Goal: Task Accomplishment & Management: Use online tool/utility

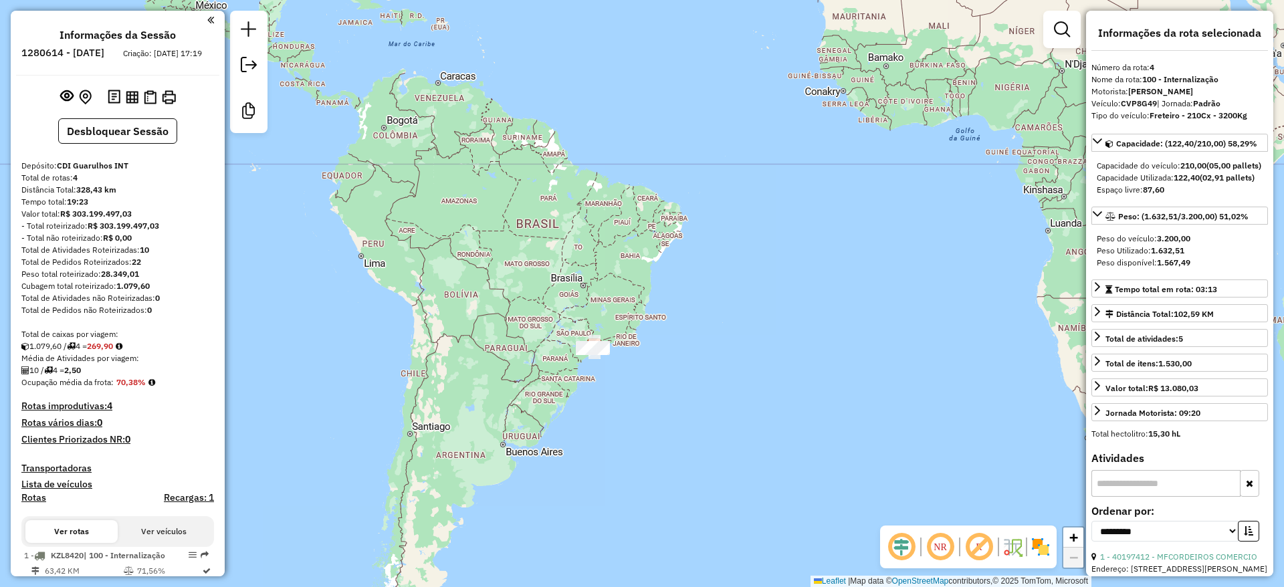
select select "**********"
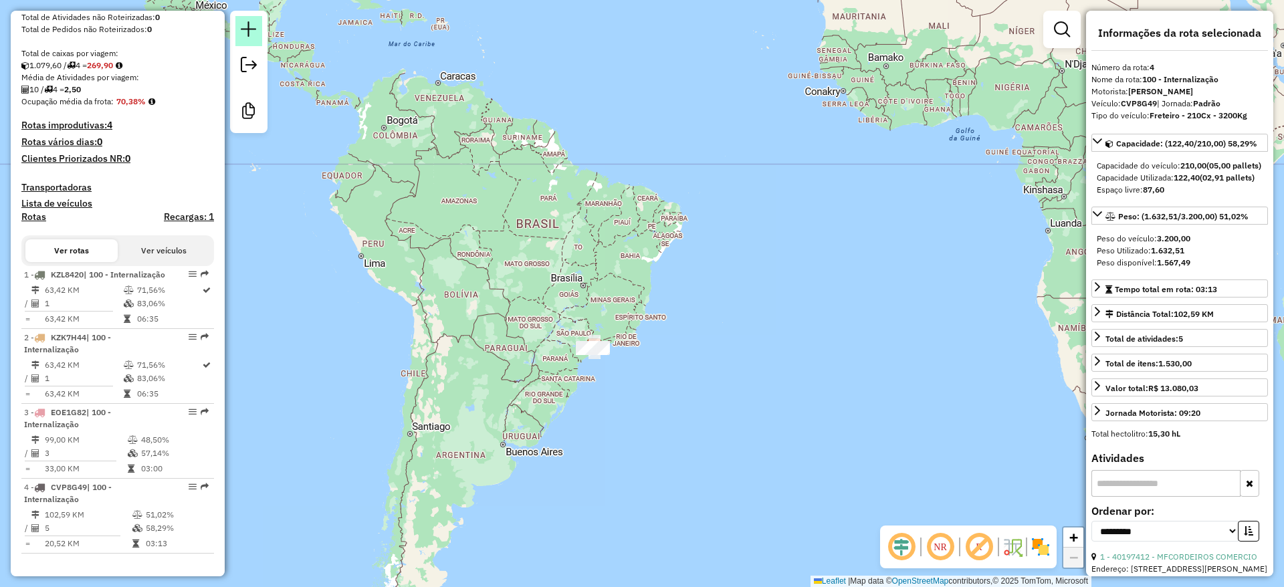
click at [253, 27] on em at bounding box center [249, 29] width 16 height 16
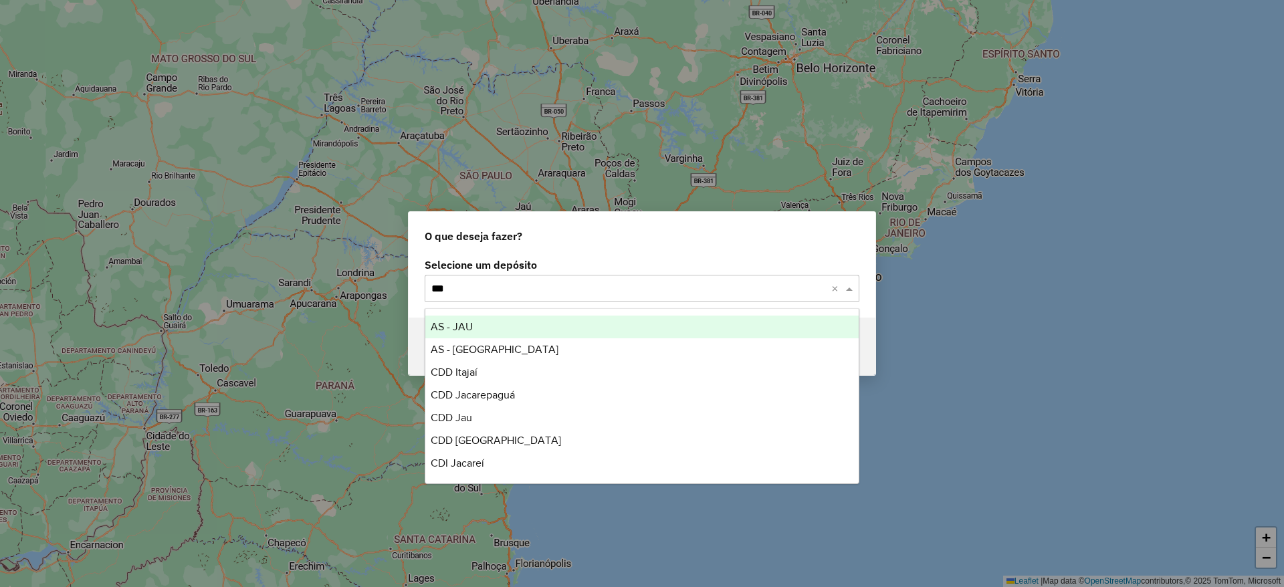
type input "****"
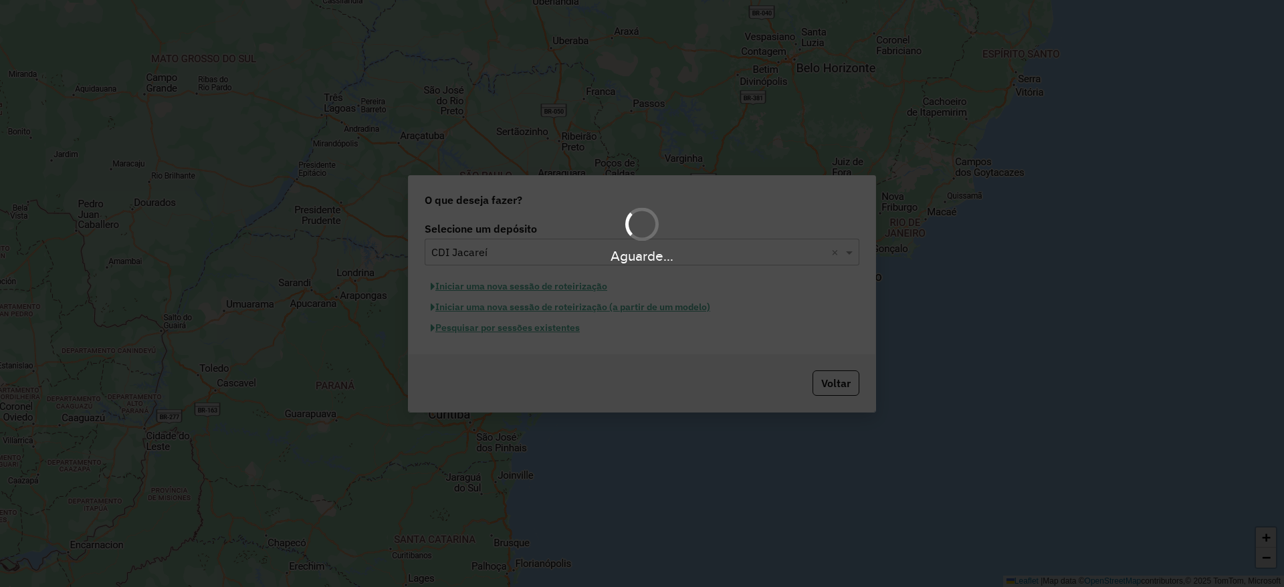
click at [495, 286] on div "Aguarde..." at bounding box center [642, 293] width 1284 height 587
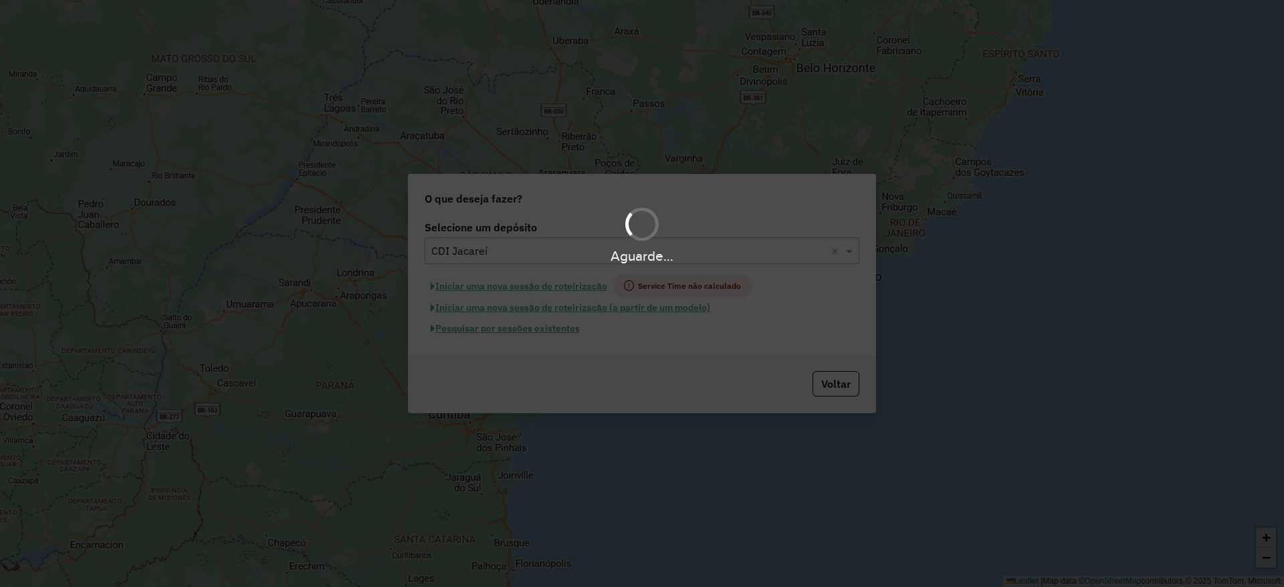
click at [495, 286] on hb-app "Aguarde... Pop-up bloqueado! Seu navegador bloqueou automáticamente a abertura …" at bounding box center [642, 293] width 1284 height 587
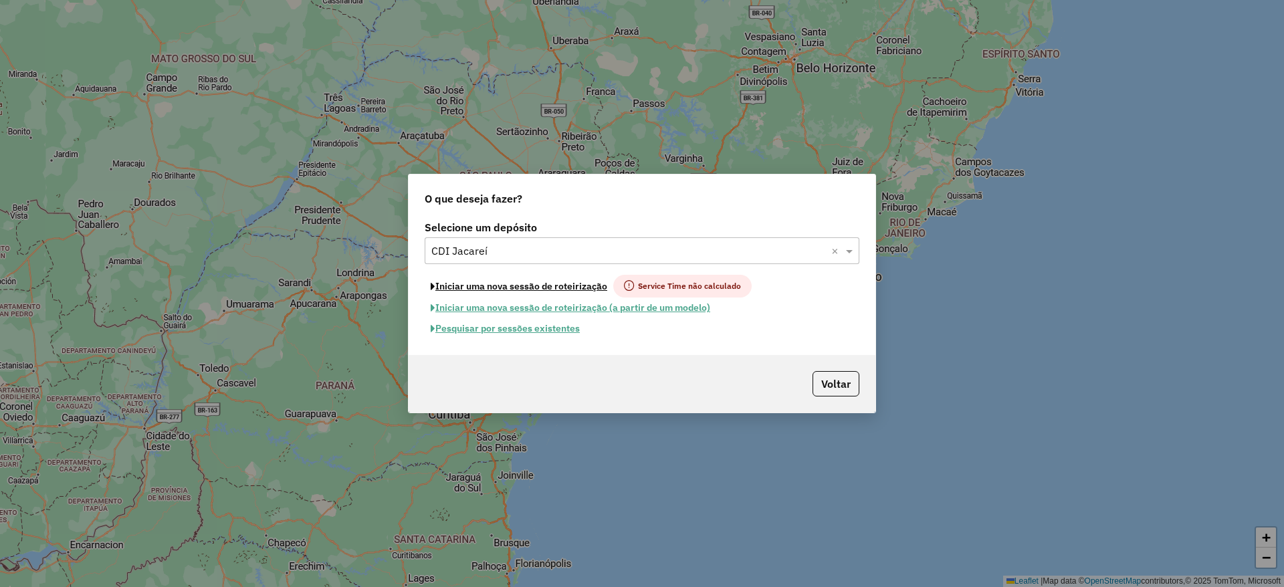
click at [495, 286] on button "Iniciar uma nova sessão de roteirização" at bounding box center [519, 286] width 189 height 23
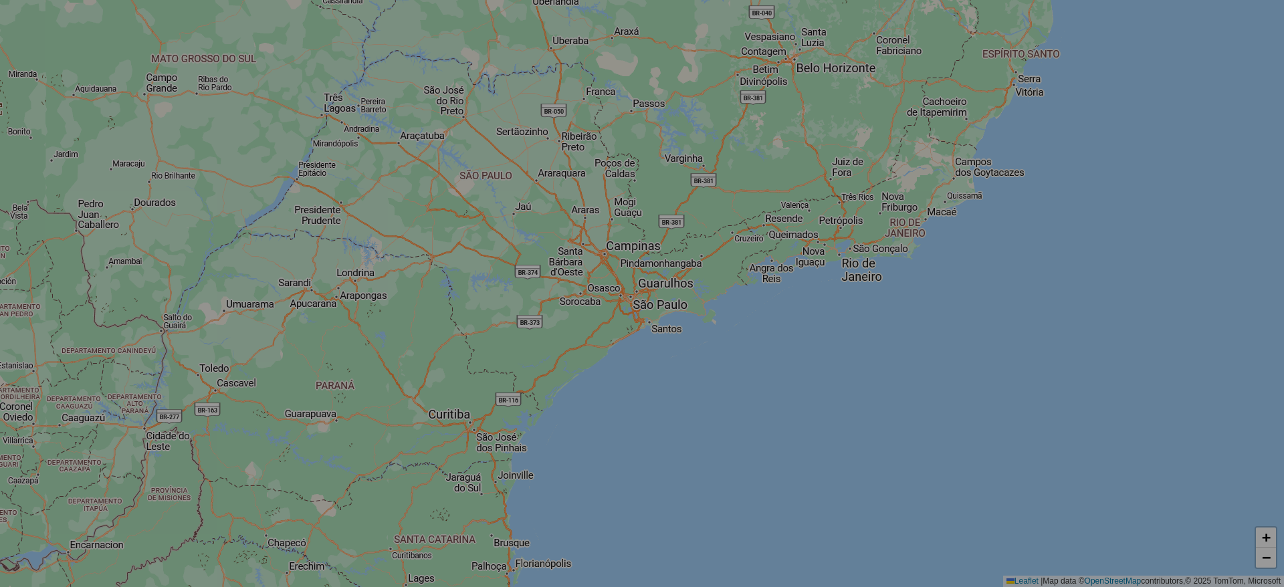
select select "*"
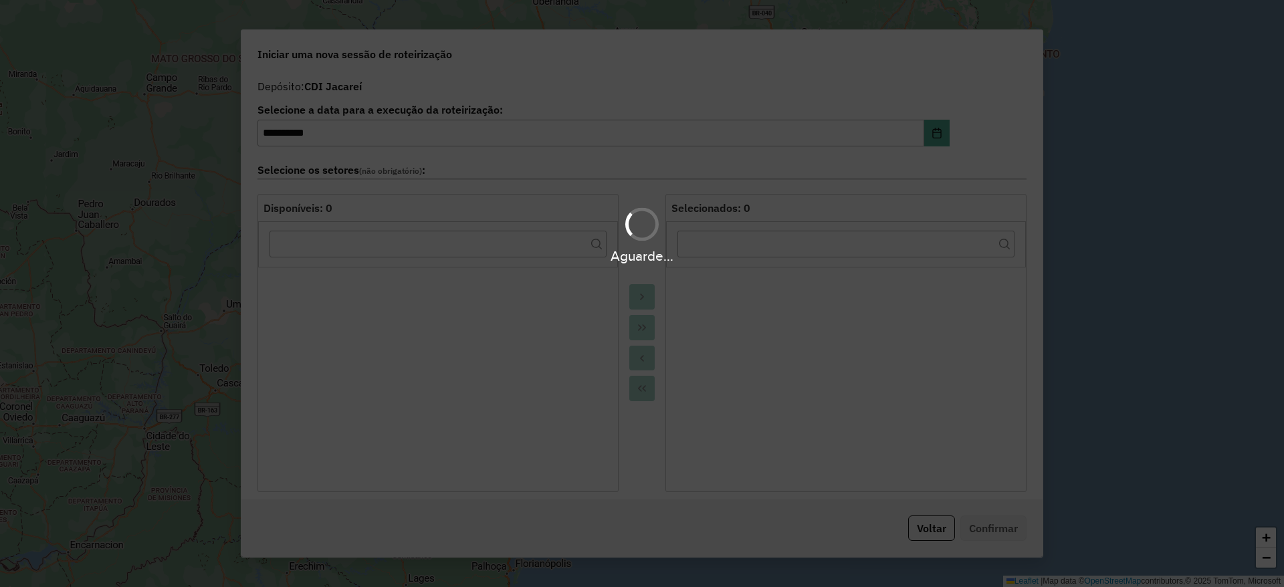
click at [495, 286] on div "Aguarde..." at bounding box center [642, 293] width 1284 height 587
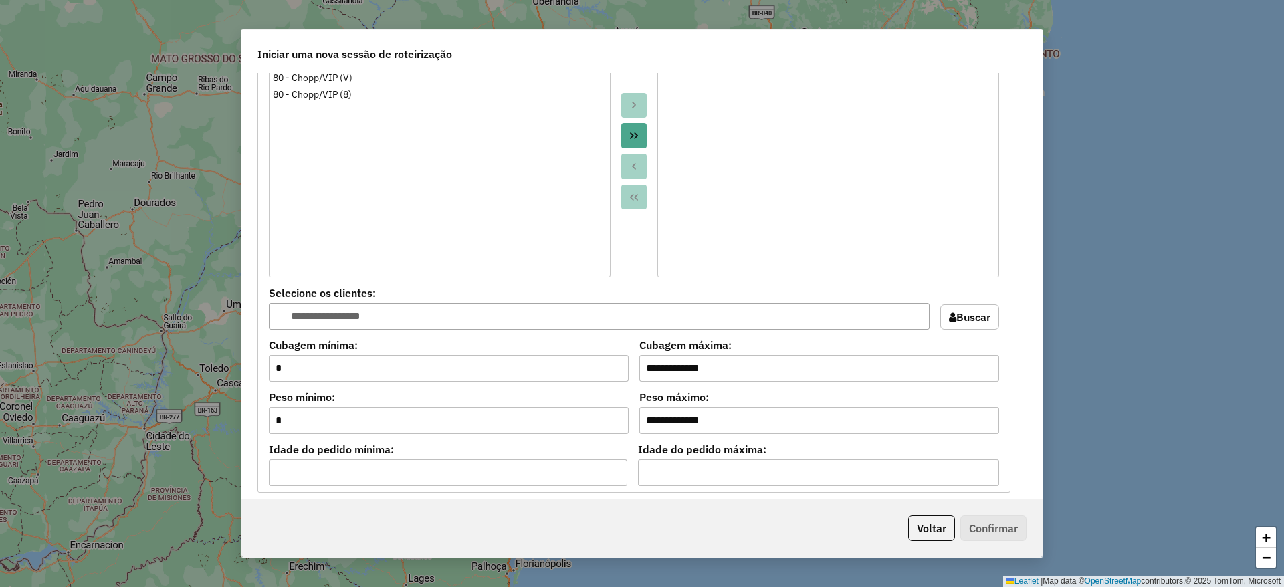
scroll to position [1339, 0]
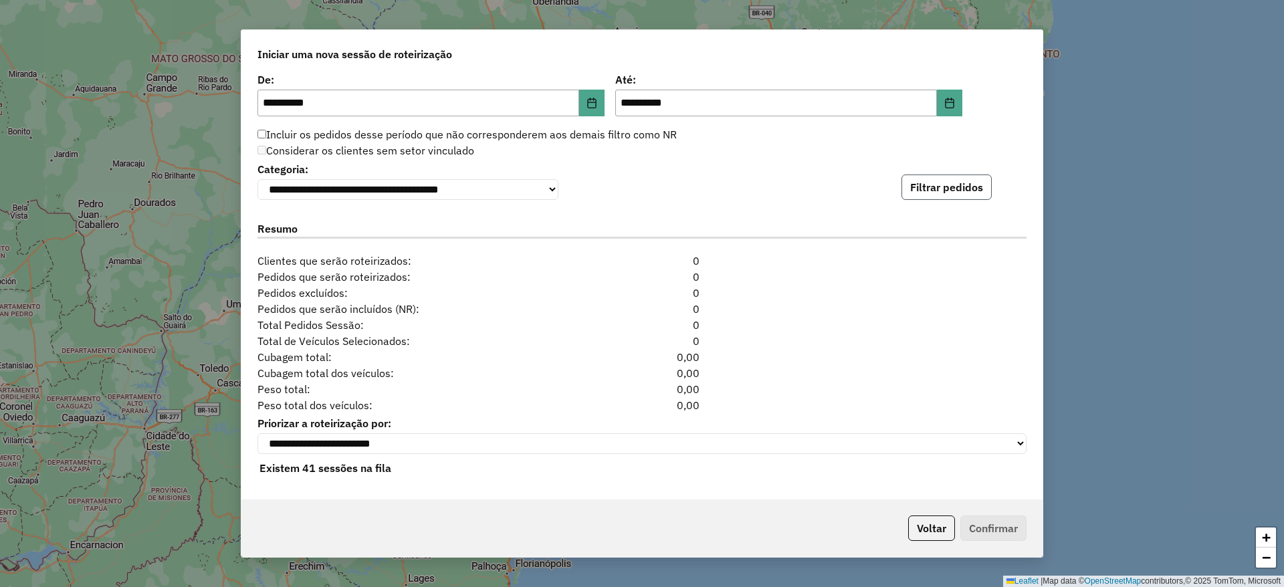
click at [927, 190] on button "Filtrar pedidos" at bounding box center [947, 187] width 90 height 25
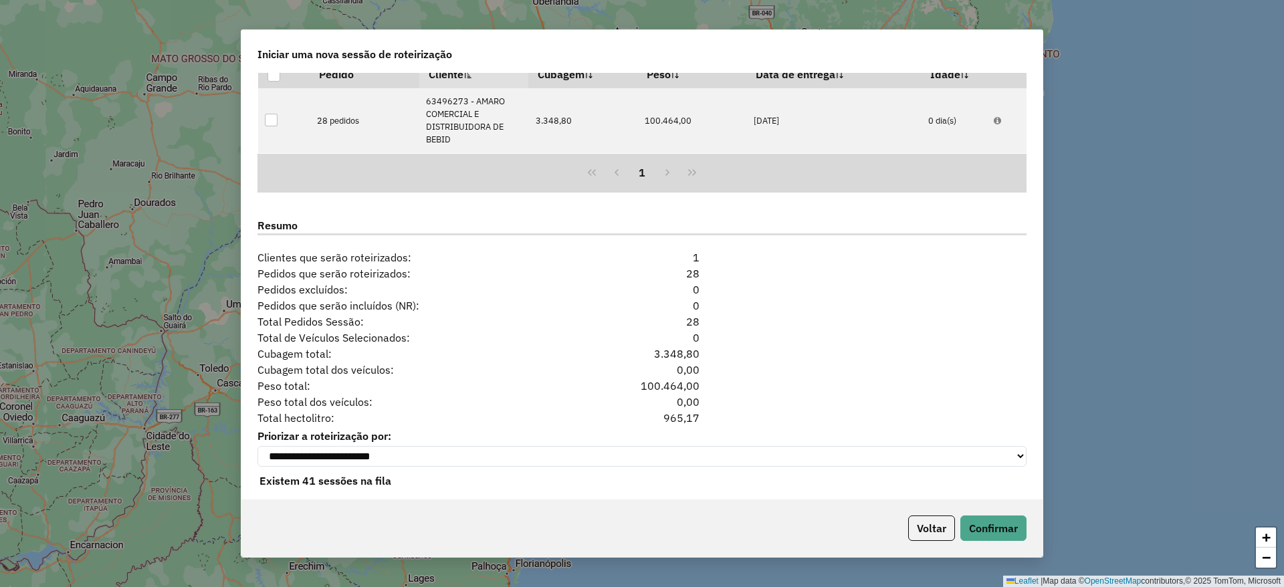
scroll to position [1523, 0]
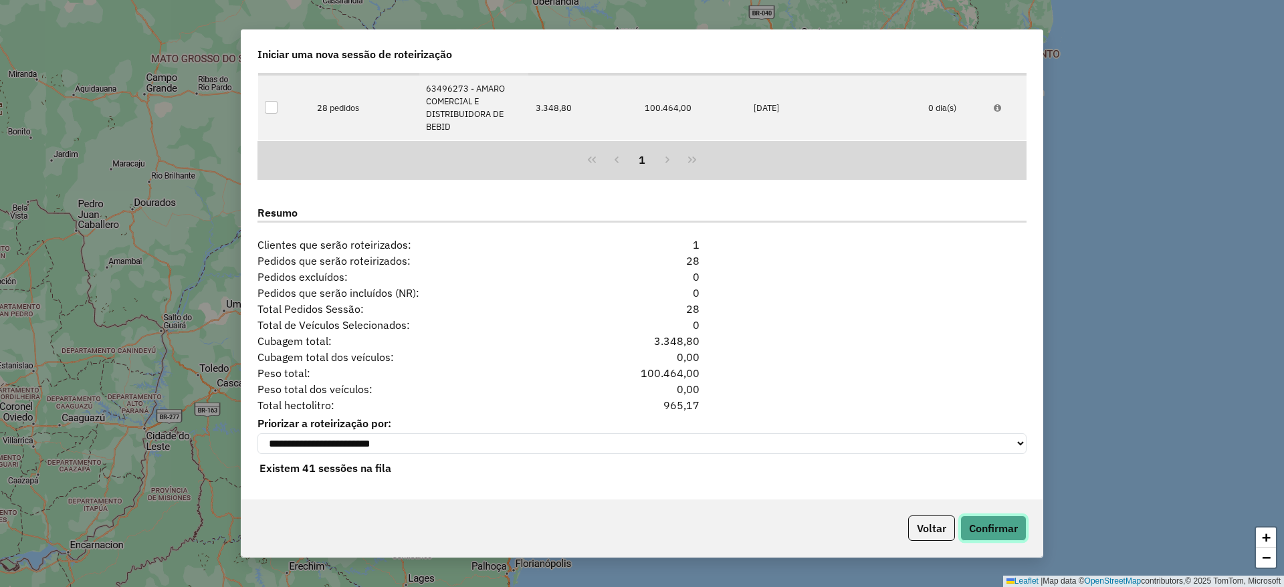
click at [1014, 523] on button "Confirmar" at bounding box center [994, 528] width 66 height 25
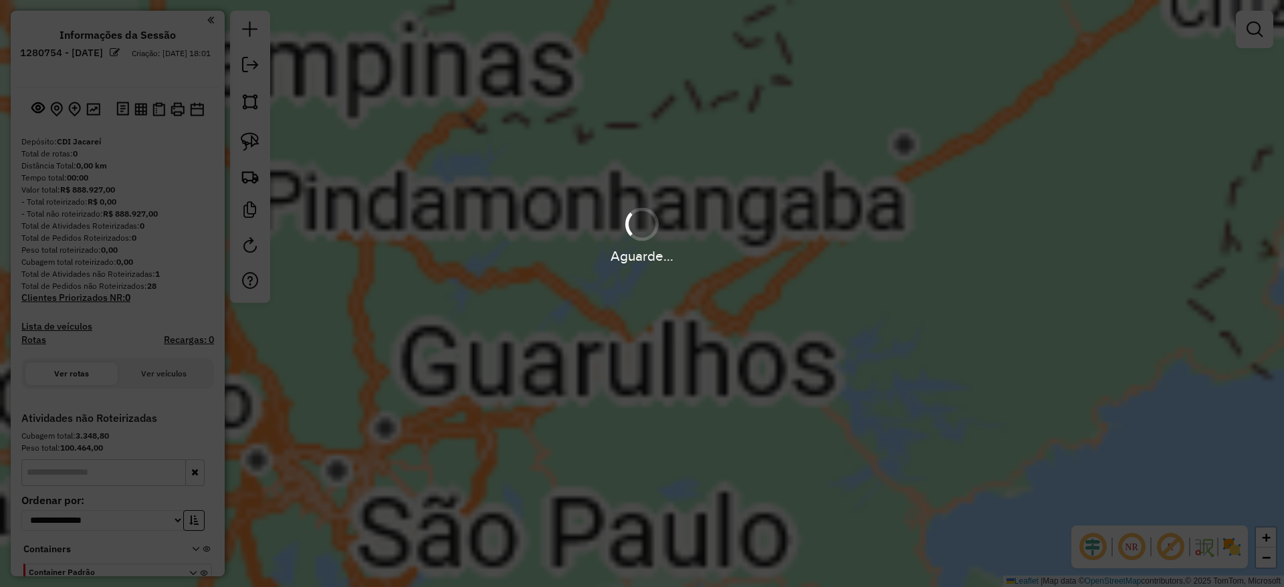
drag, startPoint x: 656, startPoint y: 409, endPoint x: 646, endPoint y: 413, distance: 10.5
click at [646, 413] on div "Aguarde..." at bounding box center [642, 293] width 1284 height 587
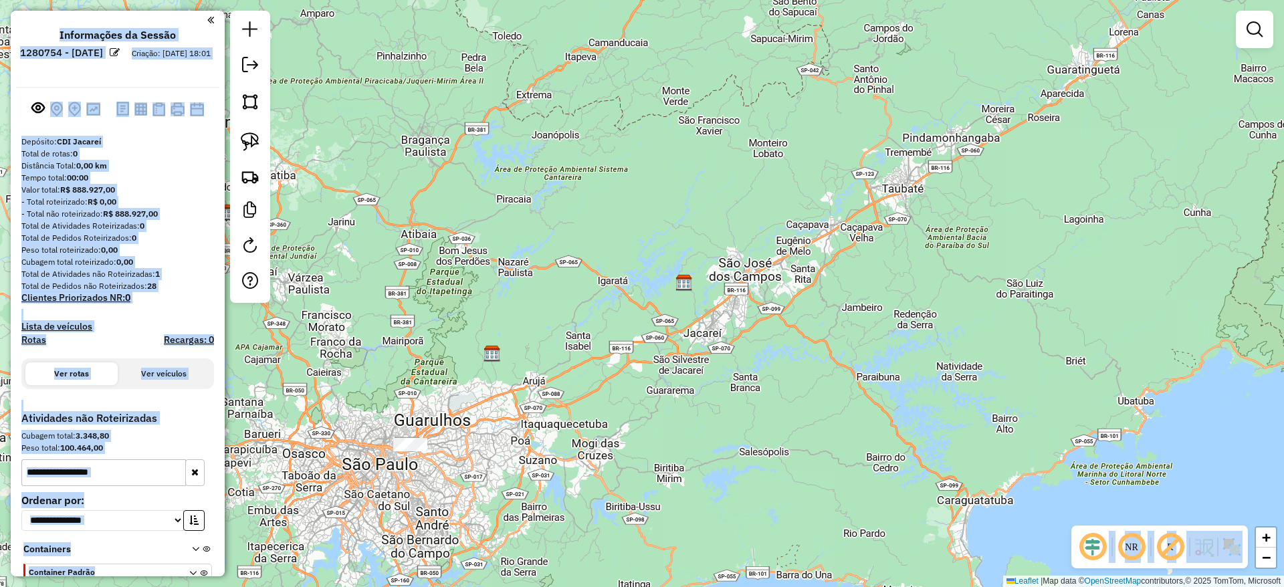
drag, startPoint x: 314, startPoint y: 391, endPoint x: 361, endPoint y: 379, distance: 47.9
click at [361, 379] on div "Janela de atendimento Grade de atendimento Capacidade Transportadoras Veículos …" at bounding box center [642, 293] width 1284 height 587
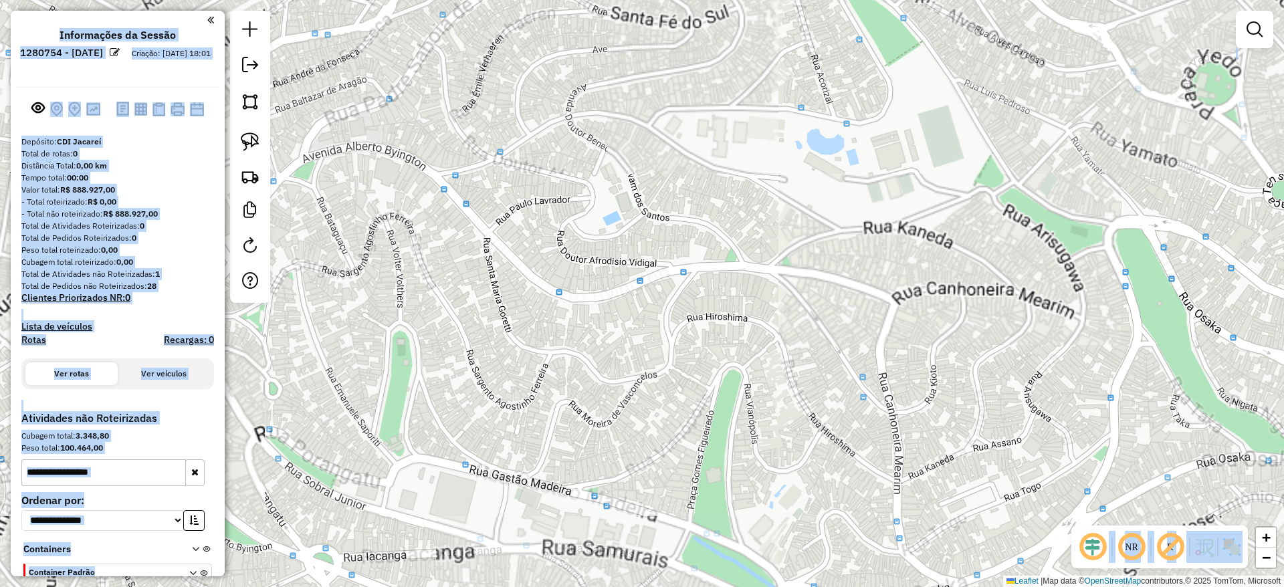
drag, startPoint x: 617, startPoint y: 320, endPoint x: 548, endPoint y: 171, distance: 164.6
click at [548, 171] on div "Janela de atendimento Grade de atendimento Capacidade Transportadoras Veículos …" at bounding box center [642, 293] width 1284 height 587
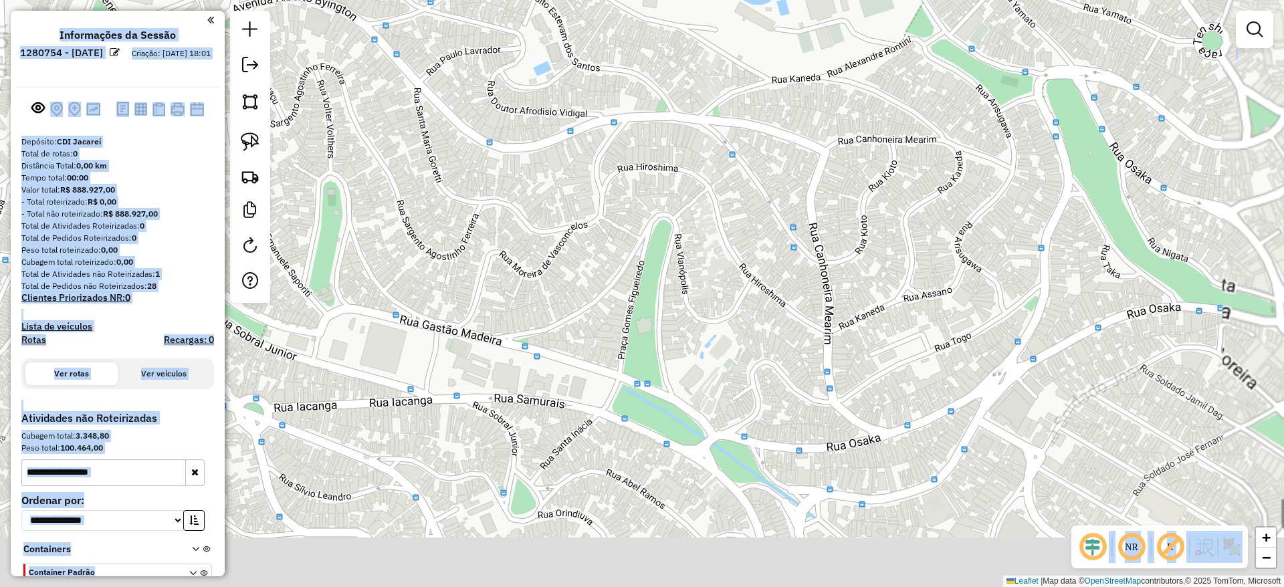
click at [548, 171] on div "Janela de atendimento Grade de atendimento Capacidade Transportadoras Veículos …" at bounding box center [642, 293] width 1284 height 587
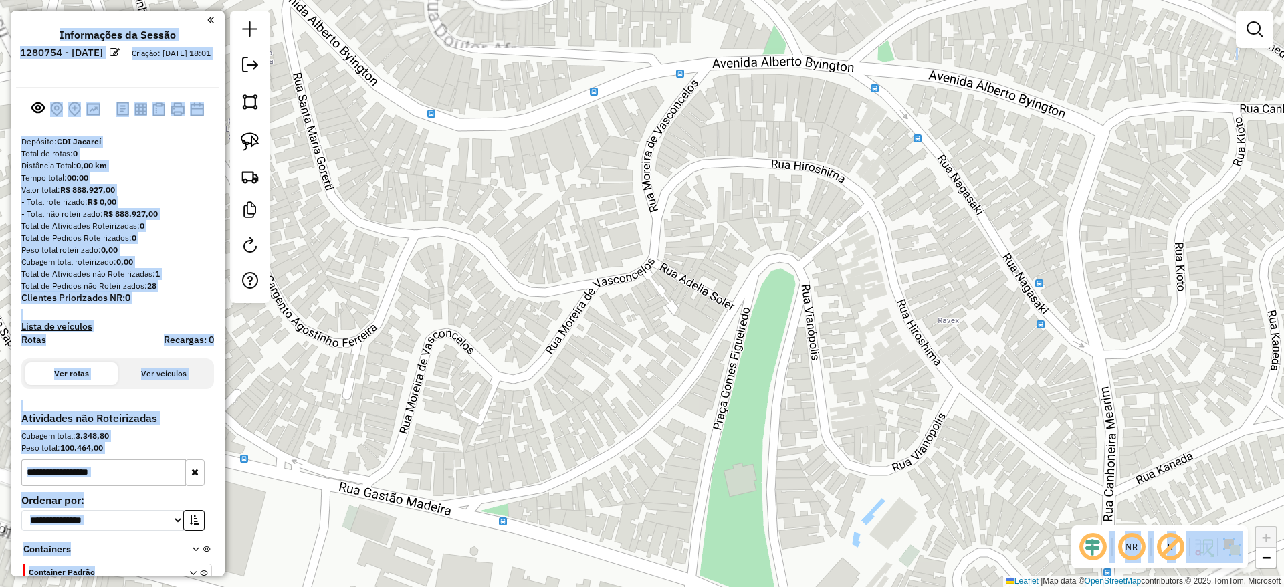
click at [177, 163] on div "Distância Total: 0,00 km" at bounding box center [117, 166] width 193 height 12
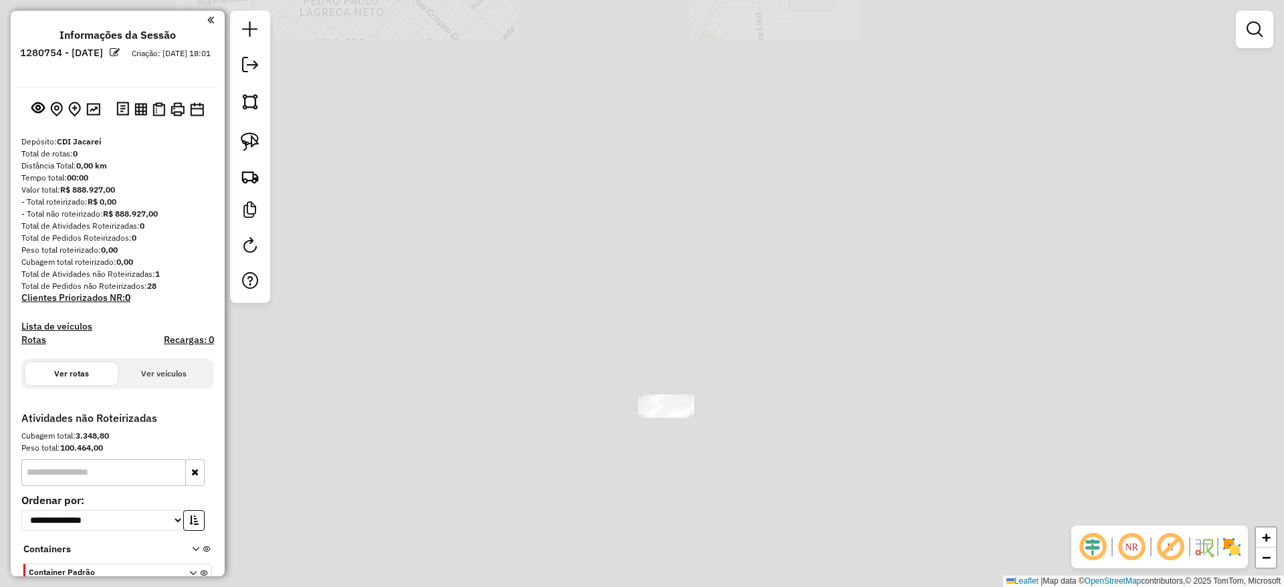
drag, startPoint x: 668, startPoint y: 325, endPoint x: 636, endPoint y: 296, distance: 42.6
click at [636, 296] on div "Janela de atendimento Grade de atendimento Capacidade Transportadoras Veículos …" at bounding box center [642, 293] width 1284 height 587
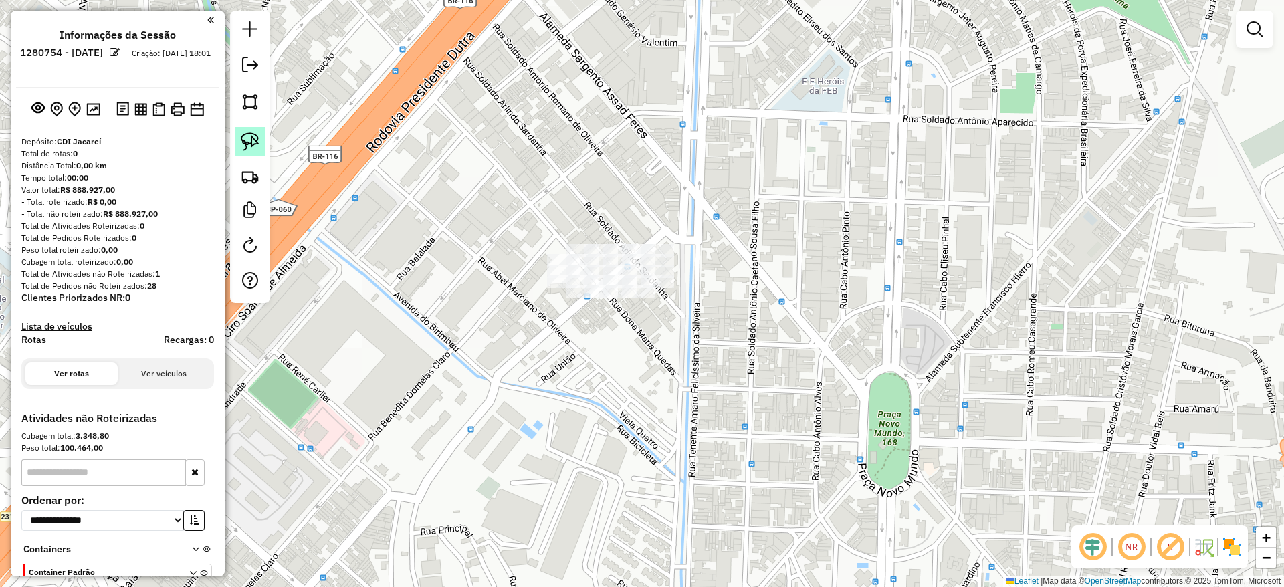
click at [260, 147] on link at bounding box center [249, 141] width 29 height 29
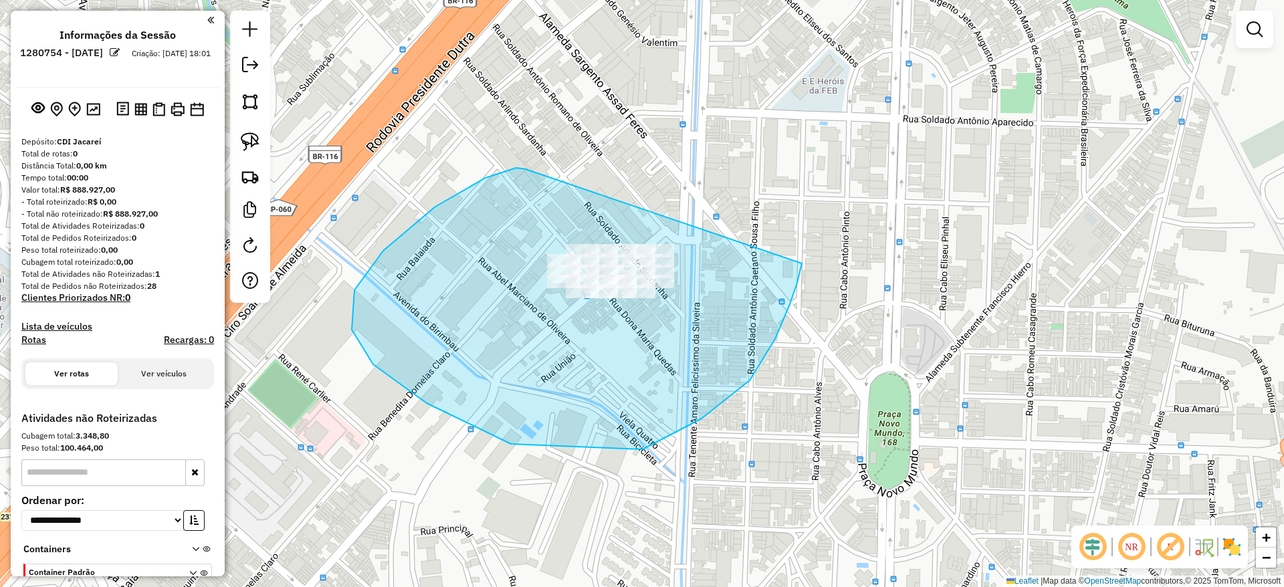
drag, startPoint x: 516, startPoint y: 168, endPoint x: 802, endPoint y: 262, distance: 300.8
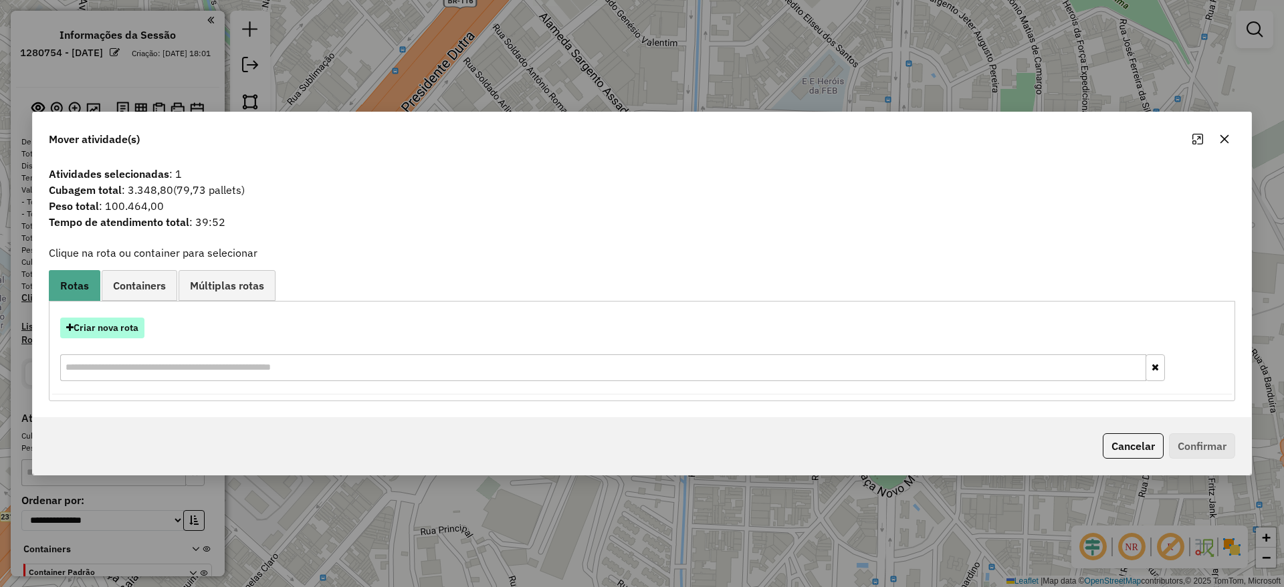
click at [93, 324] on button "Criar nova rota" at bounding box center [102, 328] width 84 height 21
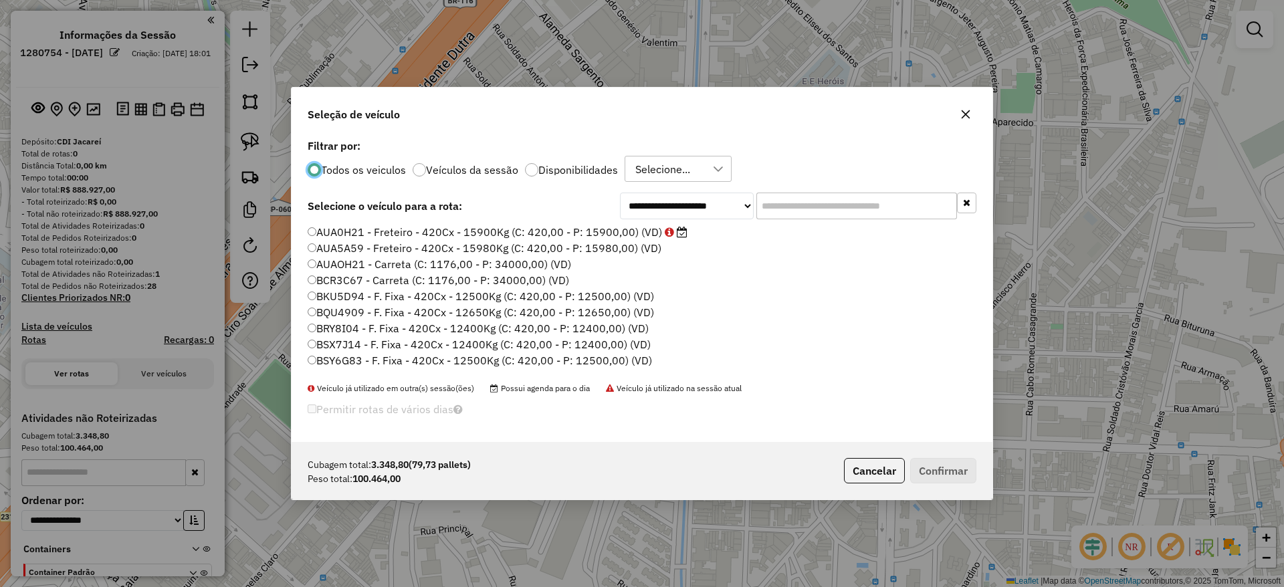
scroll to position [7, 4]
click at [795, 191] on div "**********" at bounding box center [642, 289] width 701 height 307
drag, startPoint x: 808, startPoint y: 195, endPoint x: 769, endPoint y: 204, distance: 40.4
click at [808, 196] on input "text" at bounding box center [857, 206] width 201 height 27
paste input "*******"
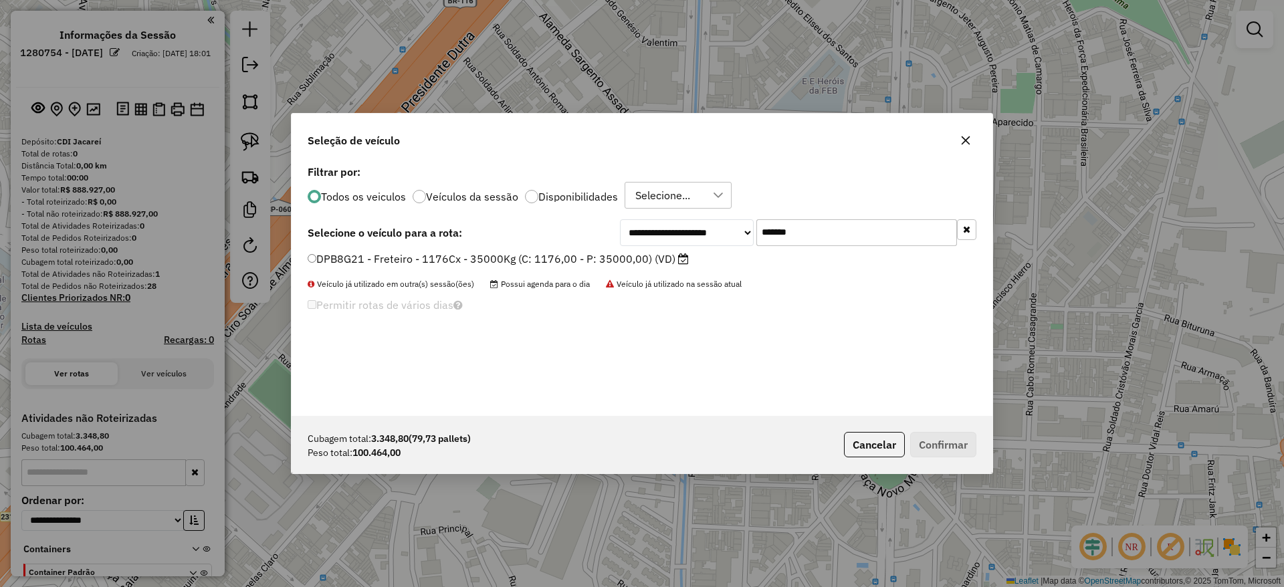
type input "*******"
click at [376, 256] on label "DPB8G21 - Freteiro - 1176Cx - 35000Kg (C: 1176,00 - P: 35000,00) (VD)" at bounding box center [498, 259] width 381 height 16
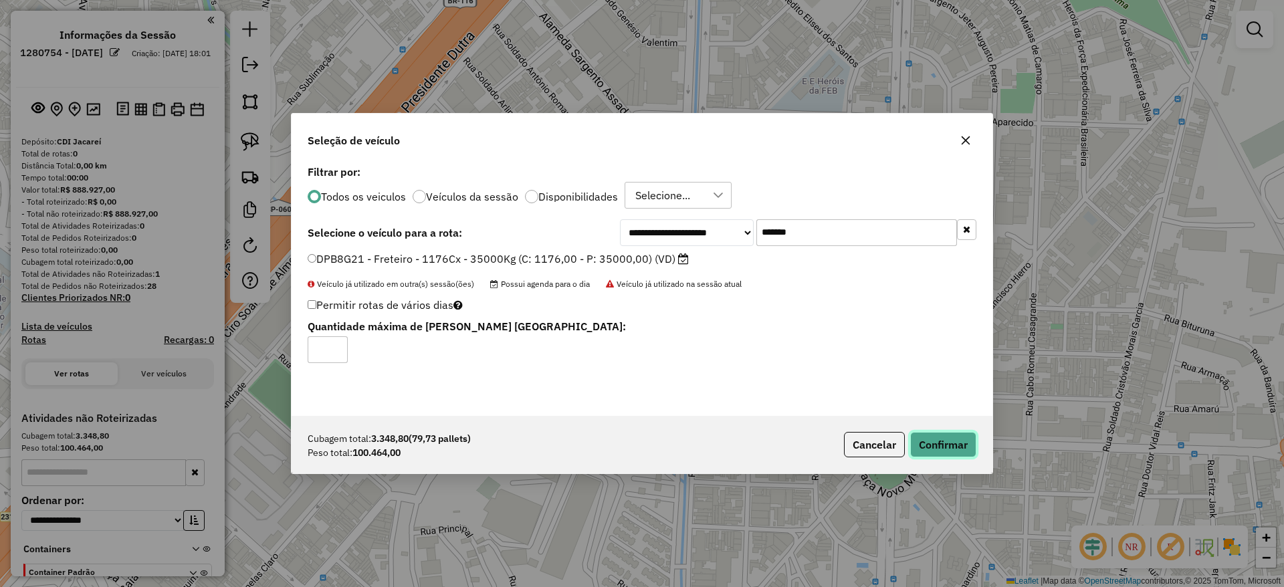
click at [966, 437] on button "Confirmar" at bounding box center [944, 444] width 66 height 25
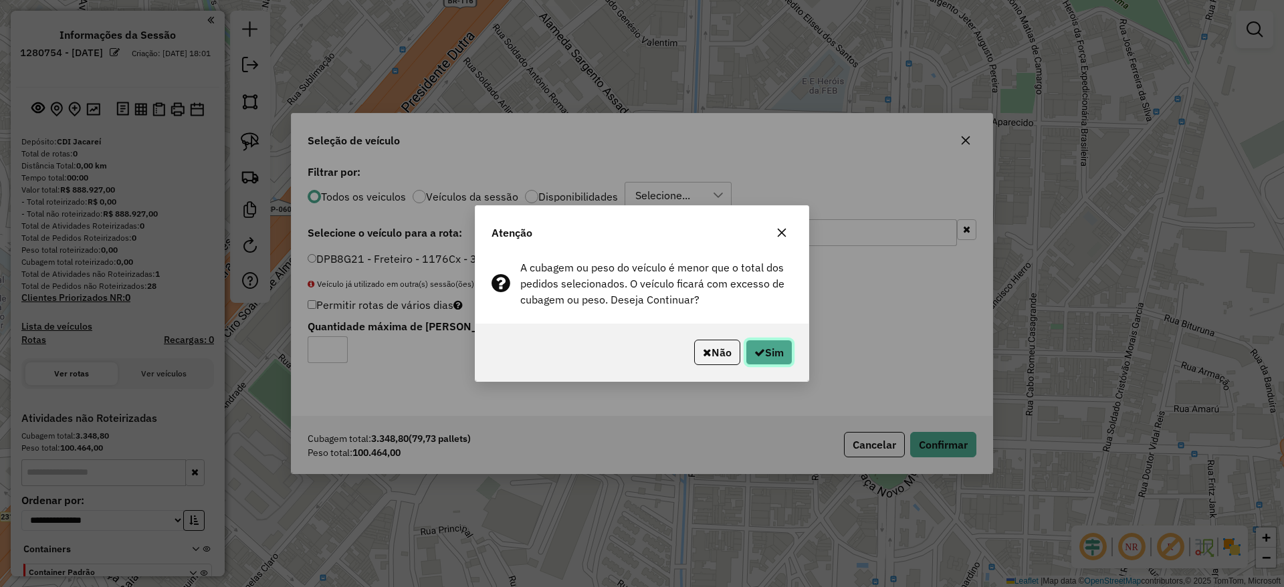
click at [768, 349] on button "Sim" at bounding box center [769, 352] width 47 height 25
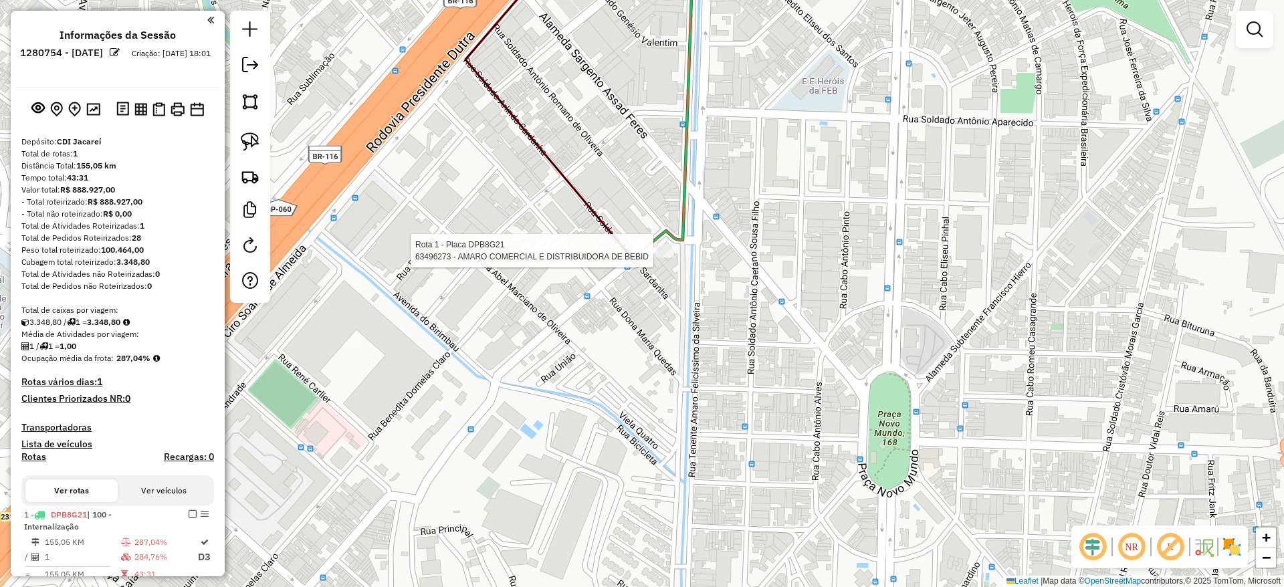
select select "**********"
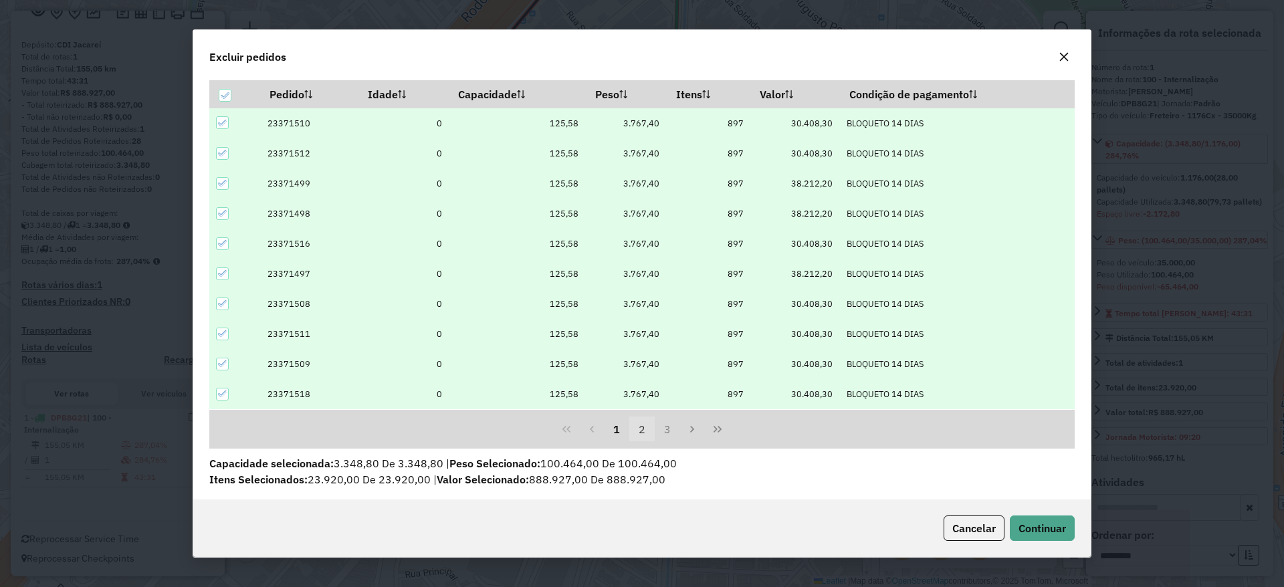
click at [646, 423] on button "2" at bounding box center [642, 429] width 25 height 25
click at [669, 430] on button "3" at bounding box center [667, 429] width 25 height 25
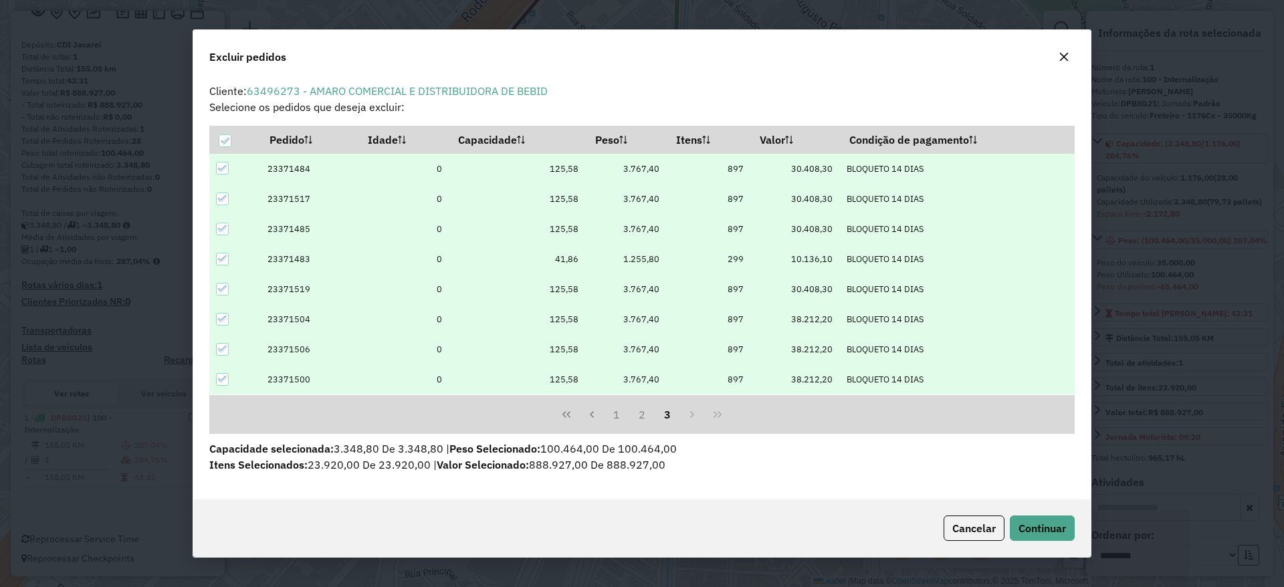
scroll to position [1, 0]
click at [644, 421] on button "2" at bounding box center [642, 414] width 25 height 25
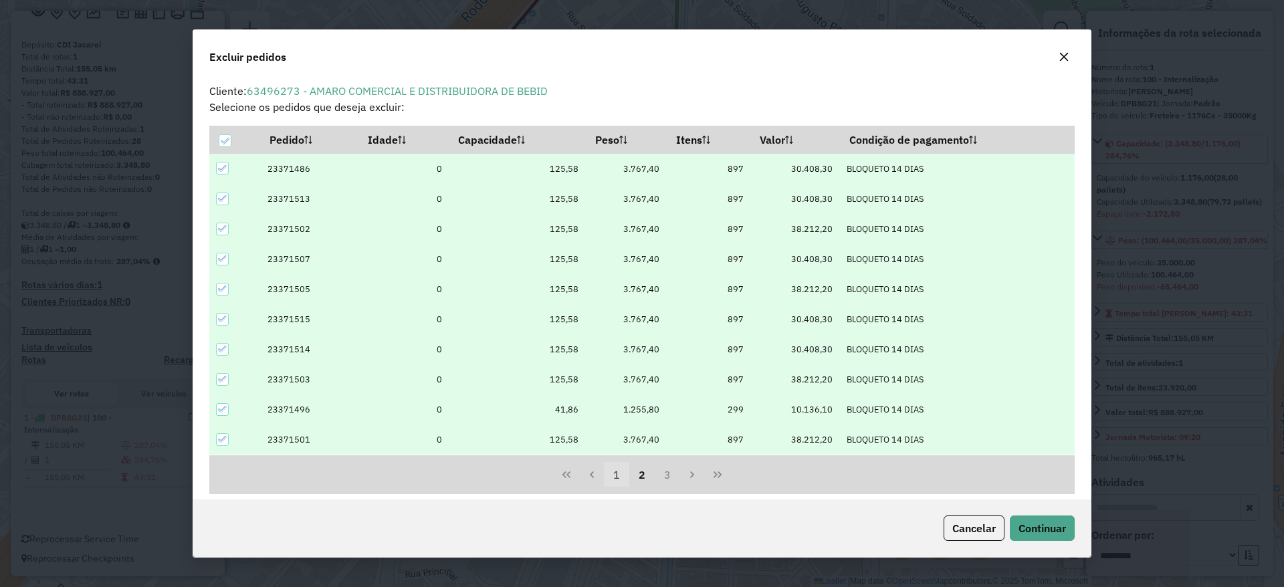
click at [617, 477] on button "1" at bounding box center [616, 474] width 25 height 25
click at [1063, 56] on icon "button" at bounding box center [1064, 57] width 9 height 9
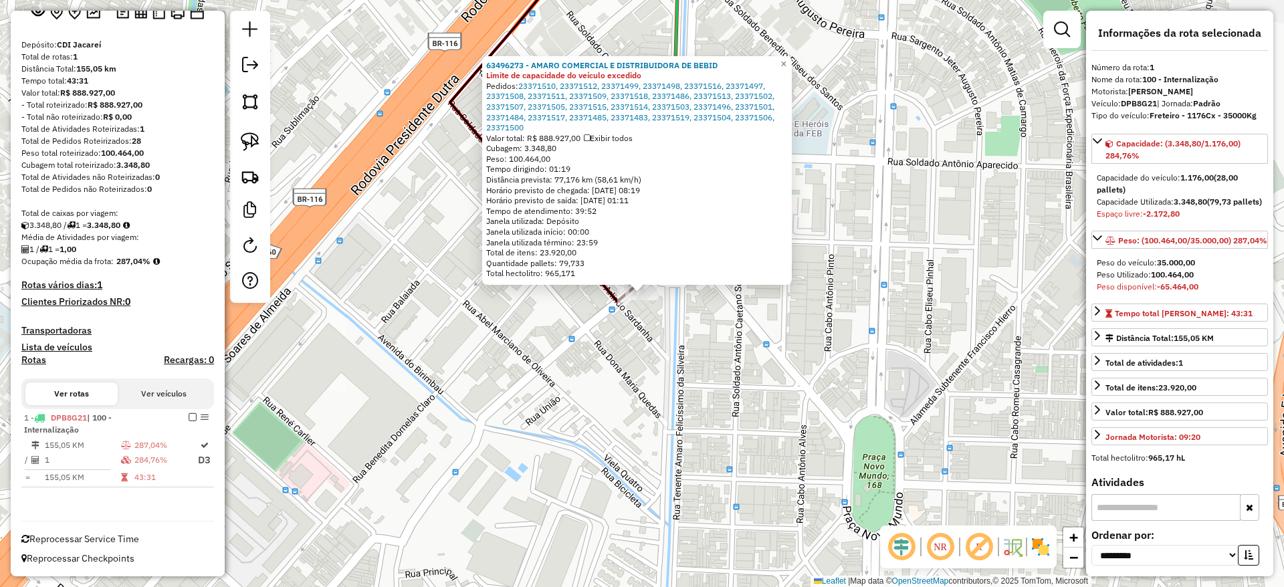
click at [454, 450] on div "Rota 1 - Placa DPB8G21 63496273 - AMARO COMERCIAL E DISTRIBUIDORA DE BEBID 6349…" at bounding box center [642, 293] width 1284 height 587
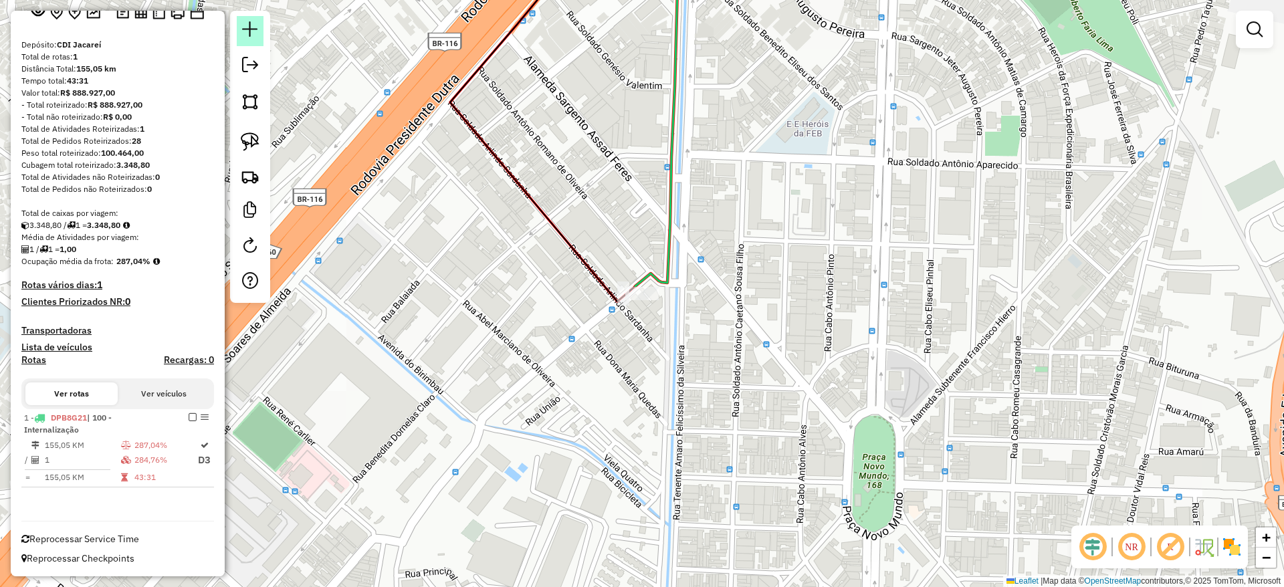
click at [243, 22] on em at bounding box center [250, 29] width 16 height 16
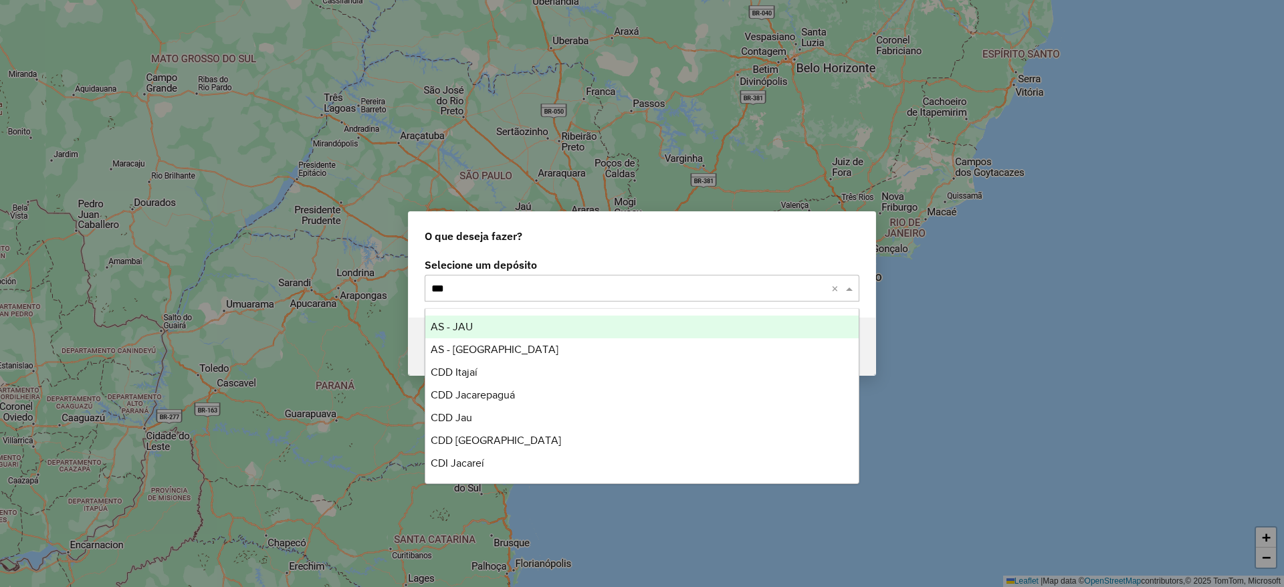
type input "****"
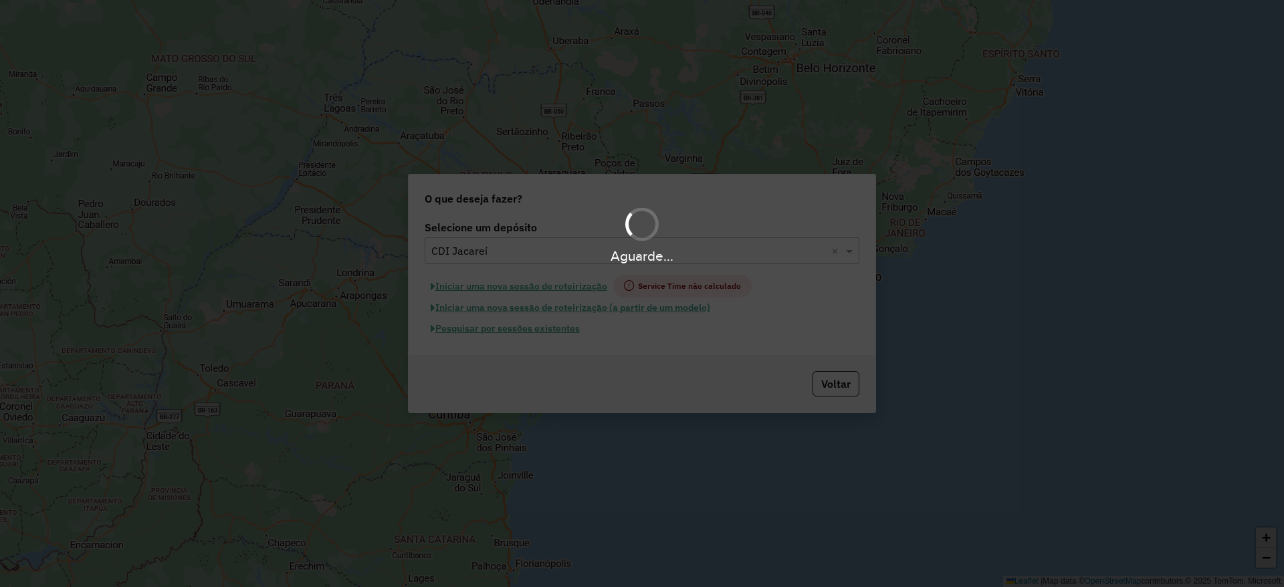
click at [551, 287] on div "Aguarde..." at bounding box center [642, 293] width 1284 height 587
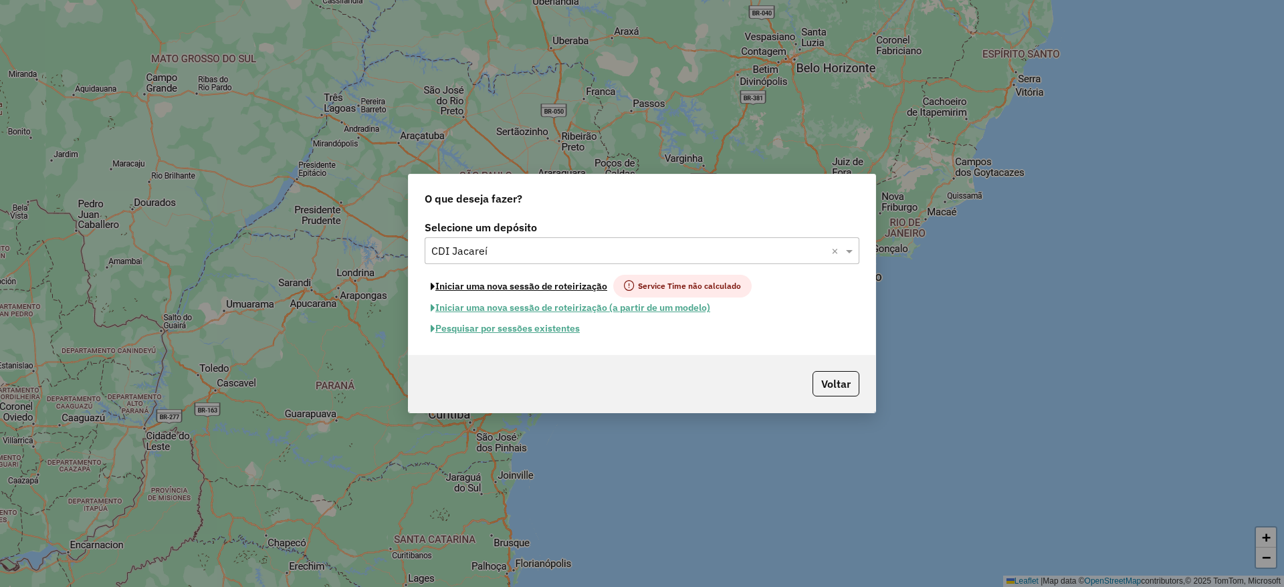
click at [551, 287] on button "Iniciar uma nova sessão de roteirização" at bounding box center [519, 286] width 189 height 23
select select "*"
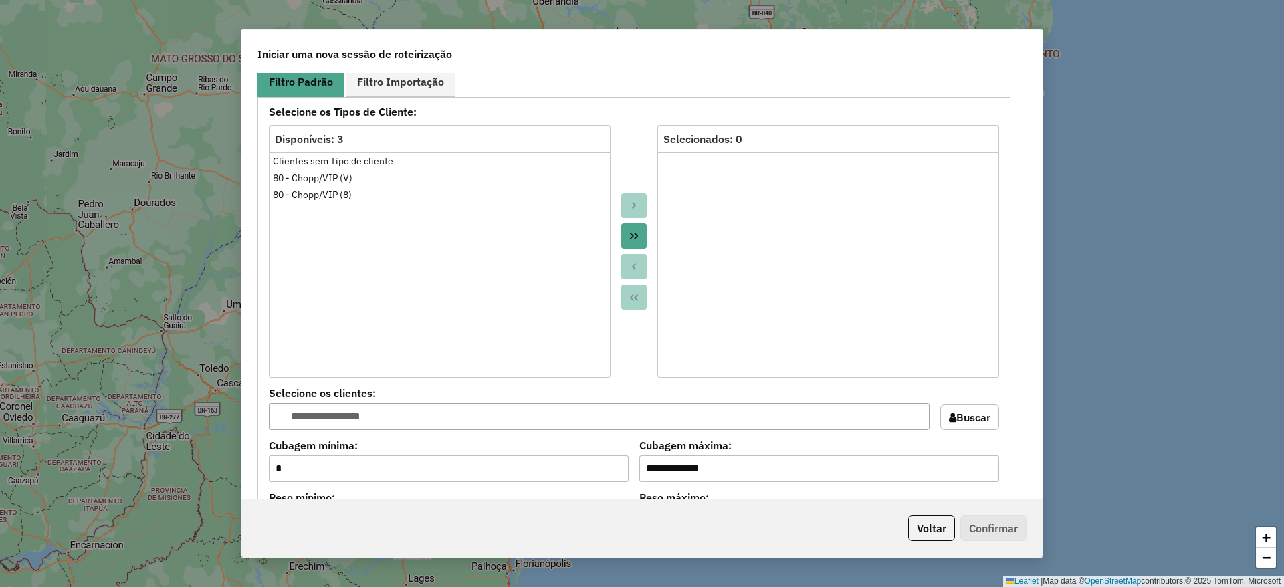
scroll to position [1339, 0]
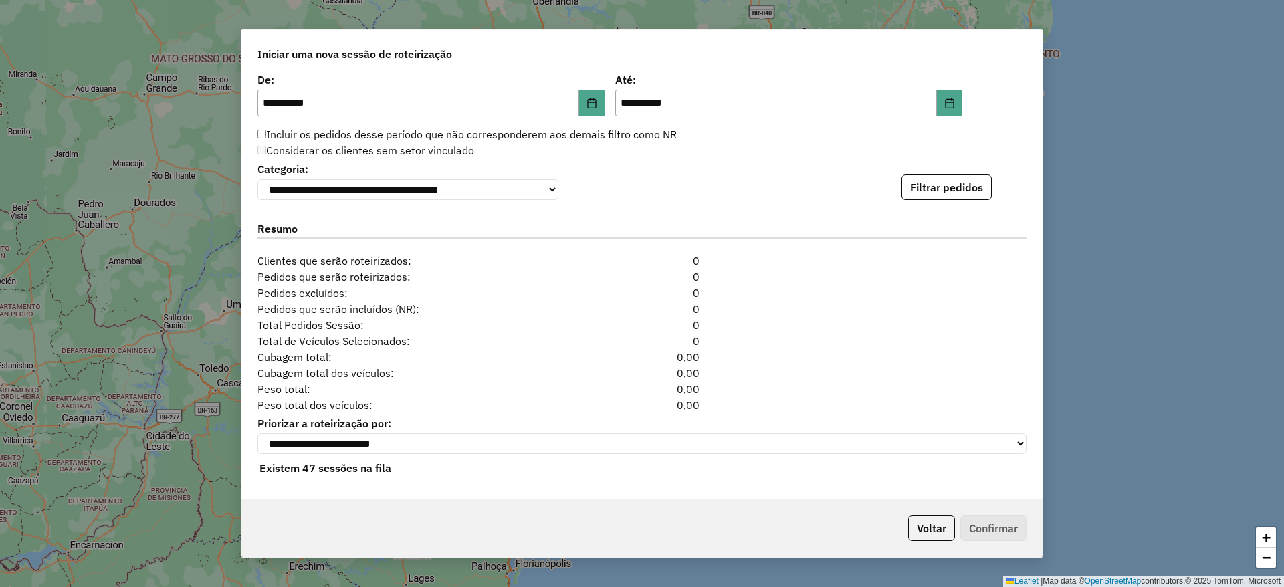
click at [908, 175] on button "Filtrar pedidos" at bounding box center [947, 187] width 90 height 25
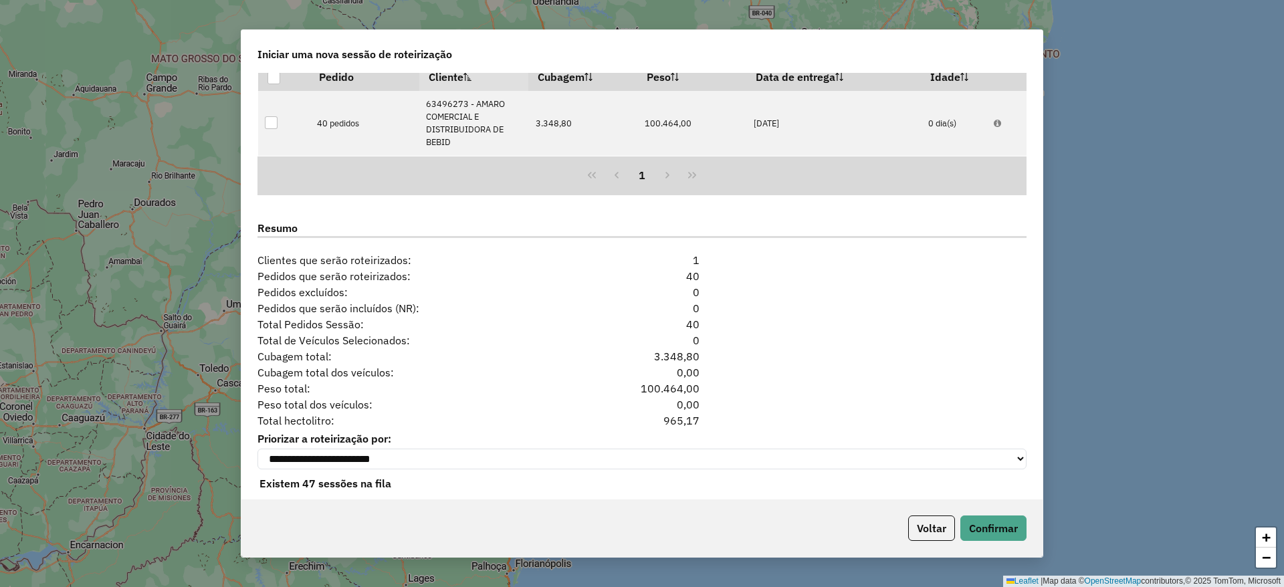
scroll to position [1523, 0]
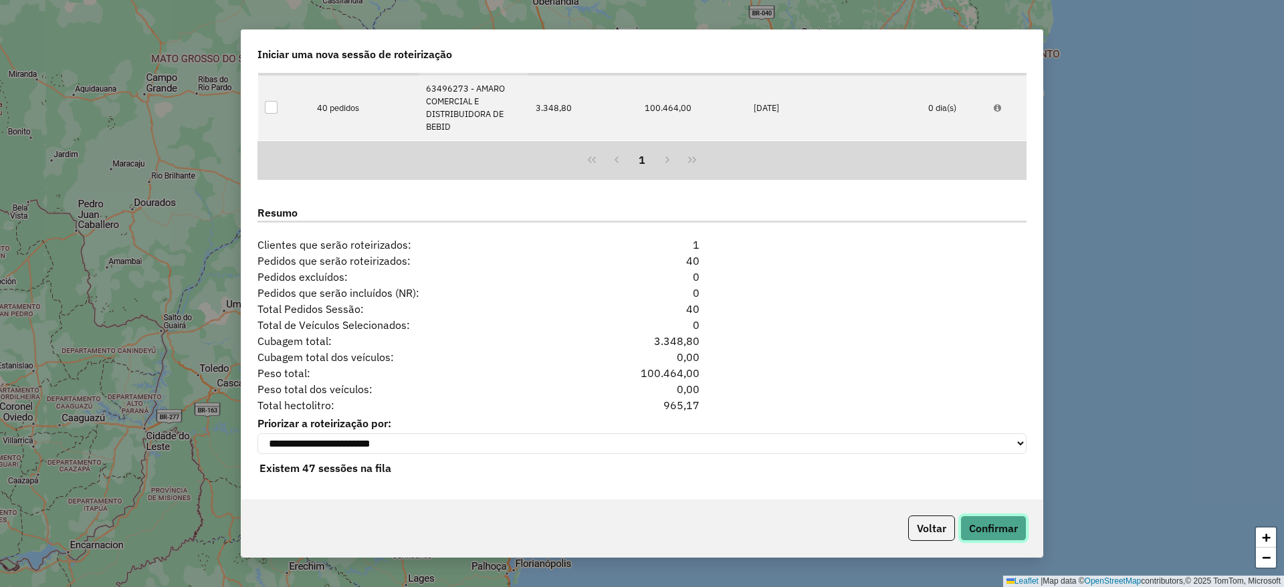
click at [977, 523] on button "Confirmar" at bounding box center [994, 528] width 66 height 25
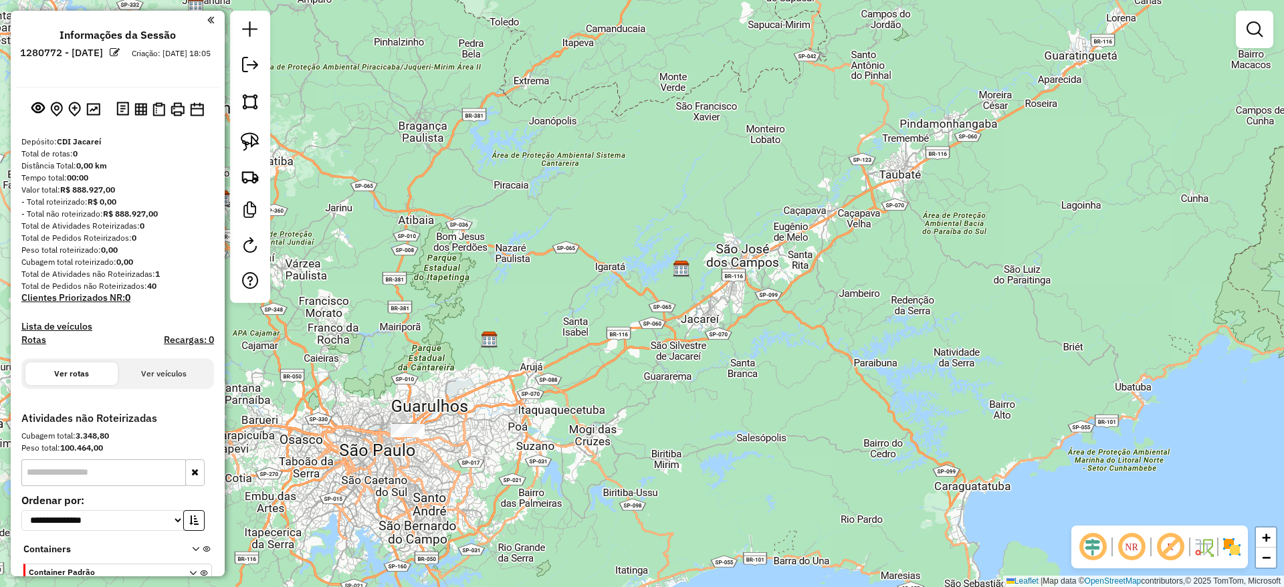
drag, startPoint x: 343, startPoint y: 434, endPoint x: 392, endPoint y: 401, distance: 59.0
click at [392, 401] on div "Janela de atendimento Grade de atendimento Capacidade Transportadoras Veículos …" at bounding box center [642, 293] width 1284 height 587
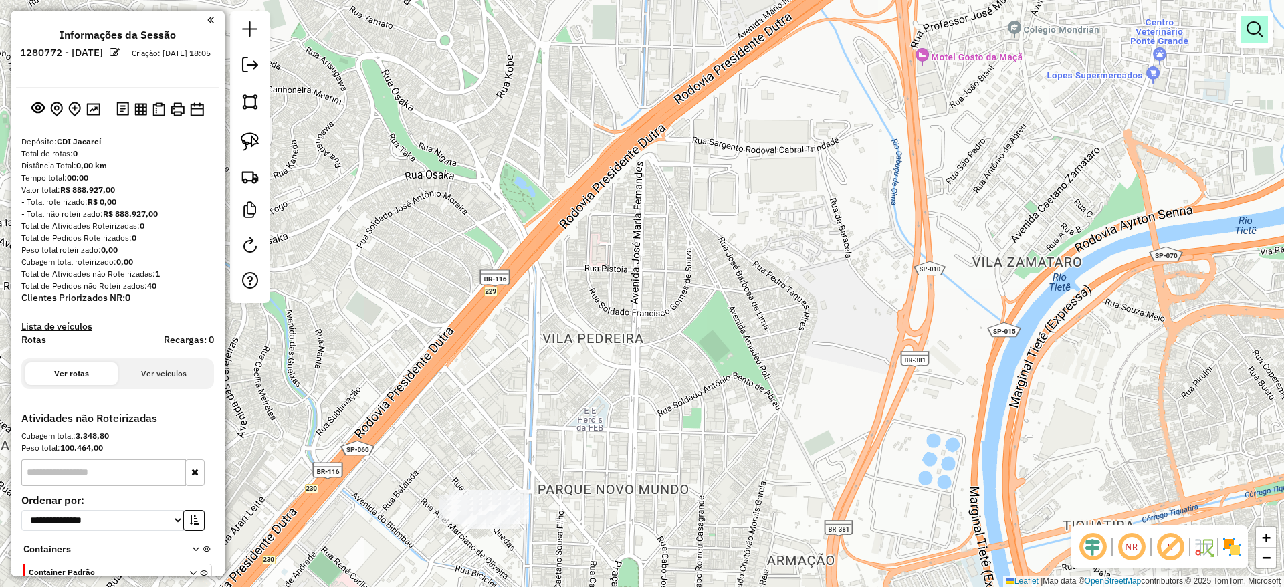
click at [1260, 31] on em at bounding box center [1255, 29] width 16 height 16
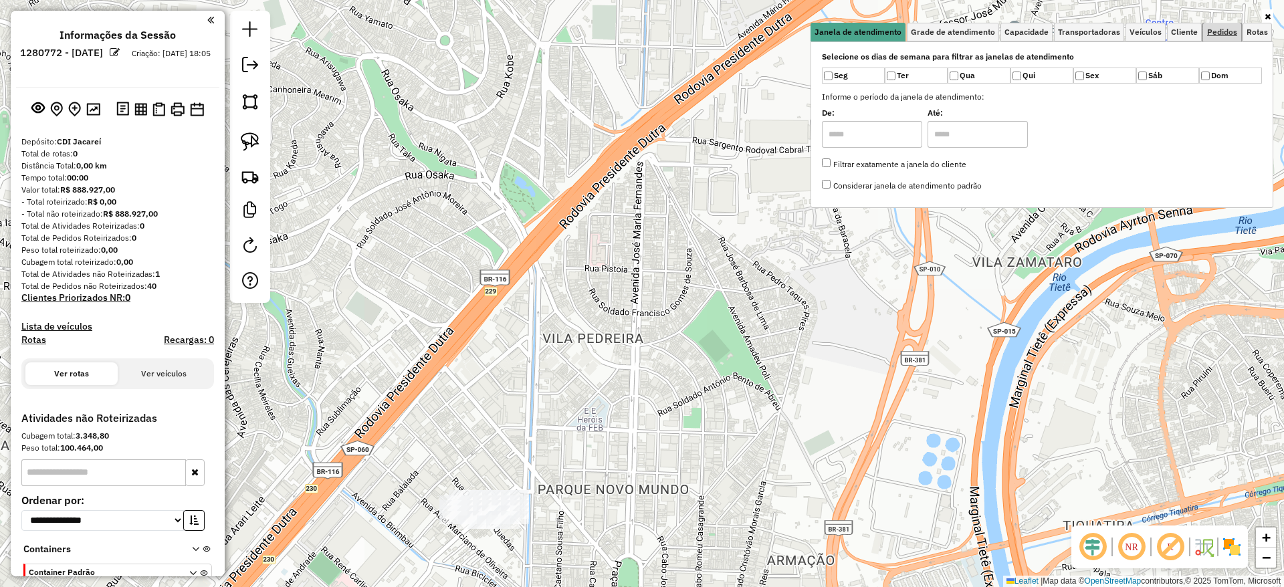
click at [1228, 40] on link "Pedidos" at bounding box center [1223, 32] width 38 height 19
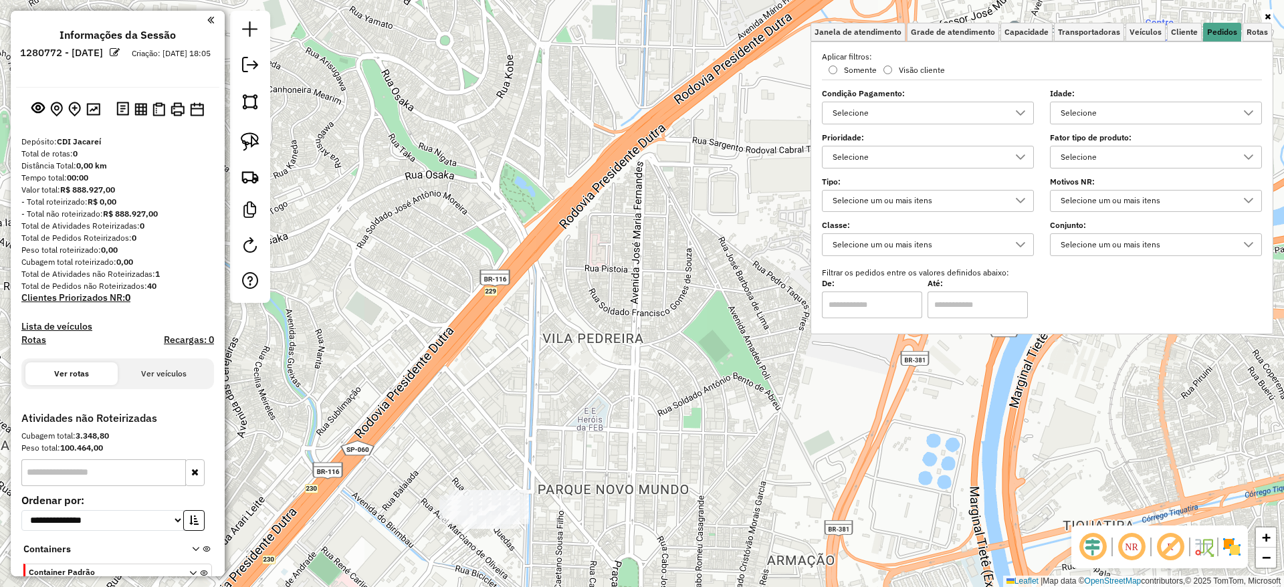
click at [1079, 247] on div "Selecione um ou mais itens" at bounding box center [1146, 244] width 180 height 21
click at [1087, 245] on div "Selecione um ou mais itens" at bounding box center [1146, 244] width 180 height 21
click at [1103, 151] on div "Selecione" at bounding box center [1146, 157] width 180 height 21
click at [1103, 152] on div "Selecione" at bounding box center [1146, 157] width 180 height 21
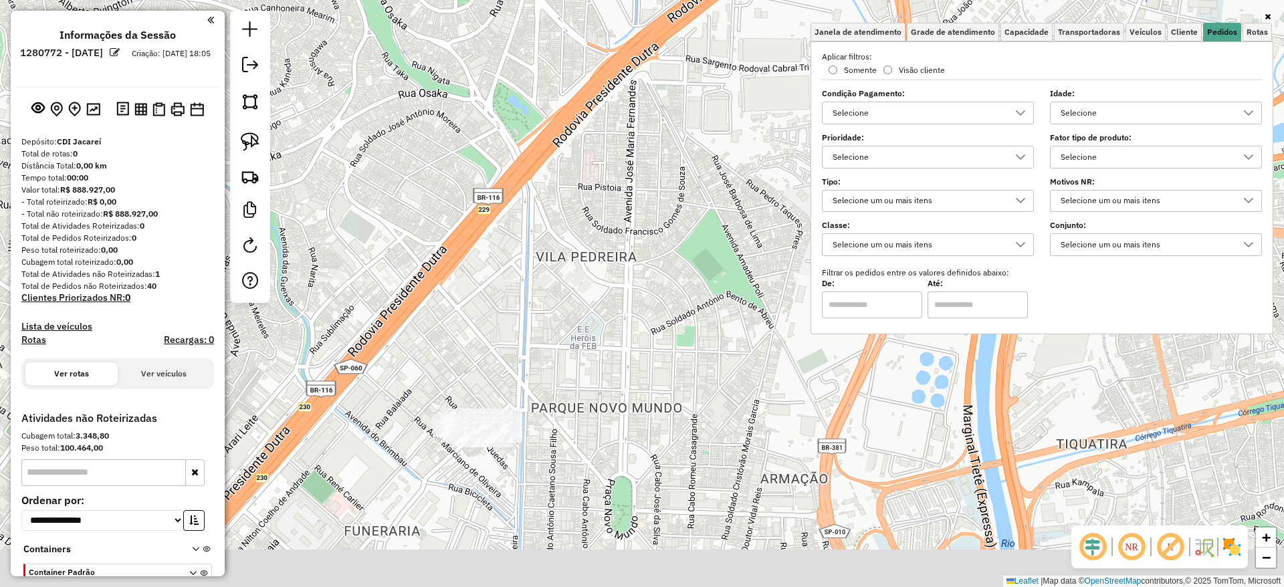
drag, startPoint x: 567, startPoint y: 491, endPoint x: 590, endPoint y: 373, distance: 120.6
click at [588, 374] on div "Janela de atendimento Grade de atendimento Capacidade Transportadoras Veículos …" at bounding box center [642, 293] width 1284 height 587
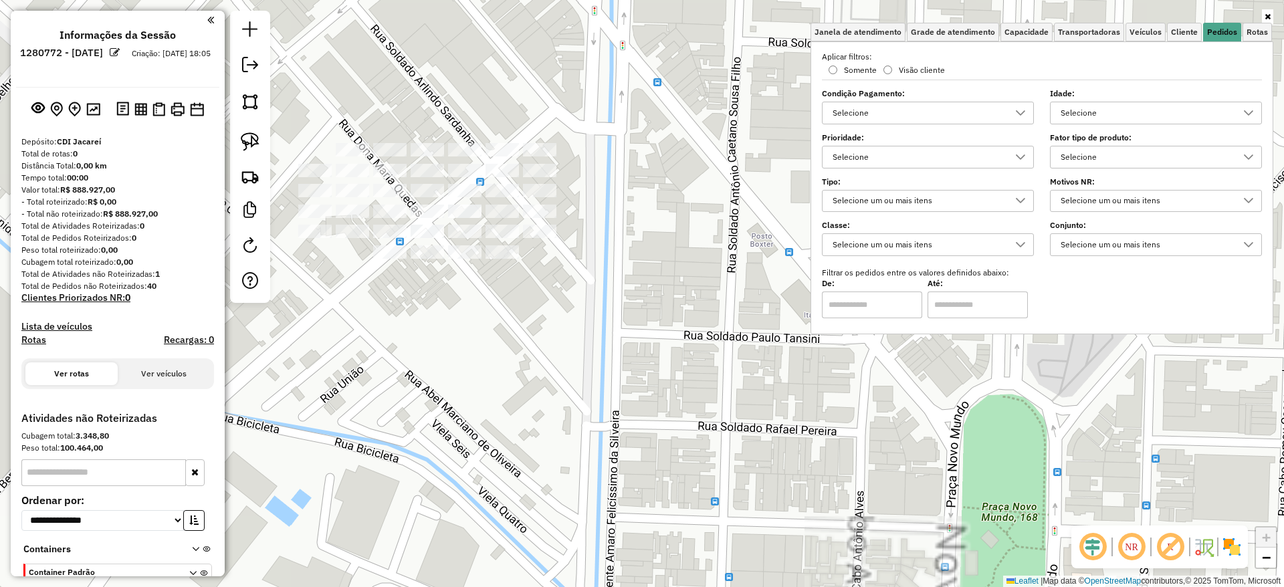
drag, startPoint x: 604, startPoint y: 318, endPoint x: 633, endPoint y: 156, distance: 165.1
click at [603, 316] on div "Janela de atendimento Grade de atendimento Capacidade Transportadoras Veículos …" at bounding box center [642, 293] width 1284 height 587
click at [754, 209] on div "Janela de atendimento Grade de atendimento Capacidade Transportadoras Veículos …" at bounding box center [642, 293] width 1284 height 587
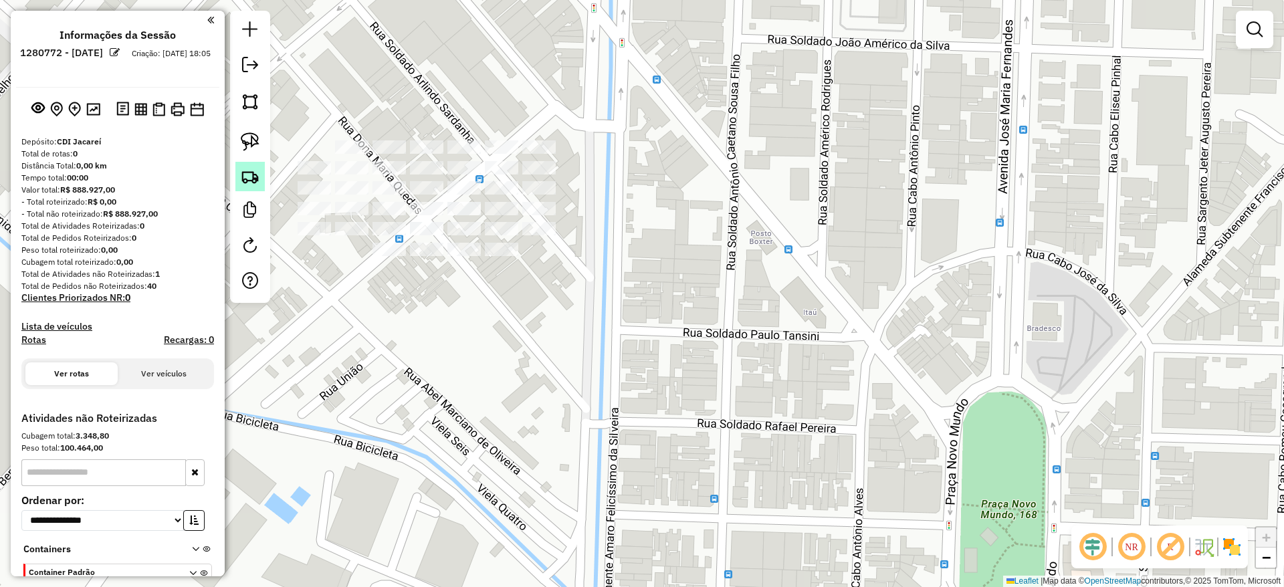
click at [240, 181] on link at bounding box center [249, 176] width 29 height 29
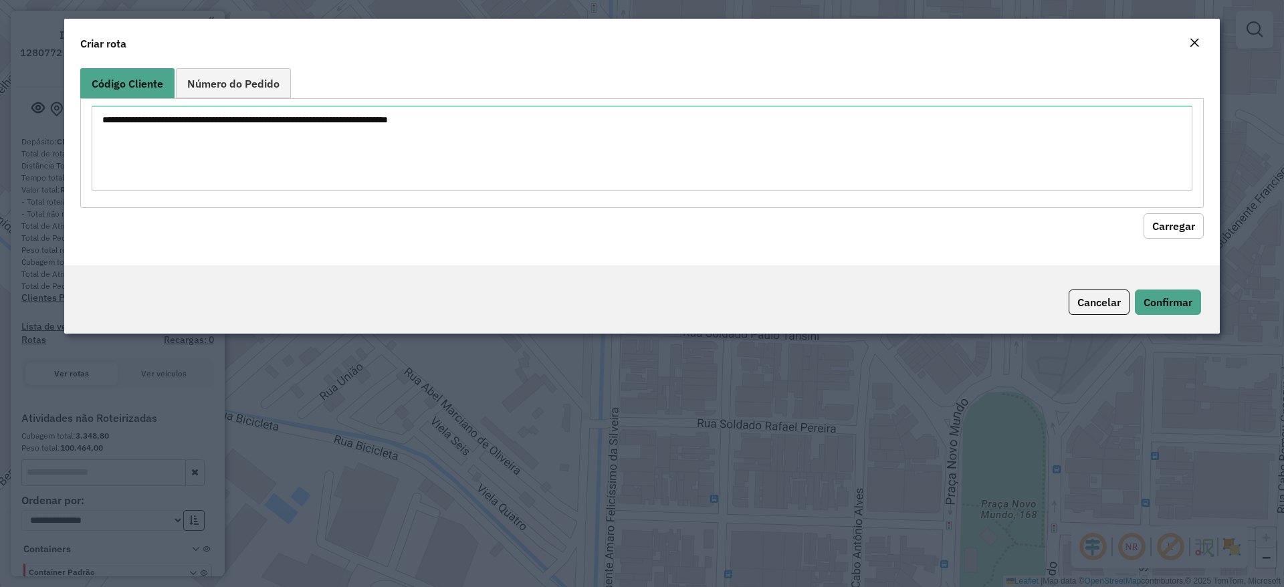
drag, startPoint x: 248, startPoint y: 82, endPoint x: 235, endPoint y: 124, distance: 44.5
click at [247, 80] on span "Número do Pedido" at bounding box center [233, 83] width 92 height 11
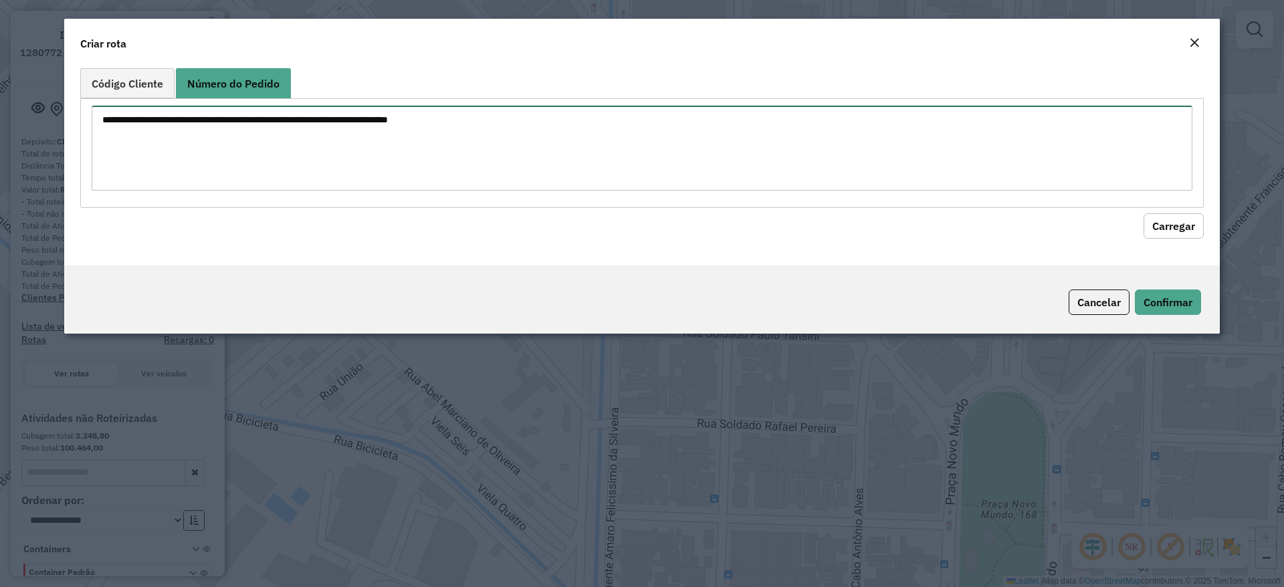
click at [232, 130] on textarea at bounding box center [642, 148] width 1101 height 85
paste textarea "****** ****** ****** ****** ****** ****** ****** ****** ****** ****** ****** **…"
drag, startPoint x: 1173, startPoint y: 225, endPoint x: 1097, endPoint y: 242, distance: 78.1
click at [1173, 226] on button "Carregar" at bounding box center [1174, 225] width 60 height 25
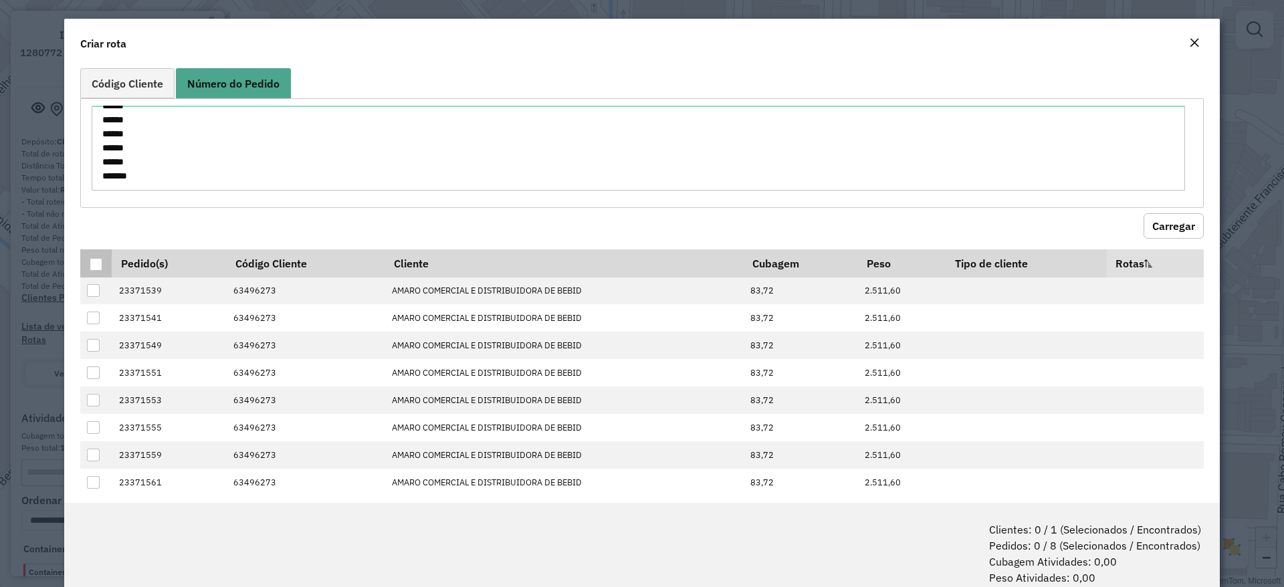
click at [87, 259] on th at bounding box center [95, 264] width 31 height 28
click at [100, 266] on div at bounding box center [96, 264] width 13 height 13
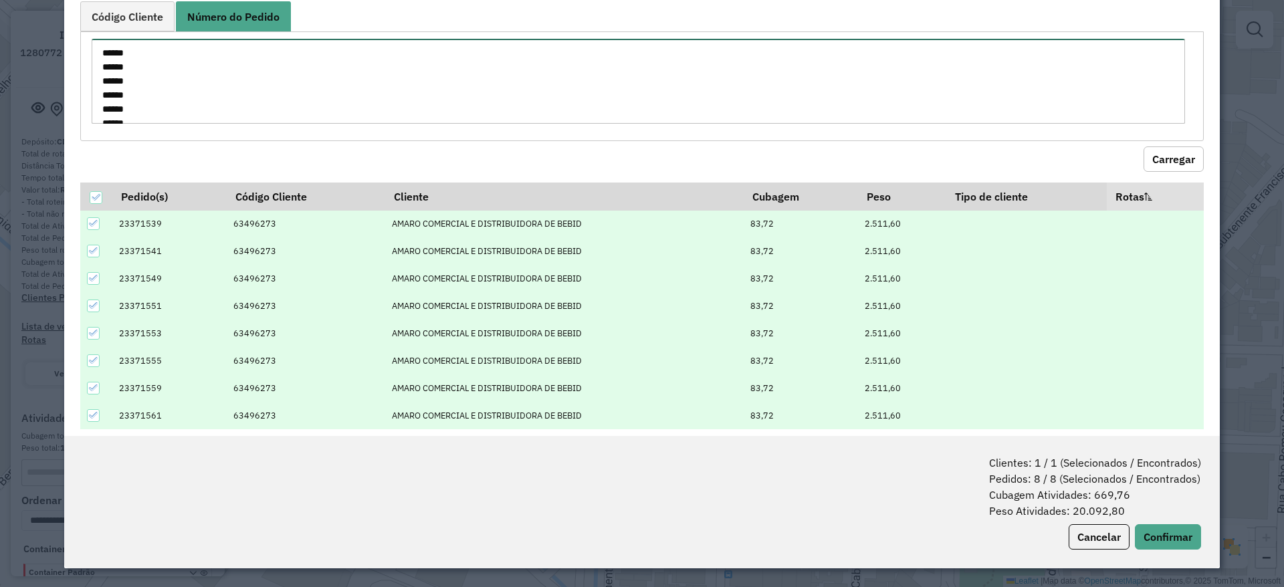
scroll to position [0, 0]
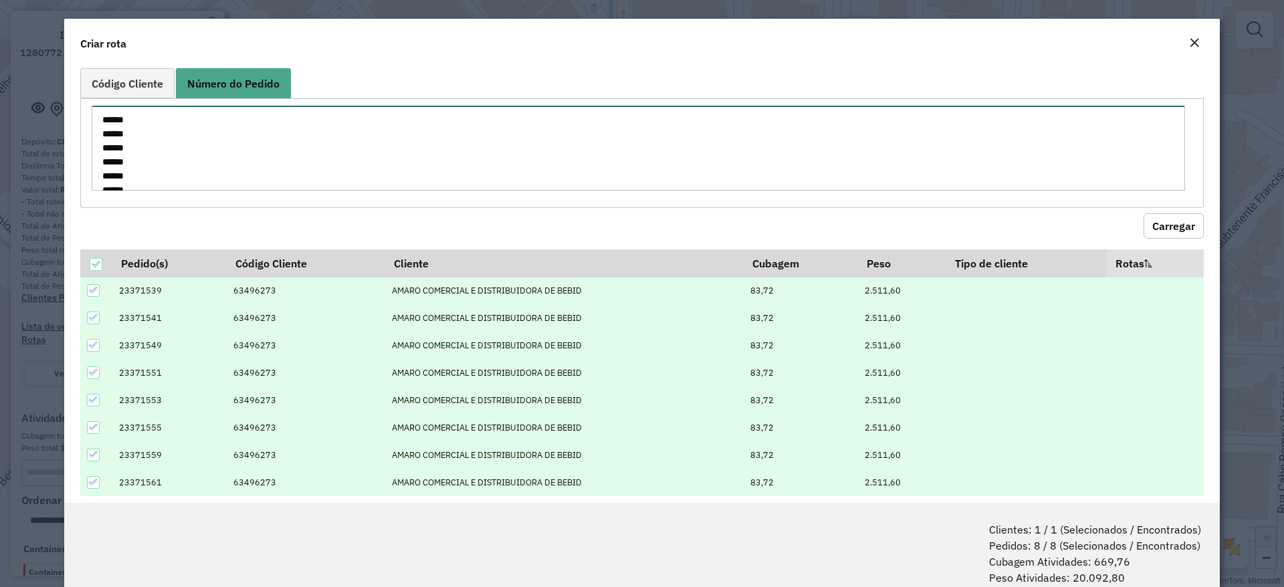
drag, startPoint x: 157, startPoint y: 114, endPoint x: 22, endPoint y: -15, distance: 186.4
click at [22, 0] on html "**********" at bounding box center [642, 293] width 1284 height 587
paste textarea
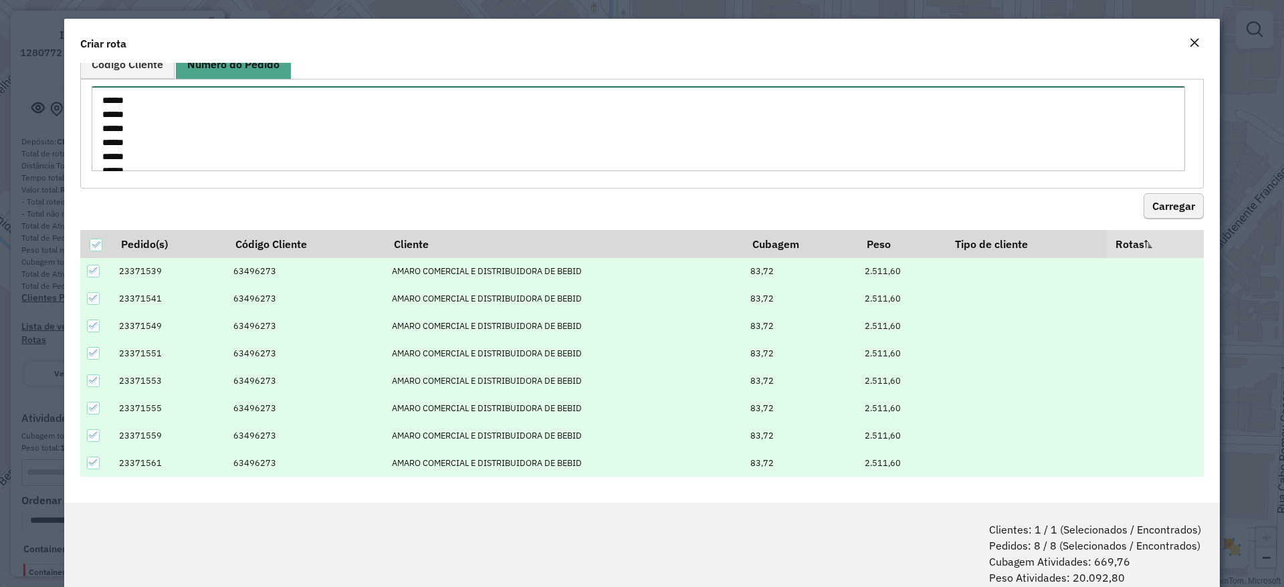
type textarea "****** ****** ****** ****** ****** ****** ****** ****** ******"
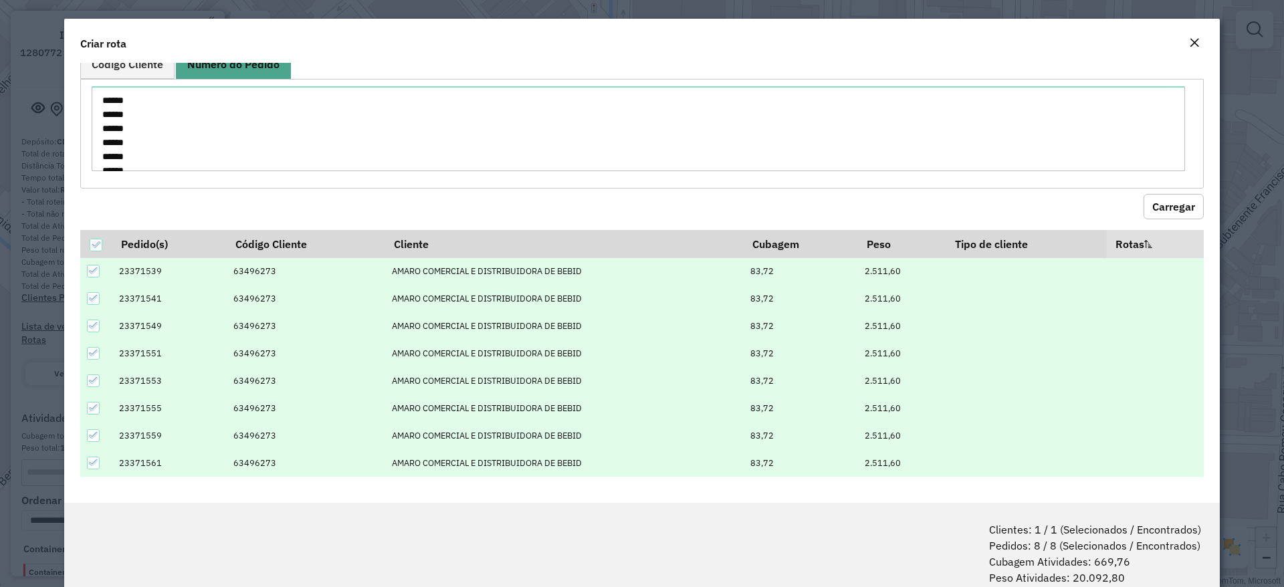
click at [1144, 205] on button "Carregar" at bounding box center [1174, 206] width 60 height 25
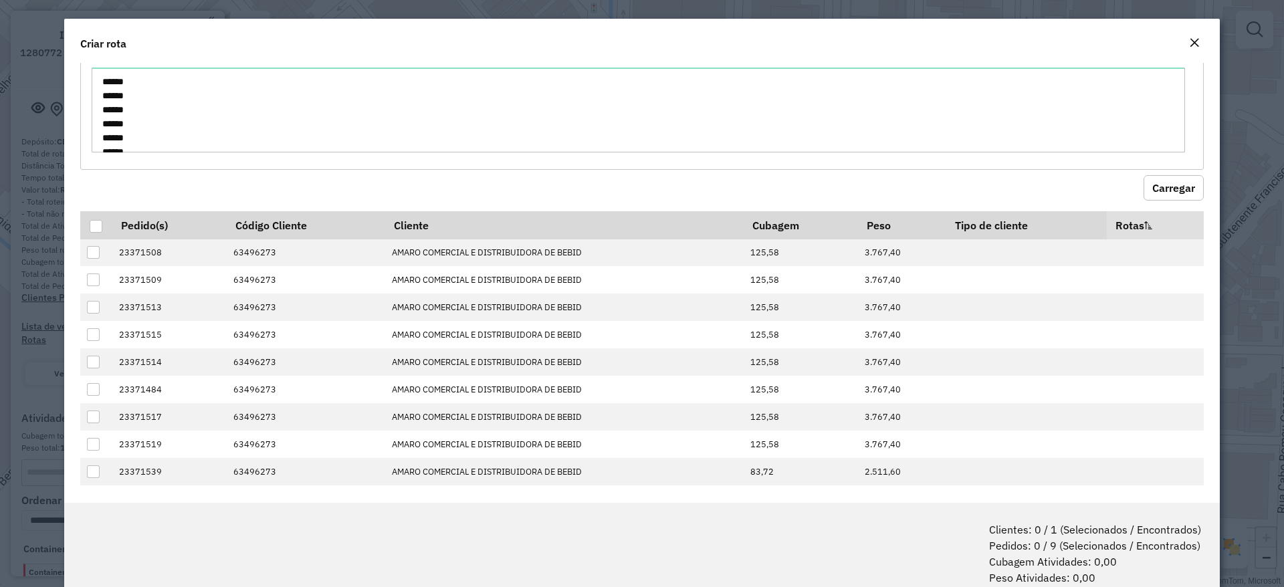
scroll to position [47, 0]
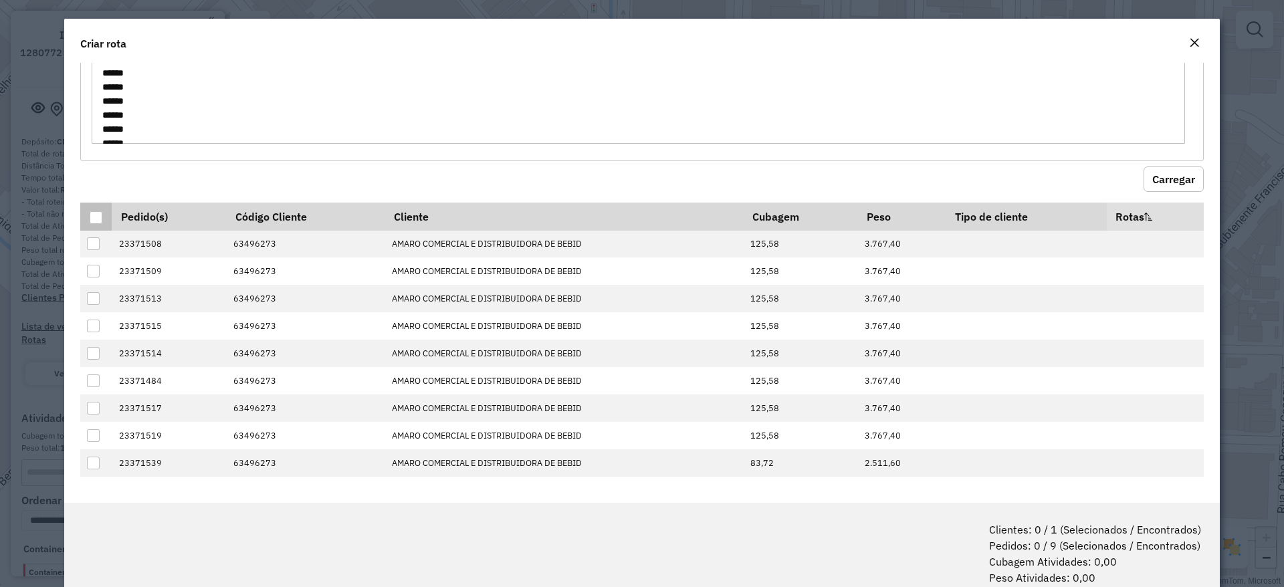
click at [87, 215] on th at bounding box center [95, 217] width 31 height 28
click at [90, 225] on th at bounding box center [95, 217] width 31 height 28
click at [90, 222] on div at bounding box center [96, 217] width 13 height 13
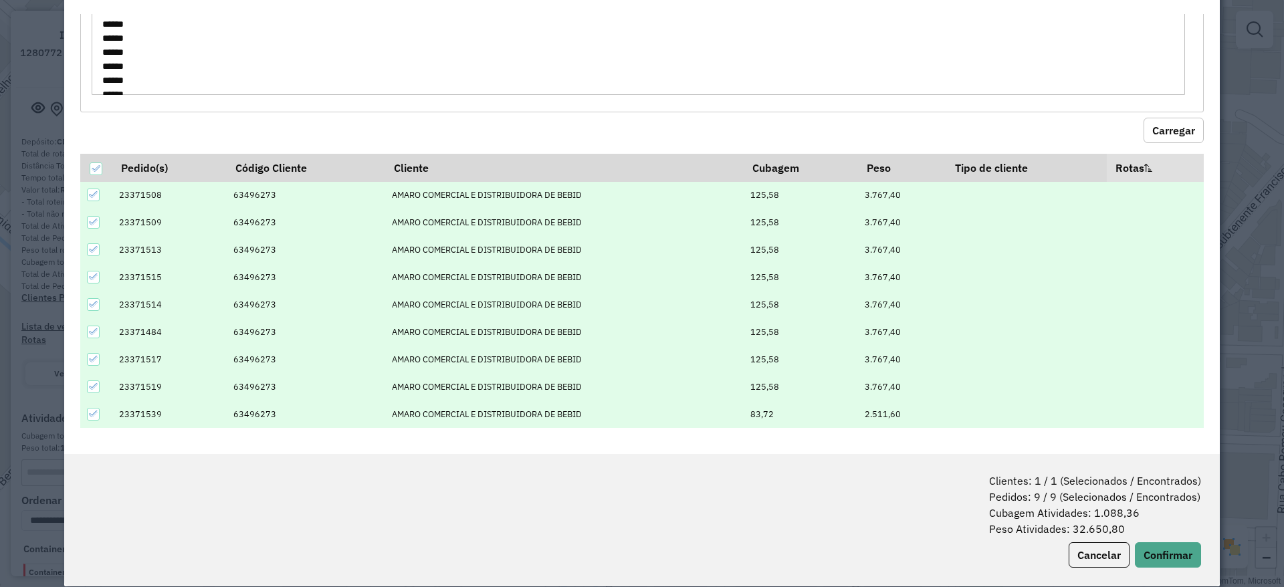
scroll to position [67, 0]
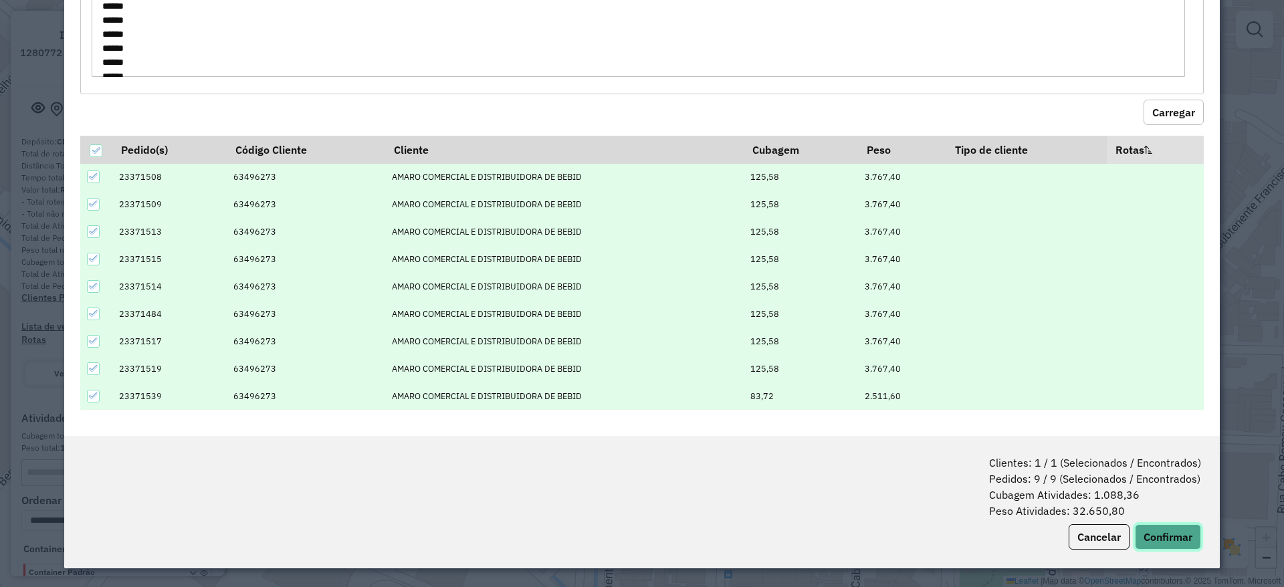
click at [1157, 535] on button "Confirmar" at bounding box center [1168, 537] width 66 height 25
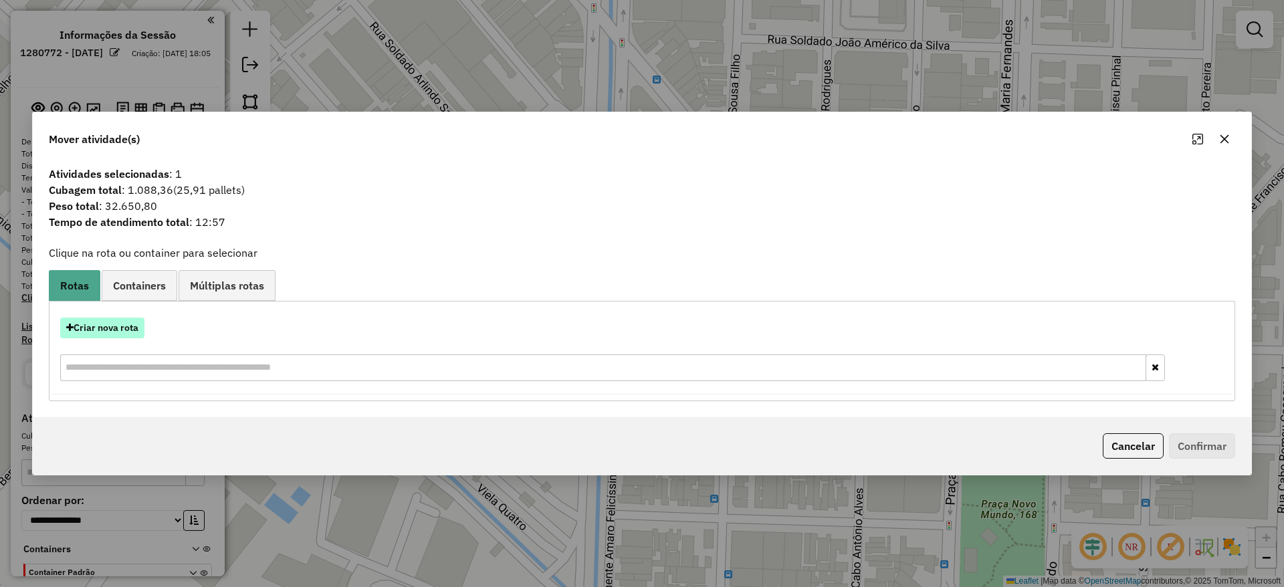
click at [132, 327] on button "Criar nova rota" at bounding box center [102, 328] width 84 height 21
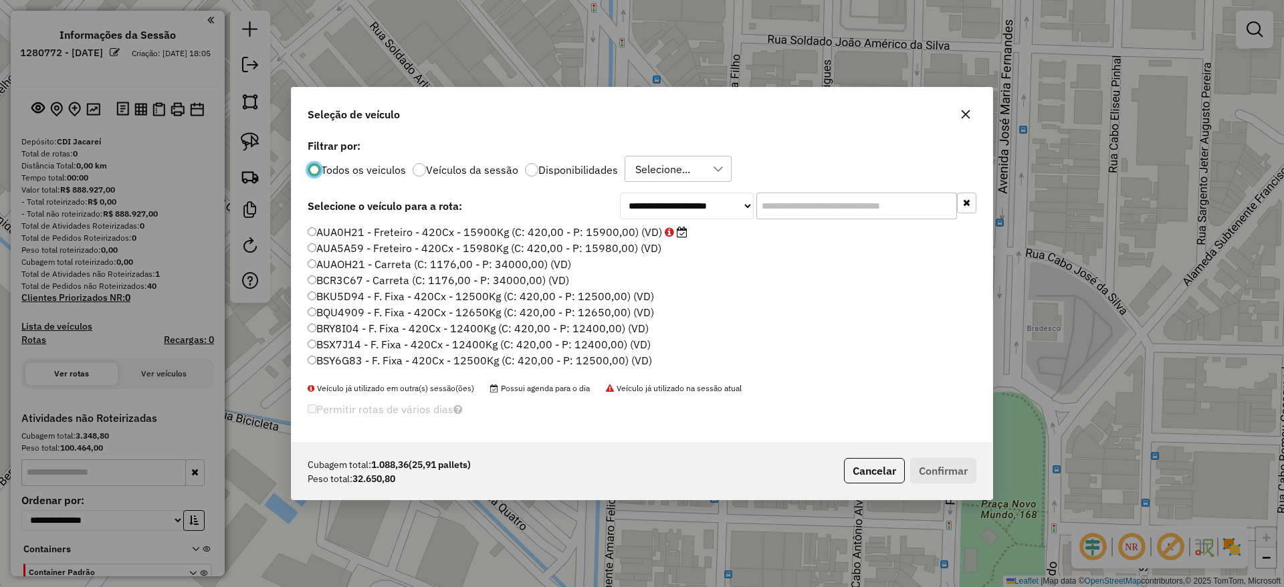
scroll to position [7, 4]
drag, startPoint x: 825, startPoint y: 183, endPoint x: 816, endPoint y: 200, distance: 18.9
click at [822, 187] on div "**********" at bounding box center [642, 289] width 701 height 307
drag, startPoint x: 816, startPoint y: 200, endPoint x: 755, endPoint y: 223, distance: 65.0
click at [816, 199] on input "text" at bounding box center [857, 206] width 201 height 27
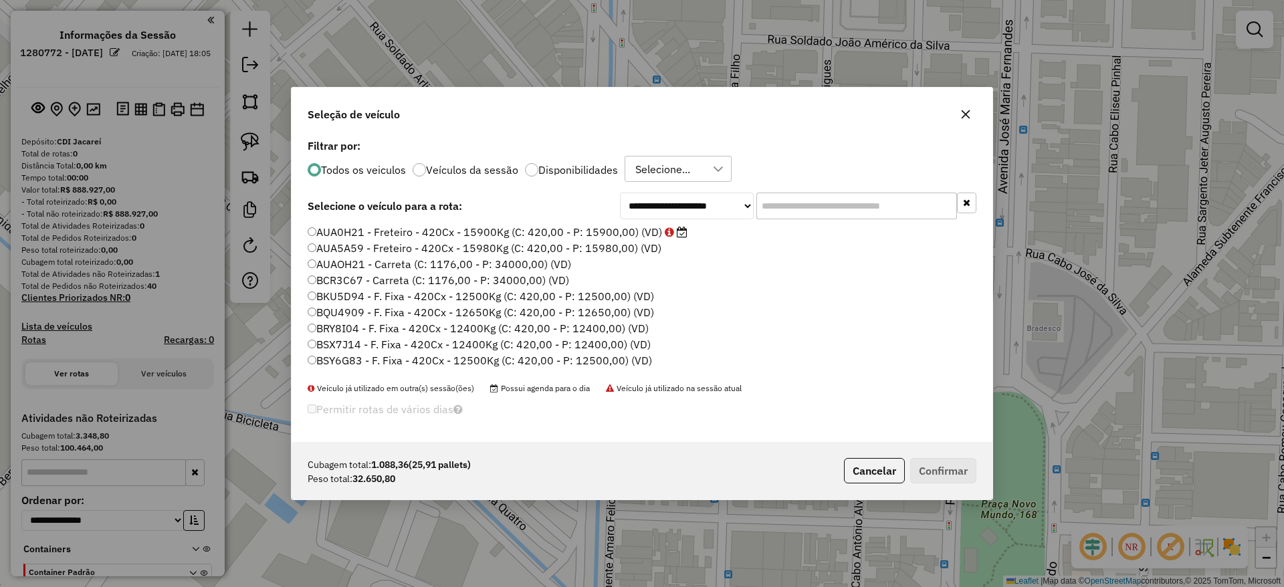
paste input "*******"
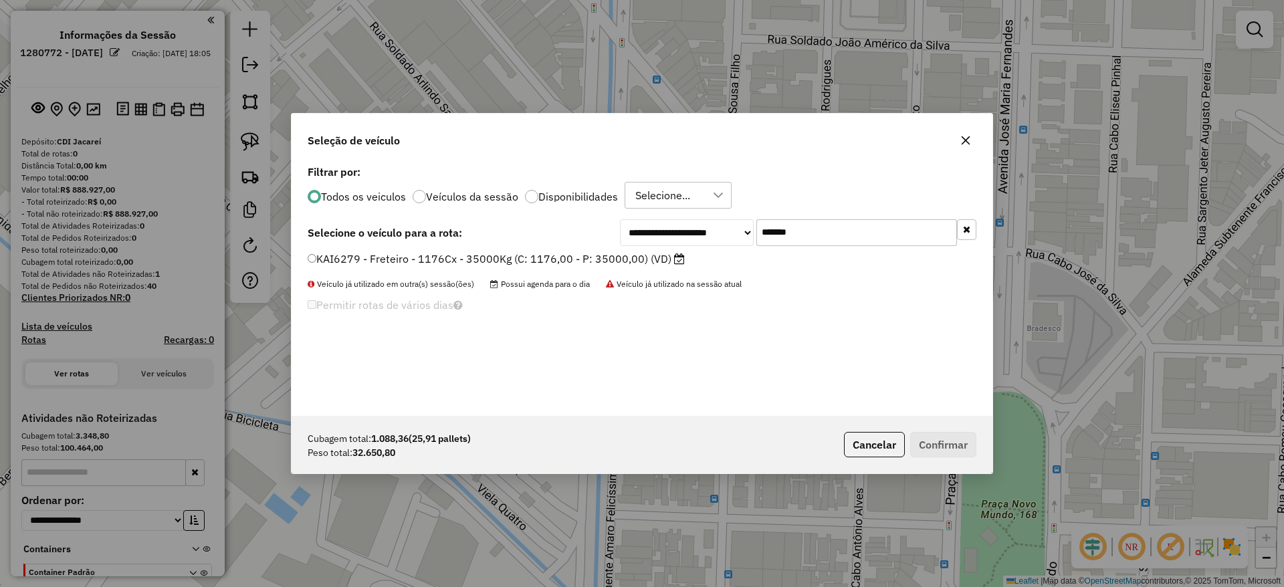
type input "*******"
drag, startPoint x: 475, startPoint y: 254, endPoint x: 754, endPoint y: 377, distance: 304.7
click at [475, 256] on label "KAI6279 - Freteiro - 1176Cx - 35000Kg (C: 1176,00 - P: 35000,00) (VD)" at bounding box center [496, 259] width 377 height 16
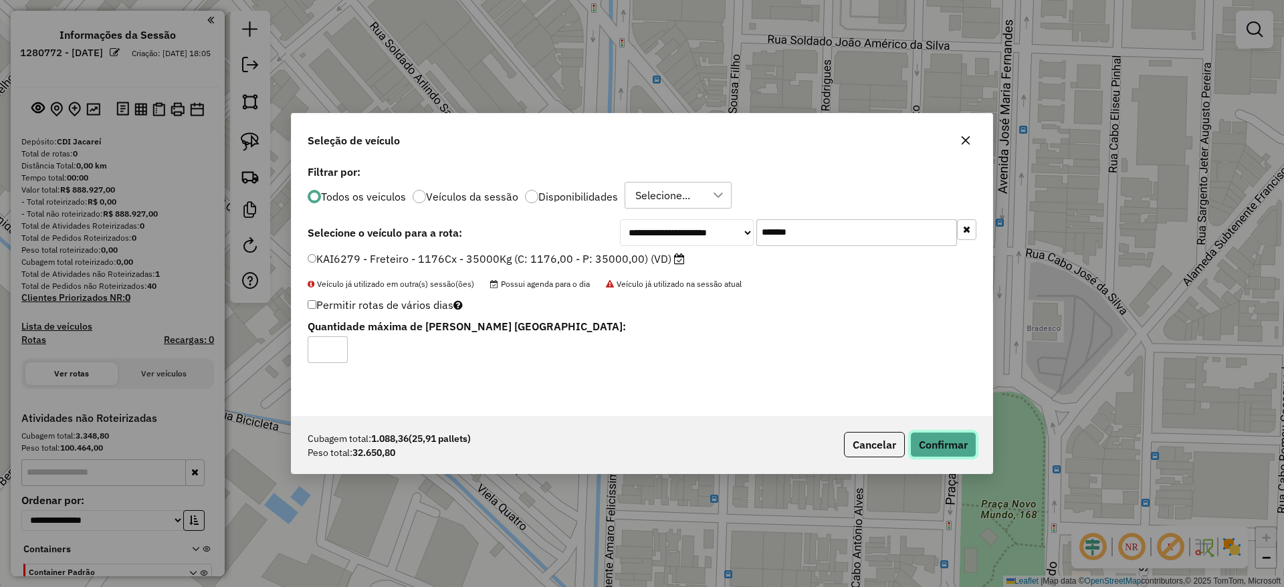
click at [922, 449] on button "Confirmar" at bounding box center [944, 444] width 66 height 25
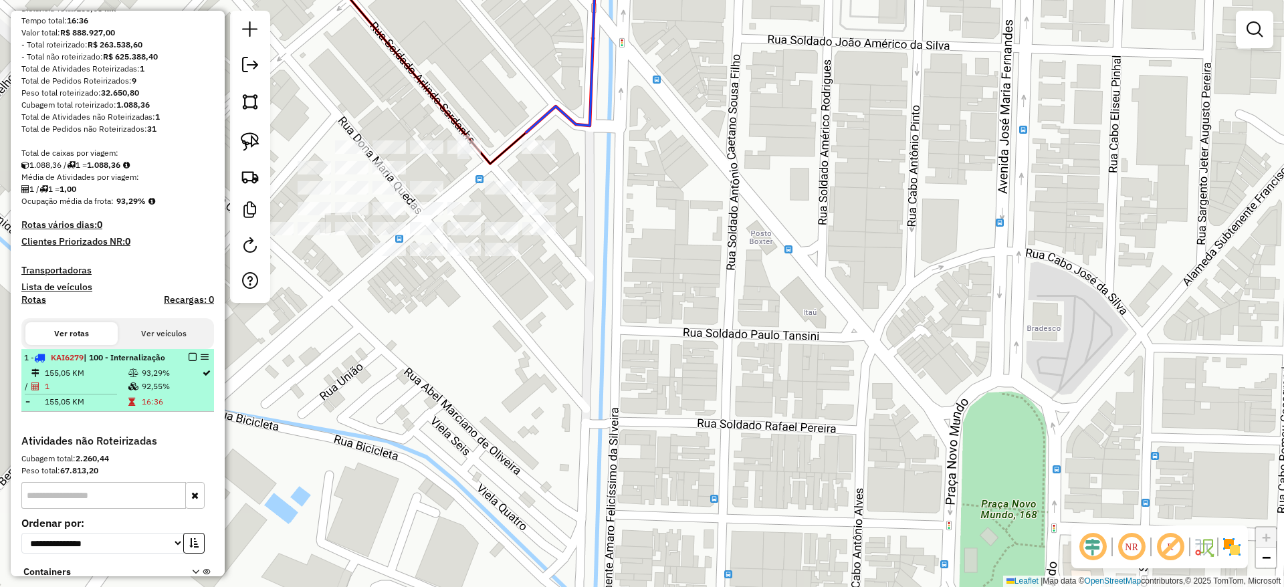
scroll to position [201, 0]
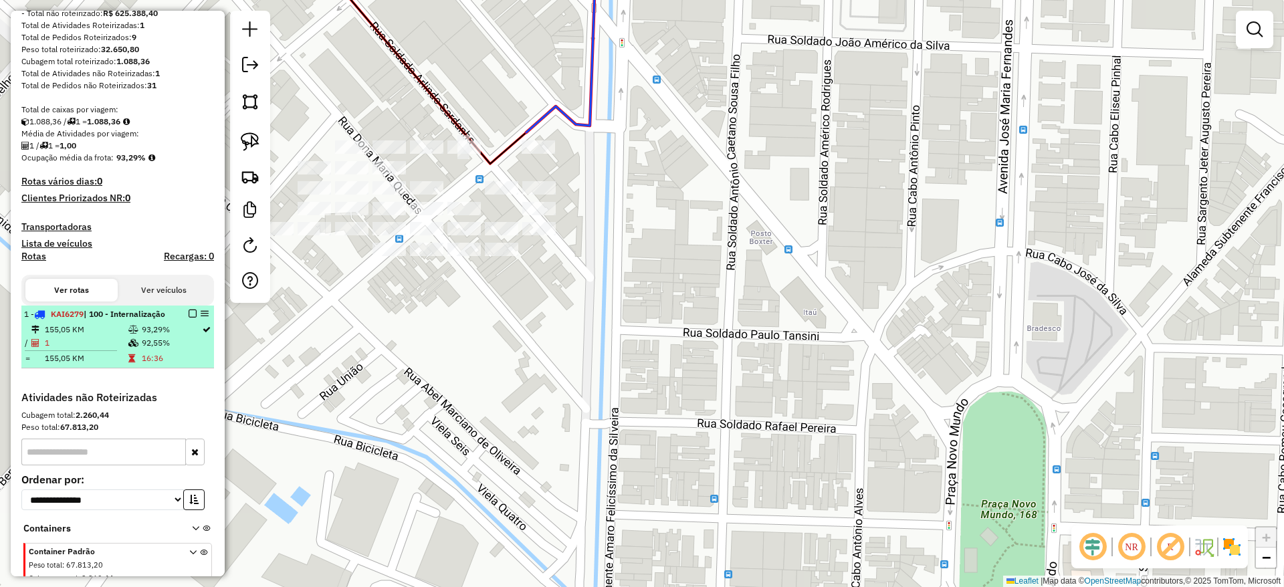
click at [189, 316] on em at bounding box center [193, 314] width 8 height 8
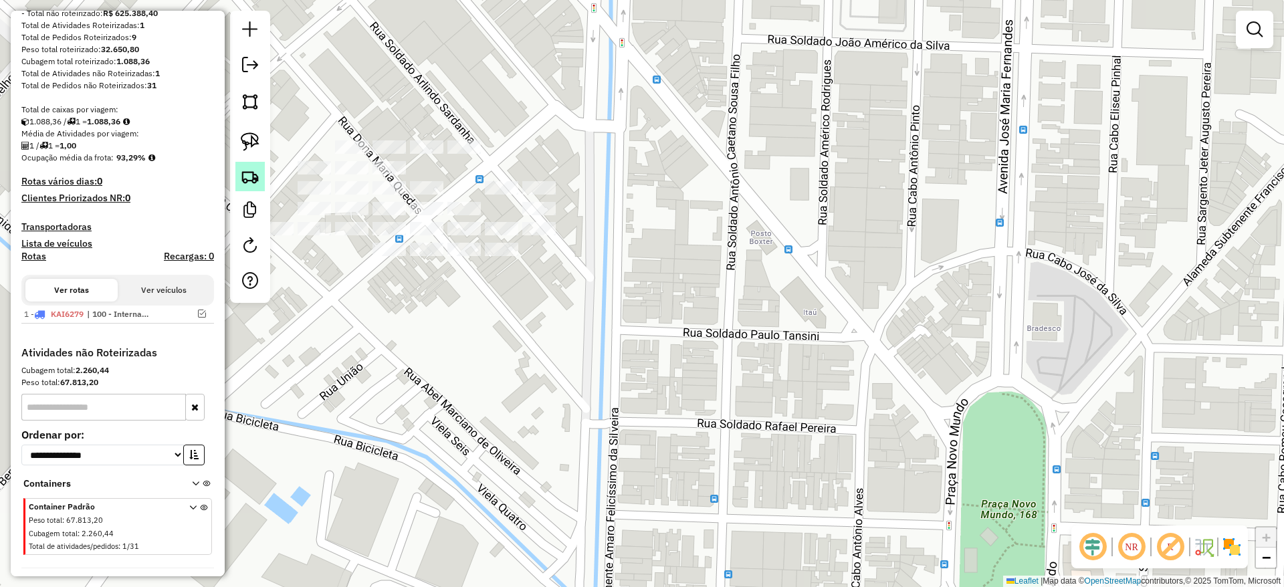
click at [241, 169] on img at bounding box center [250, 176] width 19 height 19
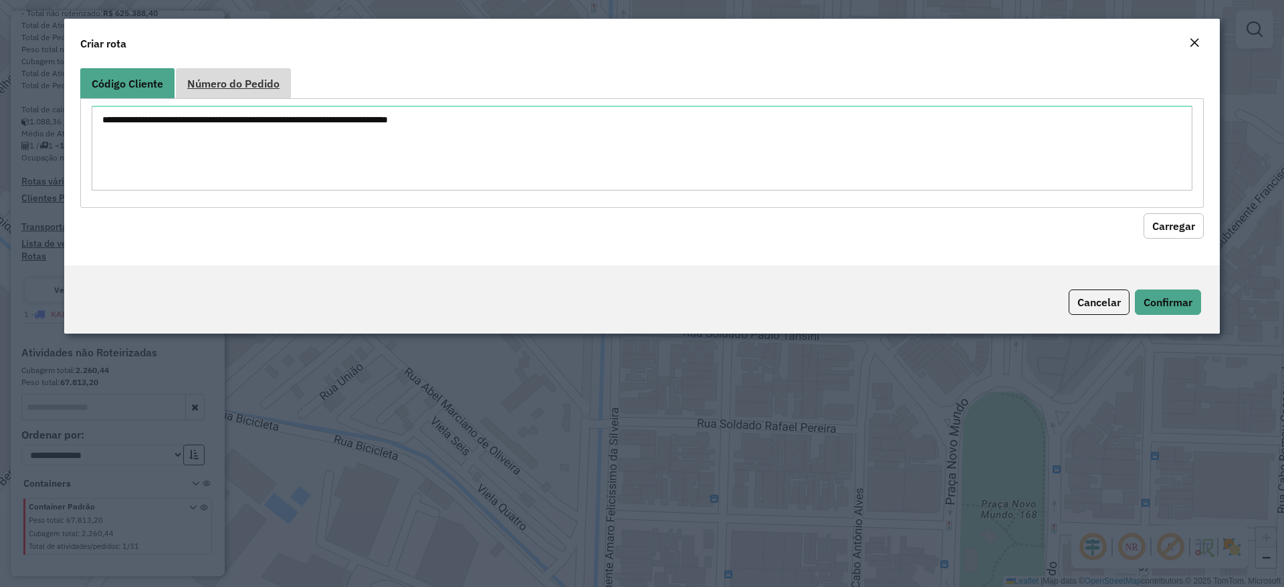
click at [247, 79] on span "Número do Pedido" at bounding box center [233, 83] width 92 height 11
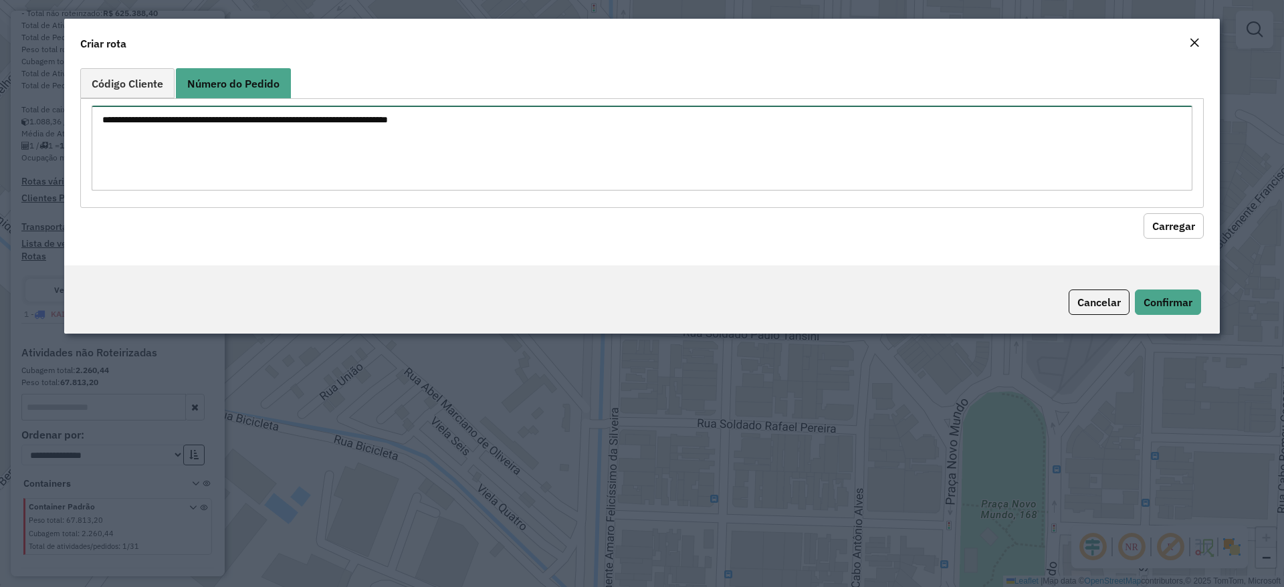
click at [225, 130] on textarea at bounding box center [642, 148] width 1101 height 85
paste textarea "****** ****** ****** ****** ****** ****** ****** ****** ****** ****** ****** **…"
click at [1171, 223] on button "Carregar" at bounding box center [1174, 225] width 60 height 25
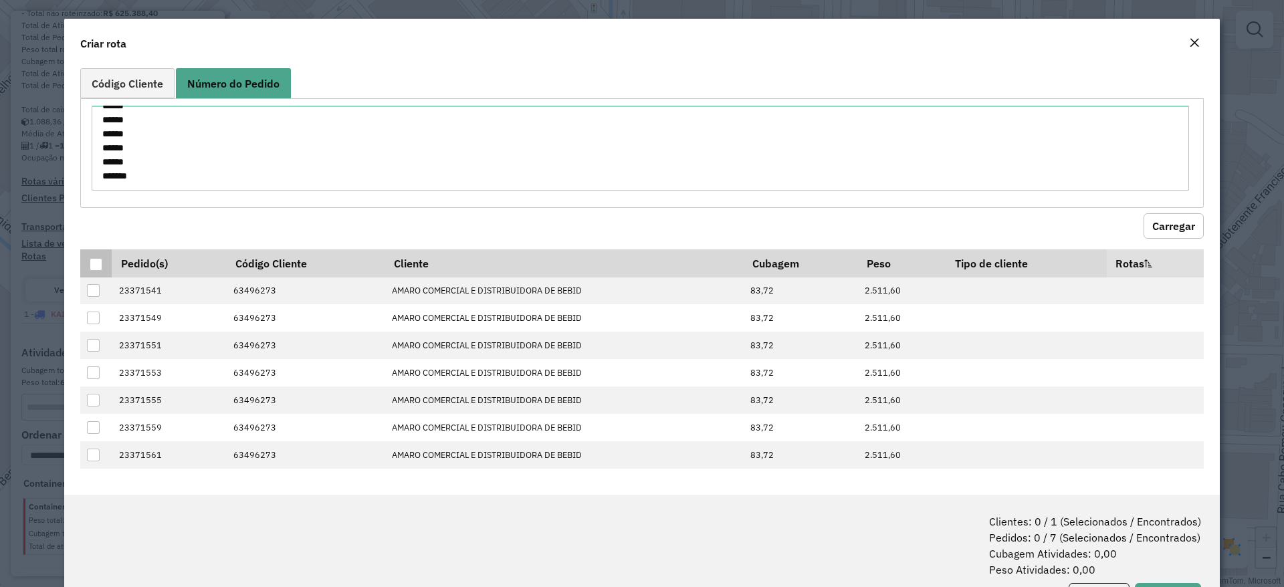
click at [98, 266] on div at bounding box center [96, 264] width 13 height 13
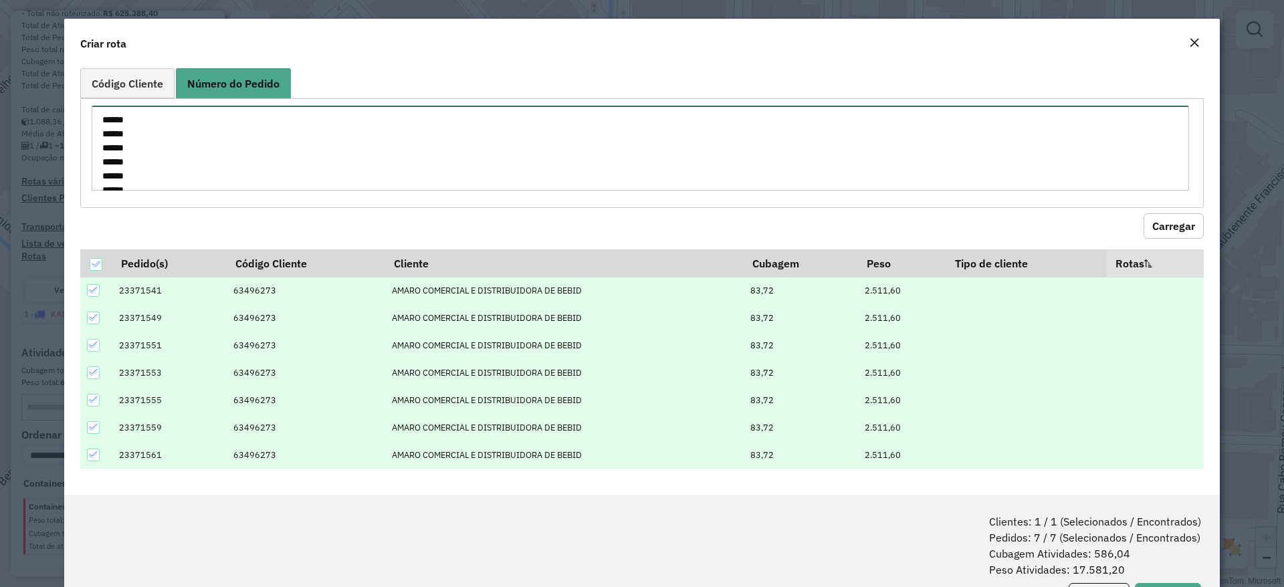
scroll to position [126, 0]
drag, startPoint x: 98, startPoint y: 124, endPoint x: 980, endPoint y: 395, distance: 922.4
click at [393, 313] on div "Código Cliente Número do Pedido ****** ****** ****** ****** ****** ****** *****…" at bounding box center [642, 279] width 1156 height 432
paste textarea
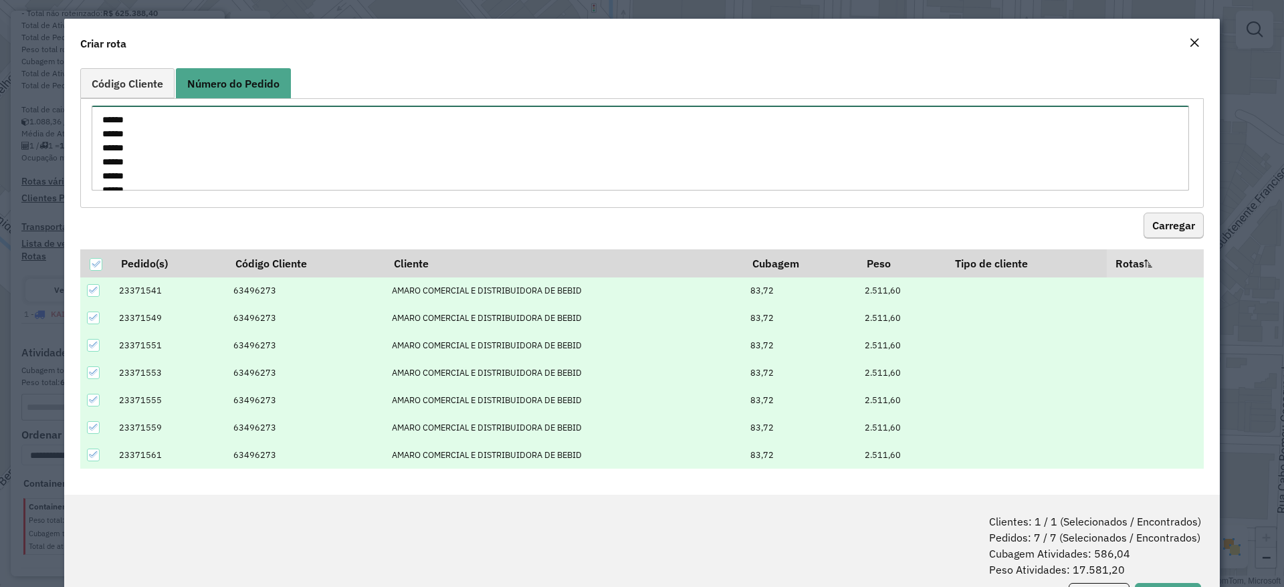
type textarea "****** ****** ****** ****** ****** ****** ****** ****** ****** ******"
click at [1175, 229] on button "Carregar" at bounding box center [1174, 225] width 60 height 25
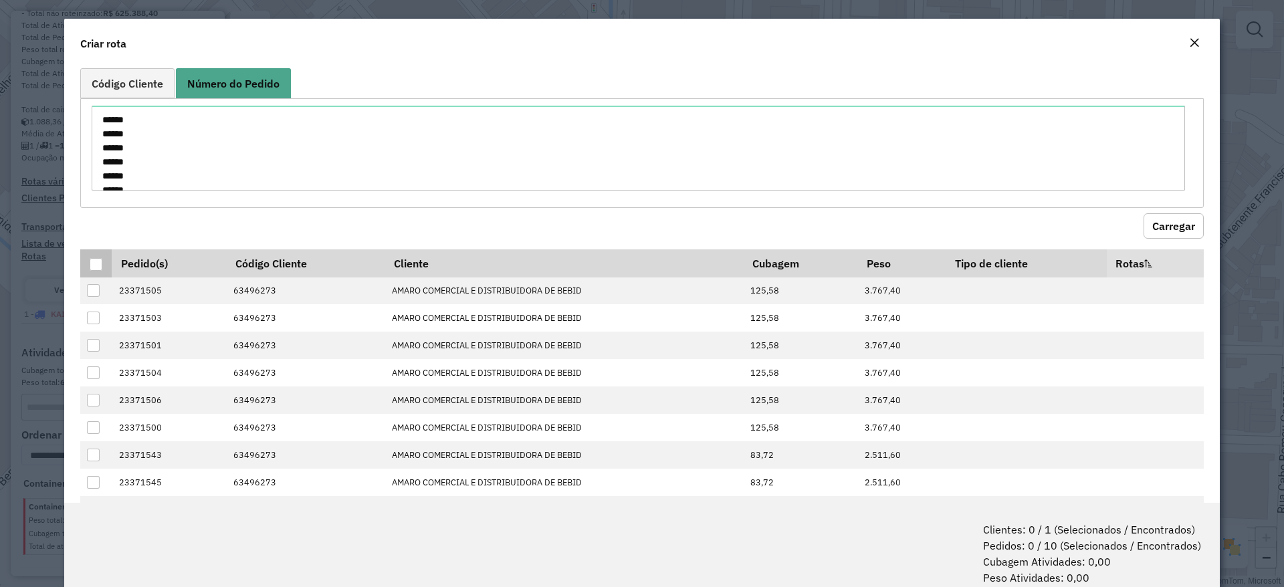
click at [86, 267] on th at bounding box center [95, 264] width 31 height 28
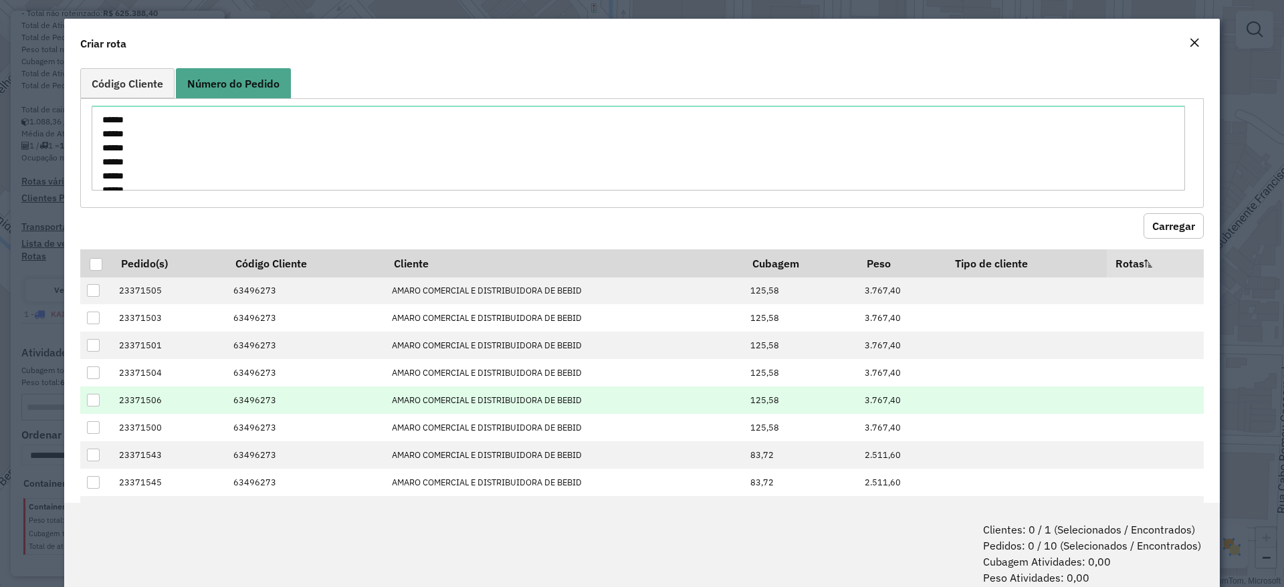
drag, startPoint x: 88, startPoint y: 265, endPoint x: 479, endPoint y: 392, distance: 410.9
click at [91, 265] on th at bounding box center [95, 264] width 31 height 28
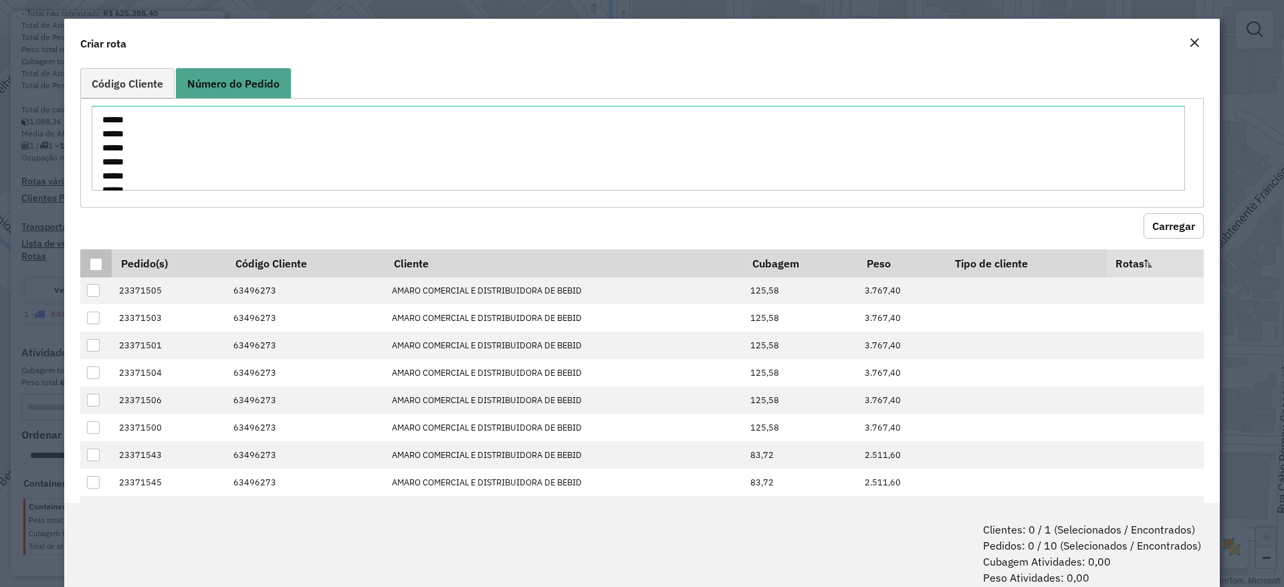
click at [94, 264] on div at bounding box center [96, 264] width 13 height 13
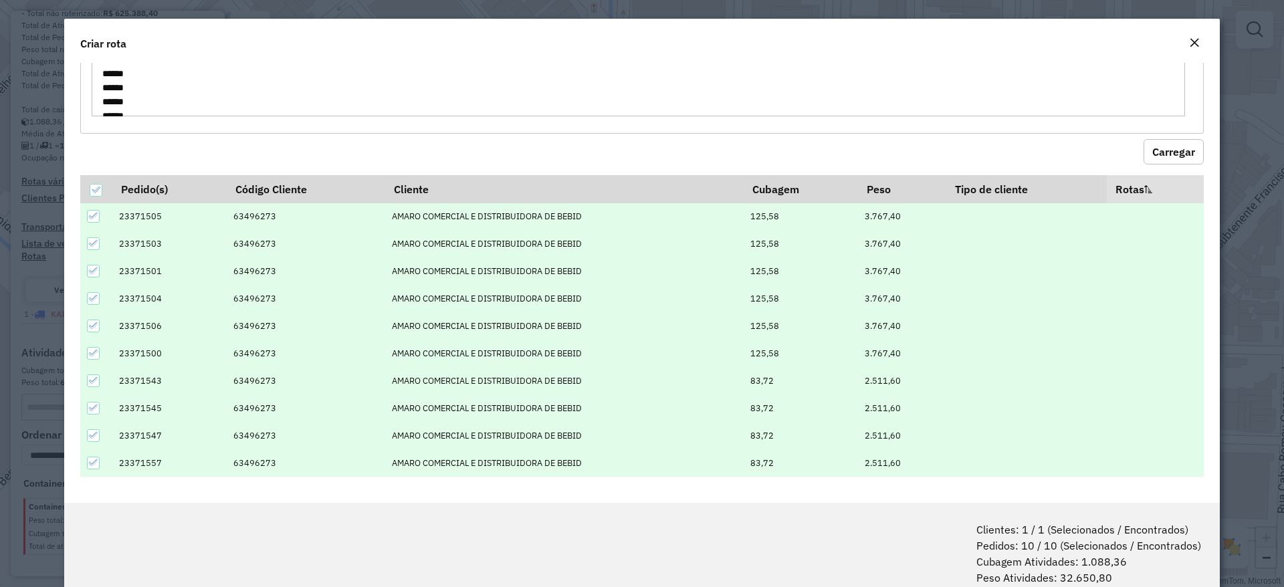
scroll to position [67, 0]
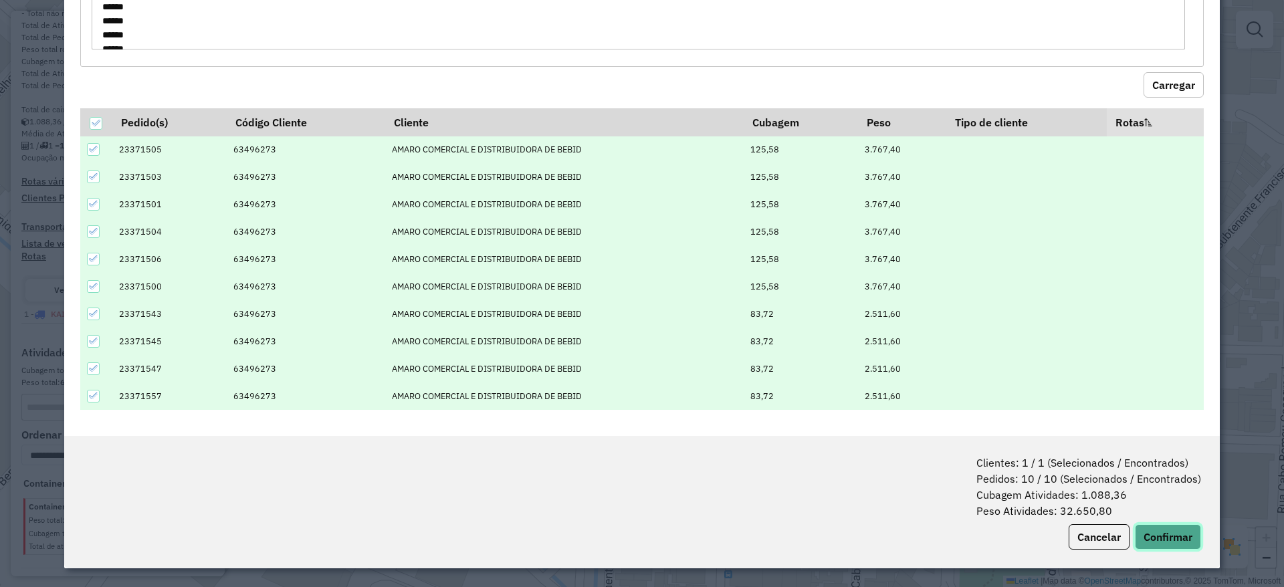
click at [1163, 535] on button "Confirmar" at bounding box center [1168, 537] width 66 height 25
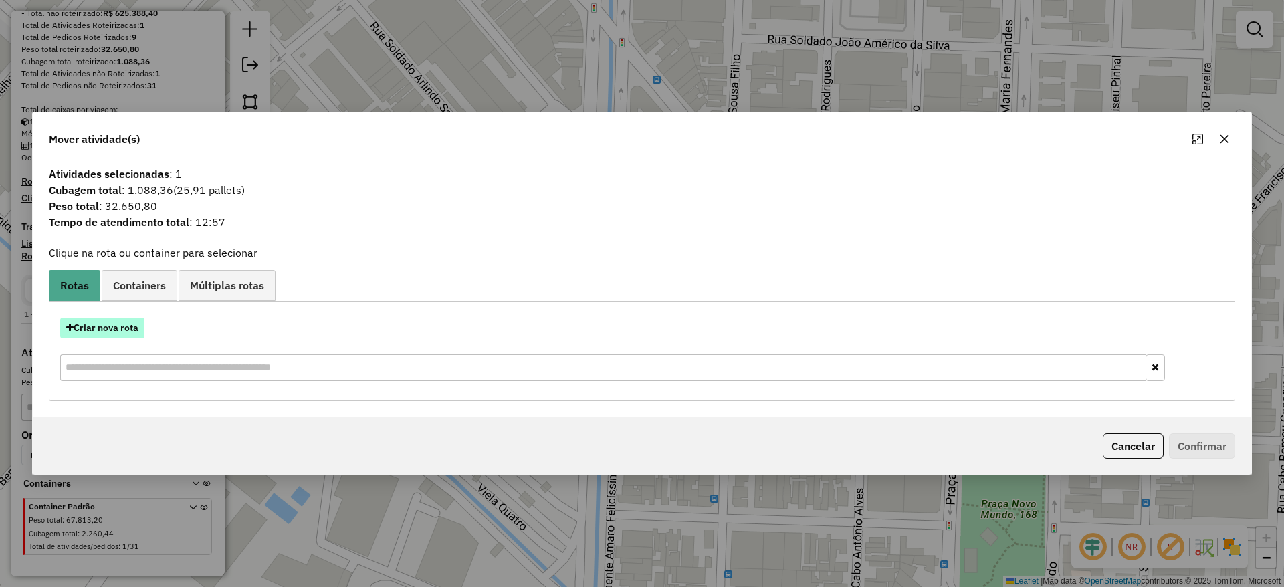
click at [88, 320] on button "Criar nova rota" at bounding box center [102, 328] width 84 height 21
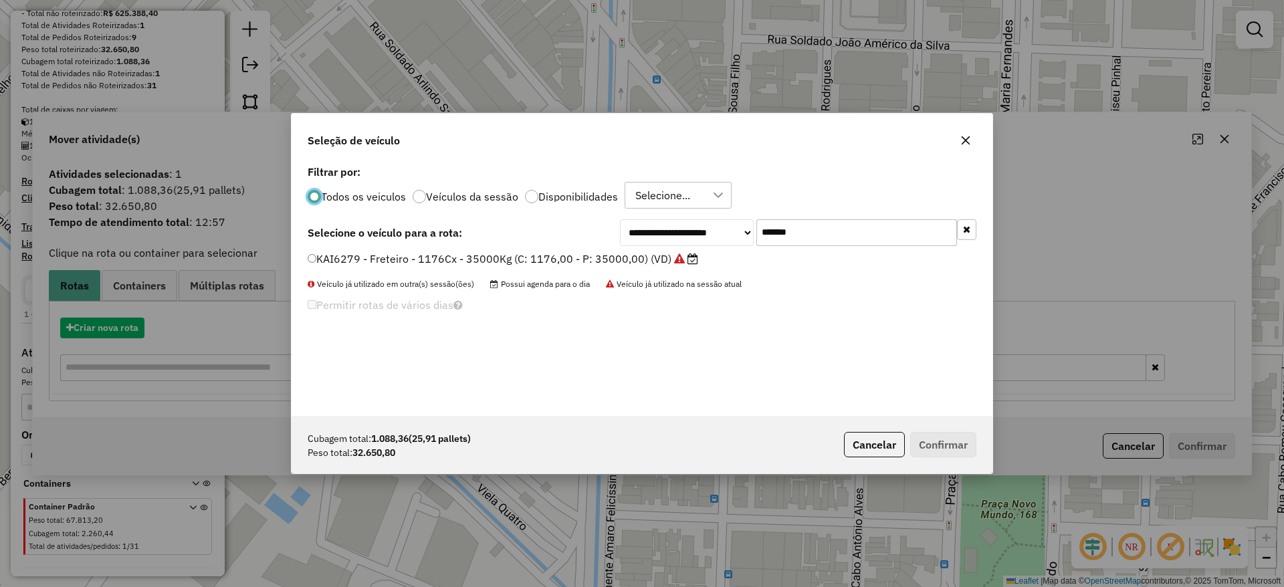
scroll to position [7, 4]
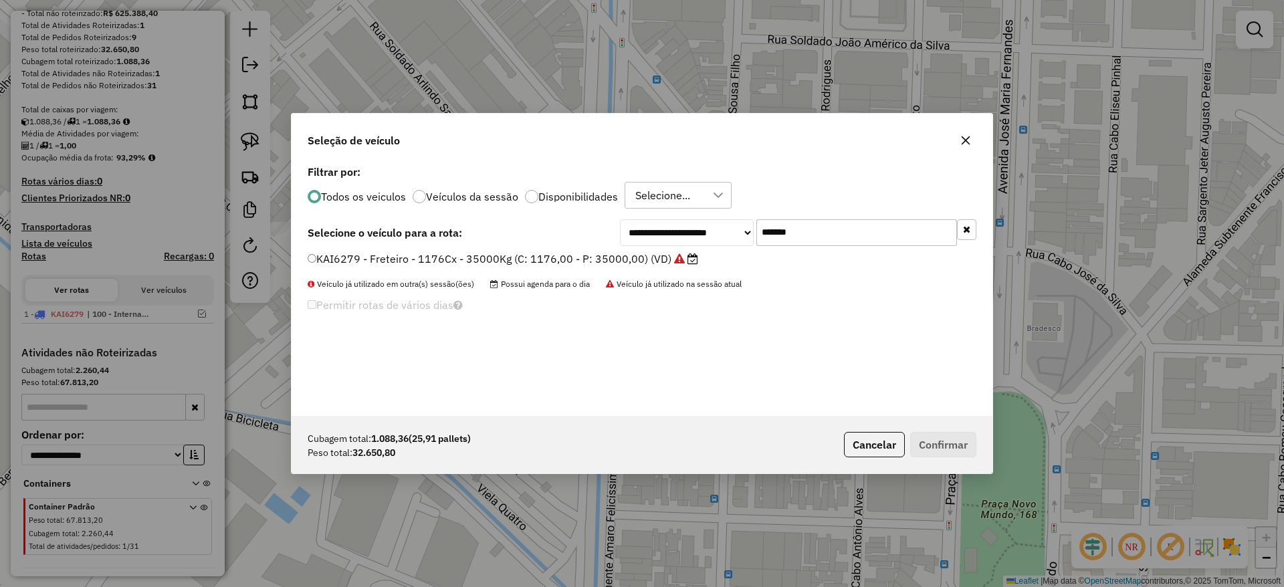
drag, startPoint x: 771, startPoint y: 231, endPoint x: 532, endPoint y: 268, distance: 241.6
click at [615, 235] on div "**********" at bounding box center [642, 232] width 669 height 27
paste input "text"
type input "*******"
drag, startPoint x: 482, startPoint y: 262, endPoint x: 678, endPoint y: 307, distance: 200.6
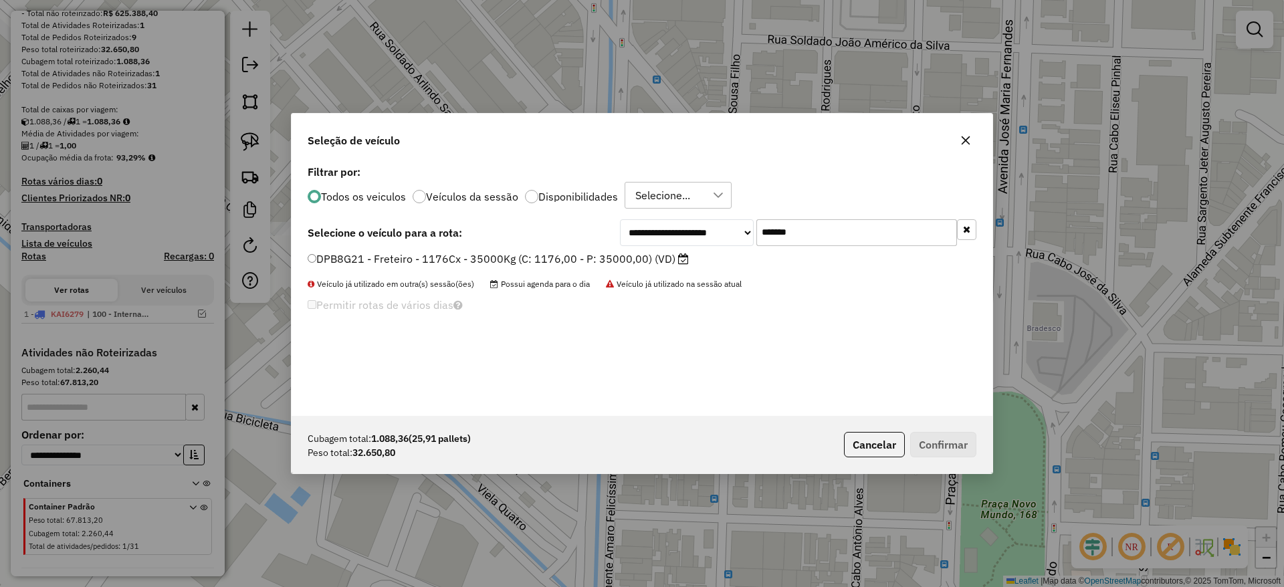
click at [482, 262] on label "DPB8G21 - Freteiro - 1176Cx - 35000Kg (C: 1176,00 - P: 35000,00) (VD)" at bounding box center [498, 259] width 381 height 16
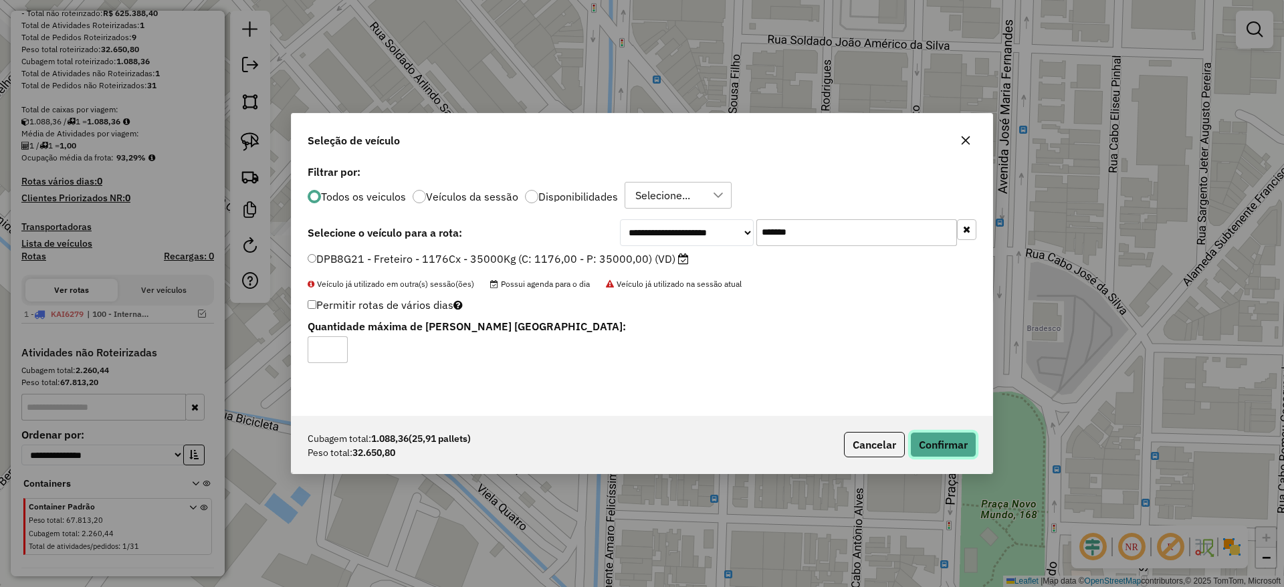
click at [951, 439] on button "Confirmar" at bounding box center [944, 444] width 66 height 25
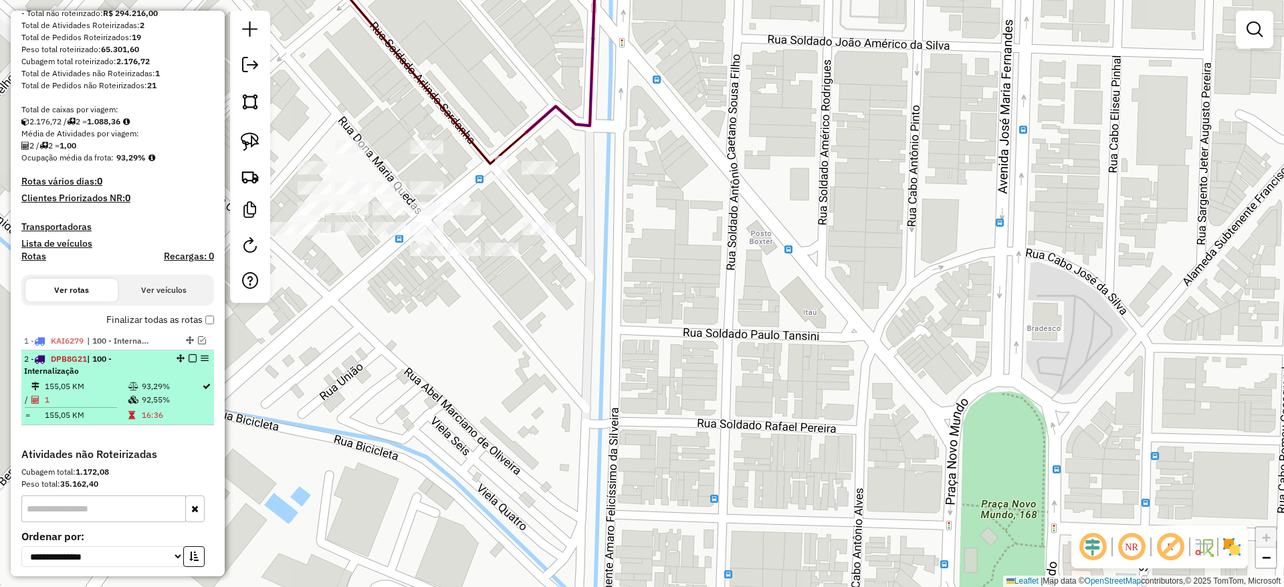
click at [189, 360] on em at bounding box center [193, 359] width 8 height 8
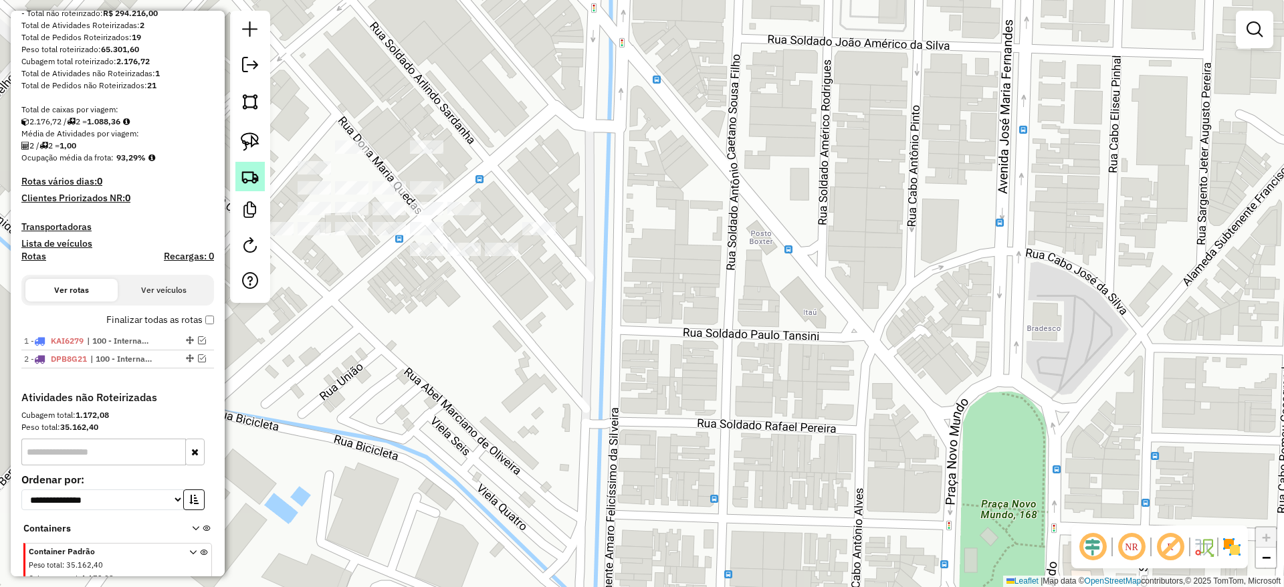
click at [252, 185] on img at bounding box center [250, 176] width 19 height 19
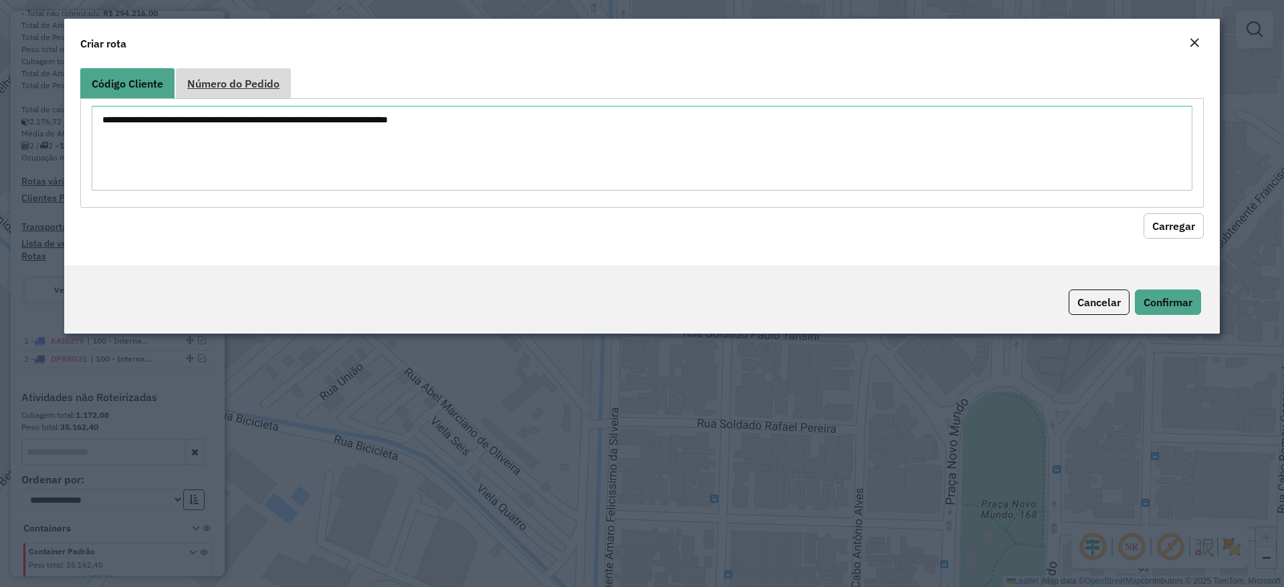
drag, startPoint x: 264, startPoint y: 70, endPoint x: 267, endPoint y: 112, distance: 42.9
click at [264, 70] on link "Número do Pedido" at bounding box center [233, 83] width 115 height 30
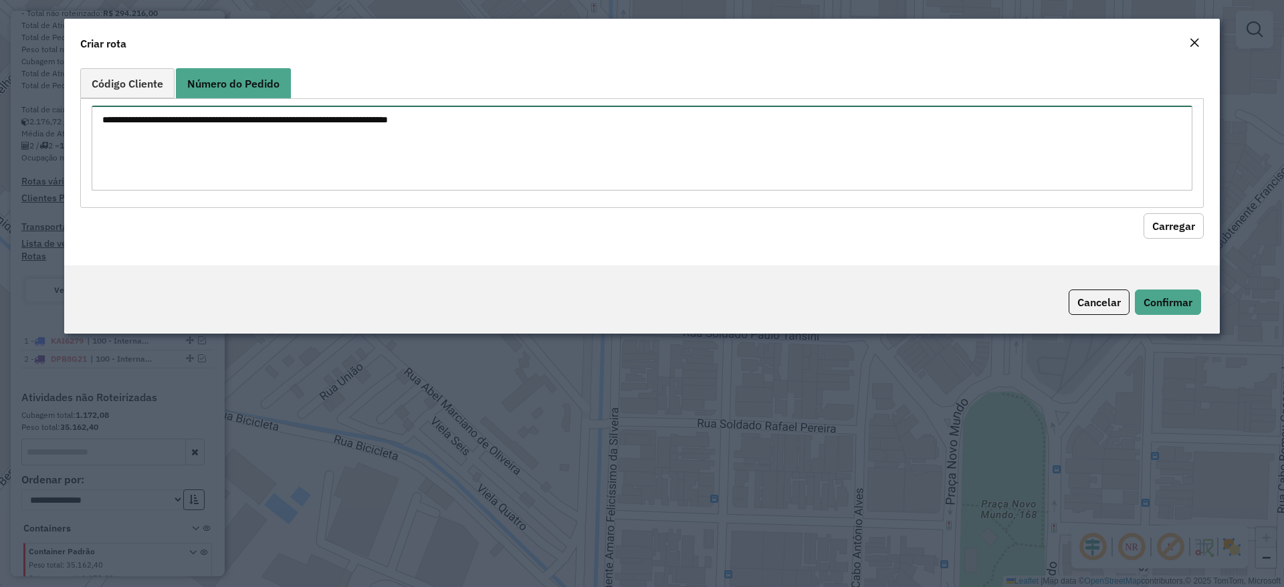
click at [261, 118] on textarea at bounding box center [642, 148] width 1101 height 85
paste textarea "****** ****** ****** ****** ****** ****** ****** ****** ****** ****** ****** **…"
type textarea "****** ****** ****** ****** ****** ****** ****** ****** ****** ****** ****** **…"
click at [1166, 217] on button "Carregar" at bounding box center [1174, 225] width 60 height 25
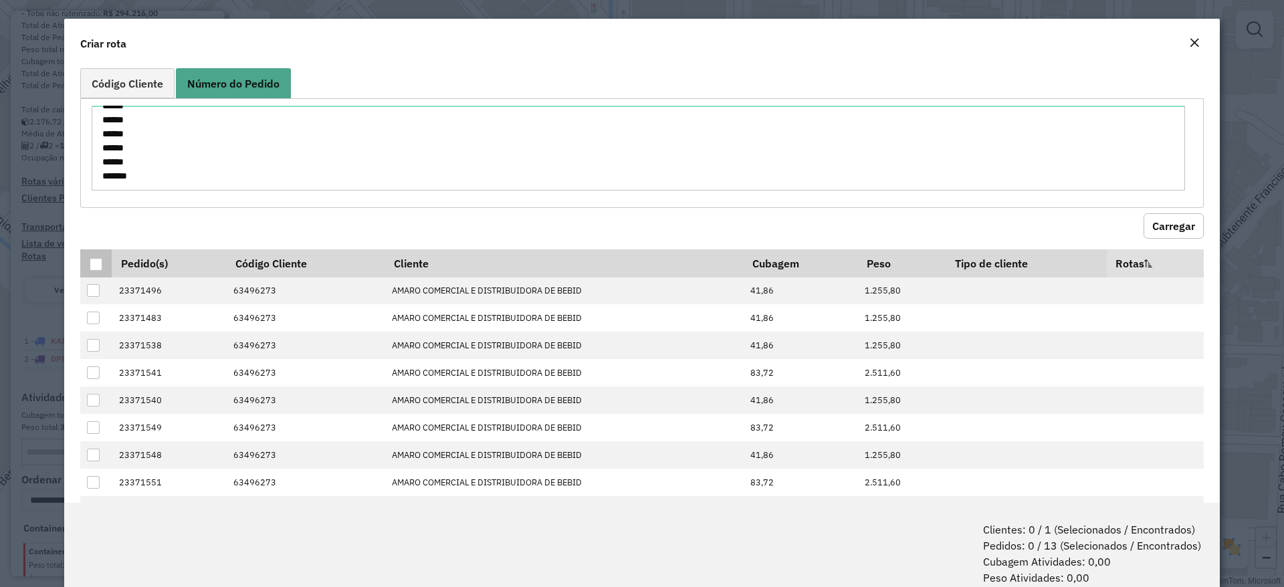
click at [98, 265] on div at bounding box center [96, 264] width 13 height 13
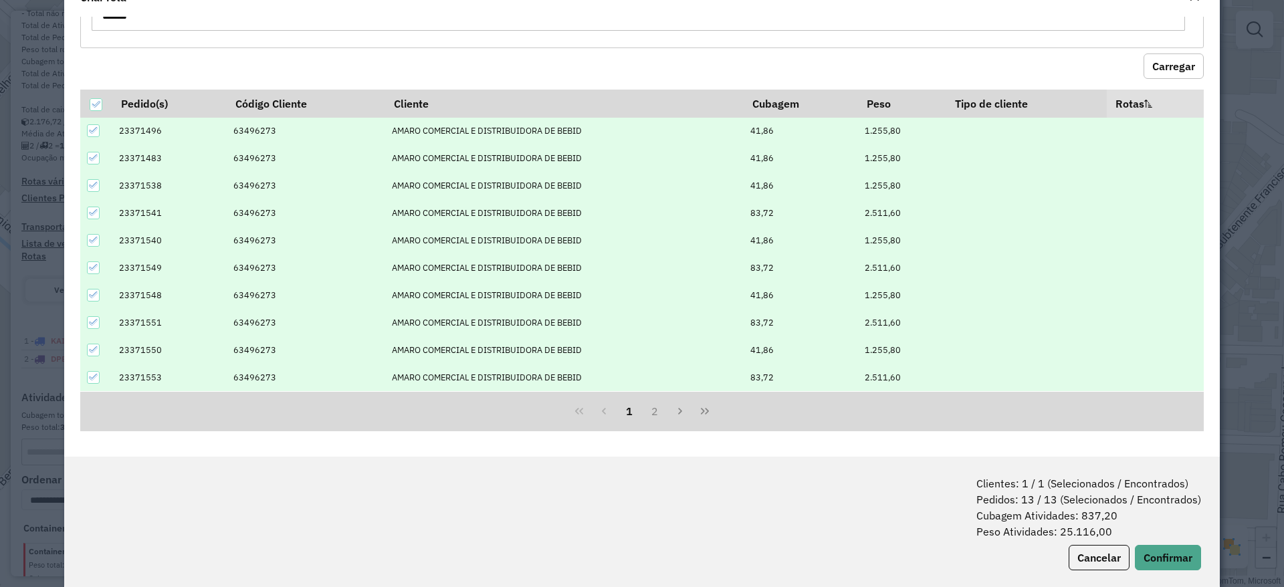
scroll to position [67, 0]
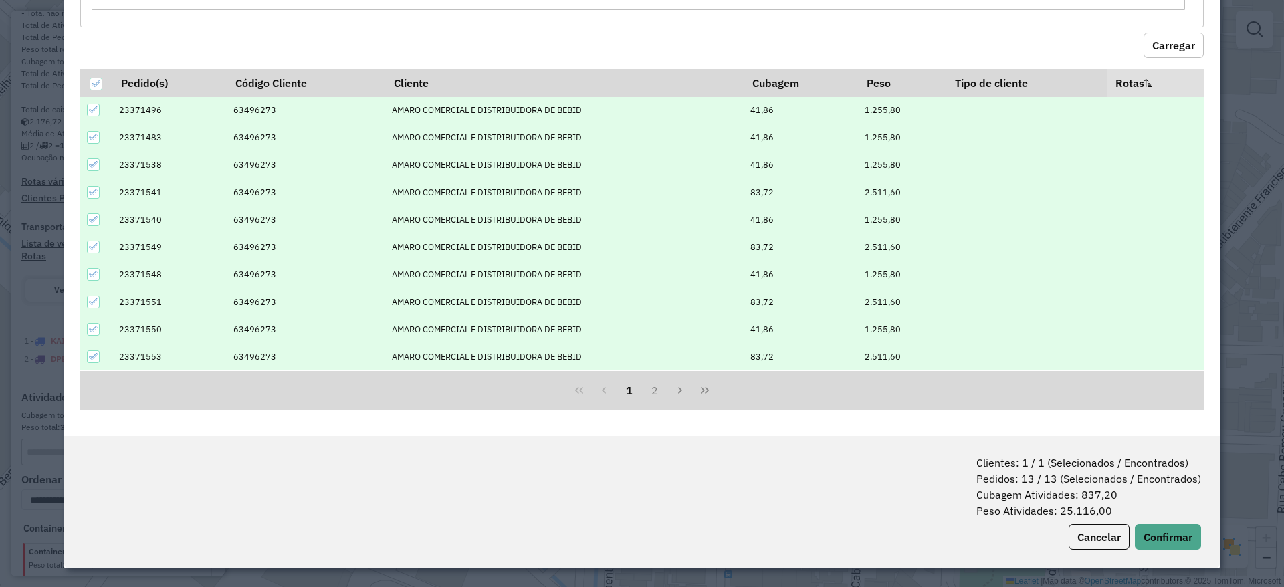
click at [1133, 553] on div "Clientes: 1 / 1 (Selecionados / Encontrados) Pedidos: 13 / 13 (Selecionados / E…" at bounding box center [642, 502] width 1156 height 132
click at [1153, 541] on button "Confirmar" at bounding box center [1168, 537] width 66 height 25
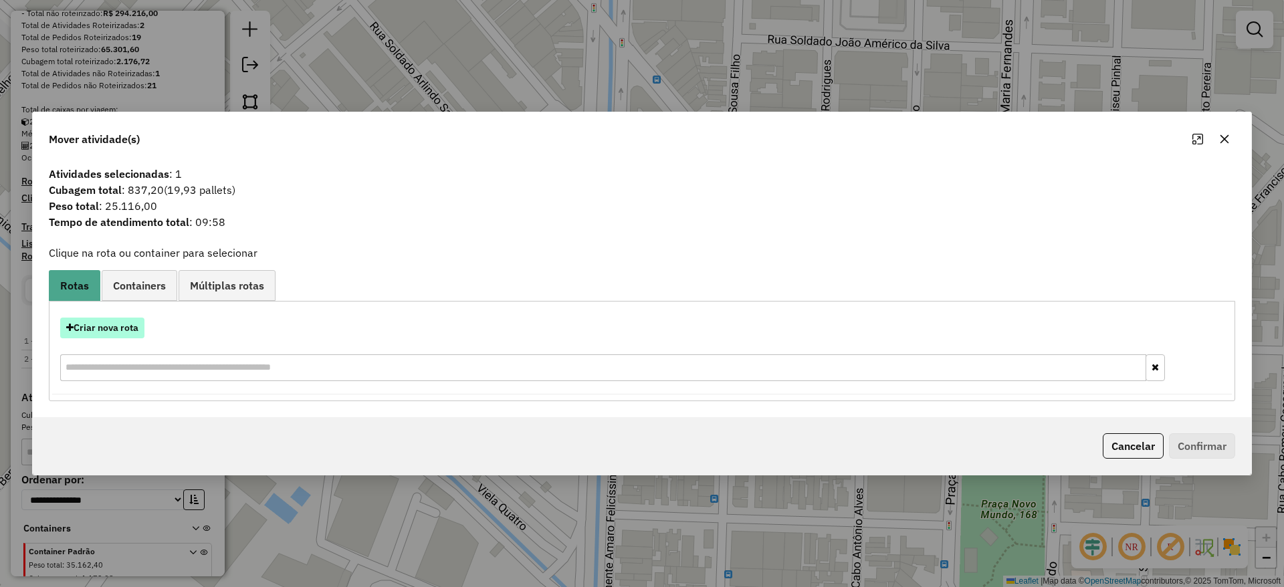
click at [120, 324] on button "Criar nova rota" at bounding box center [102, 328] width 84 height 21
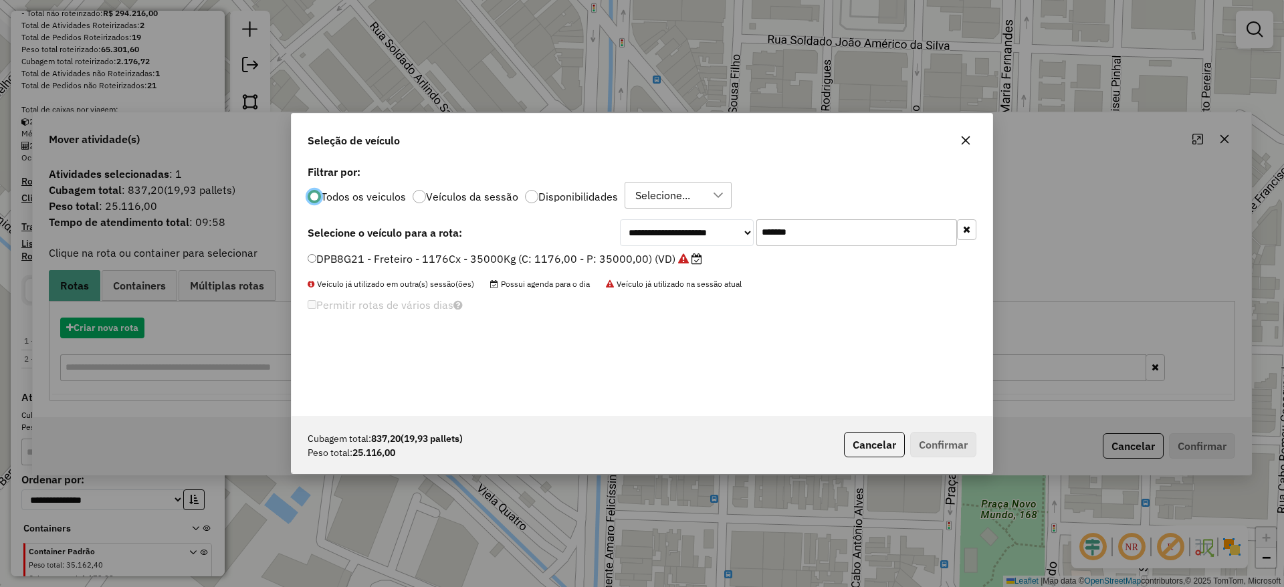
scroll to position [7, 4]
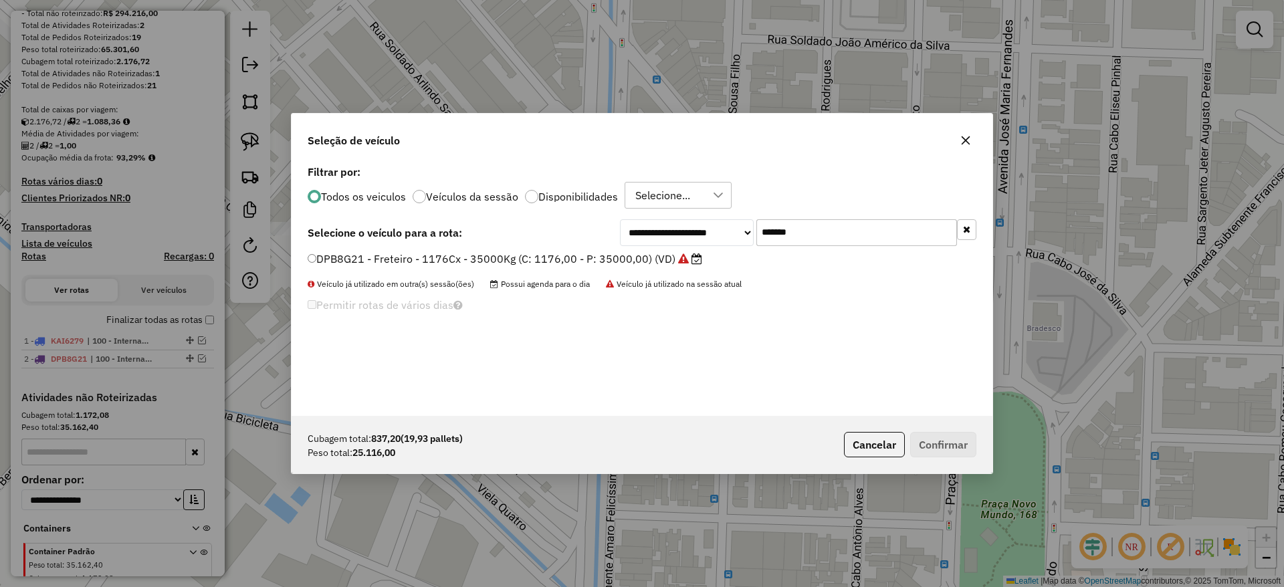
drag, startPoint x: 763, startPoint y: 218, endPoint x: 454, endPoint y: 268, distance: 312.5
click at [520, 246] on div "**********" at bounding box center [642, 289] width 701 height 254
paste input "text"
type input "*******"
click at [433, 260] on label "DLM5F87 - Freteiro - 840Cx - 0Kg (C: 840,00 - P: 32000,00) (VD)" at bounding box center [478, 259] width 341 height 16
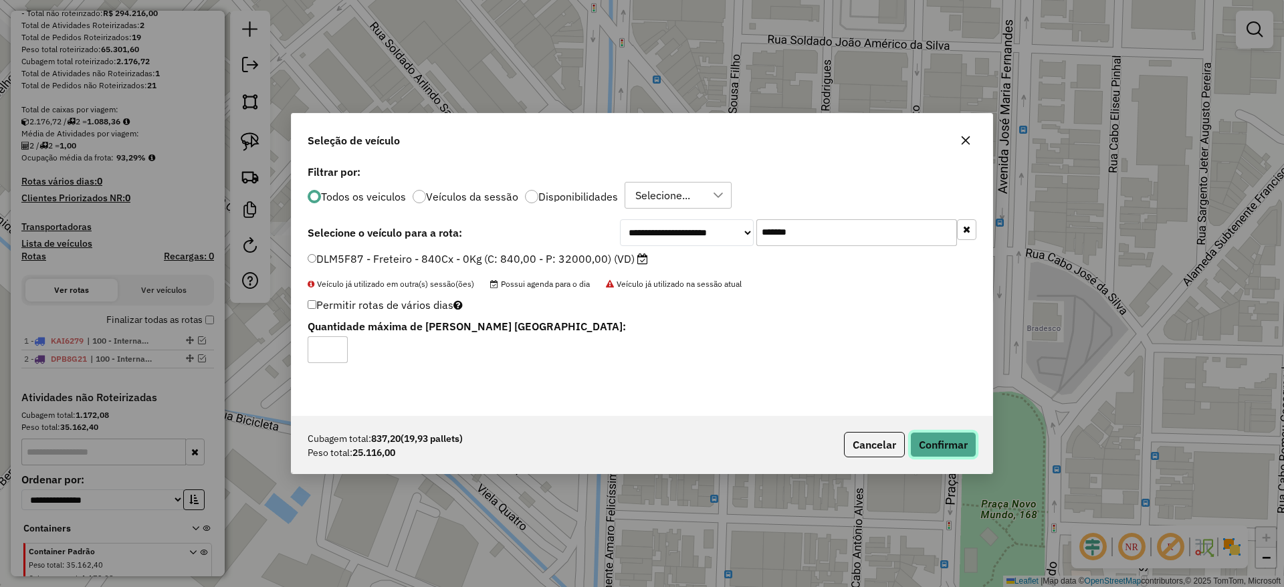
click at [965, 442] on button "Confirmar" at bounding box center [944, 444] width 66 height 25
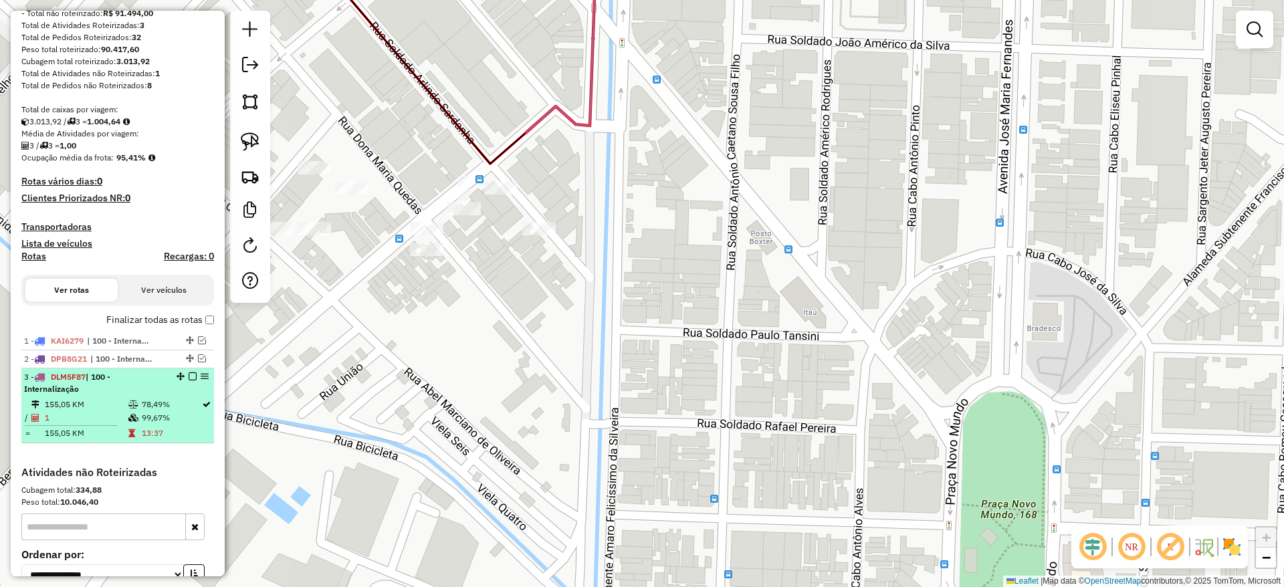
click at [189, 377] on em at bounding box center [193, 377] width 8 height 8
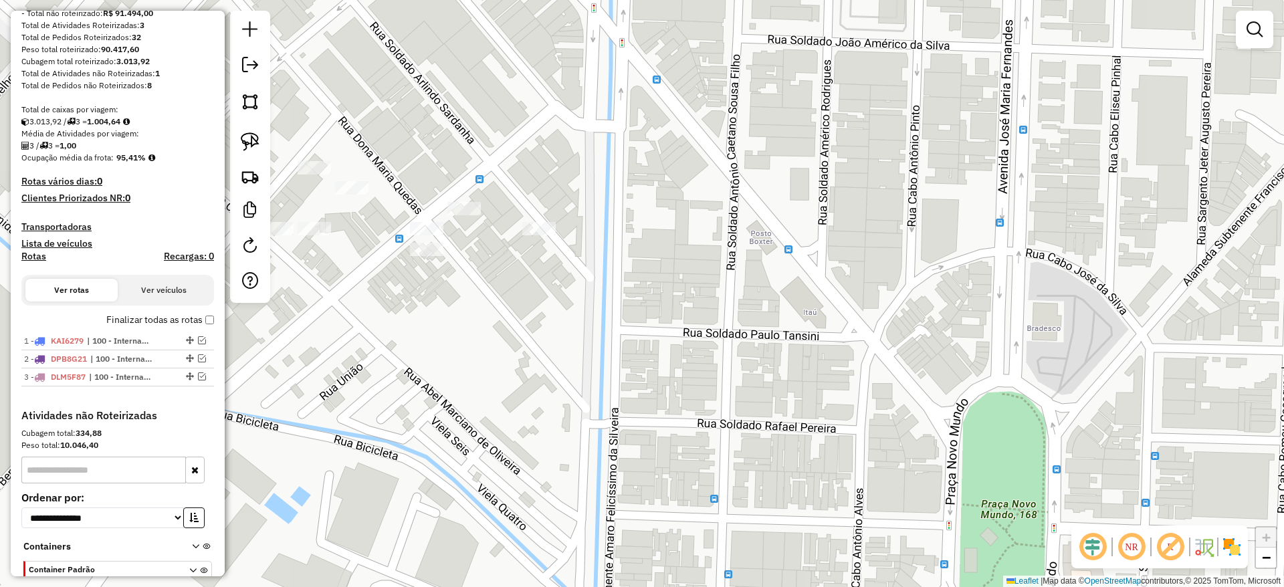
drag, startPoint x: 378, startPoint y: 331, endPoint x: 500, endPoint y: 384, distance: 133.3
click at [500, 384] on div "Janela de atendimento Grade de atendimento Capacidade Transportadoras Veículos …" at bounding box center [642, 293] width 1284 height 587
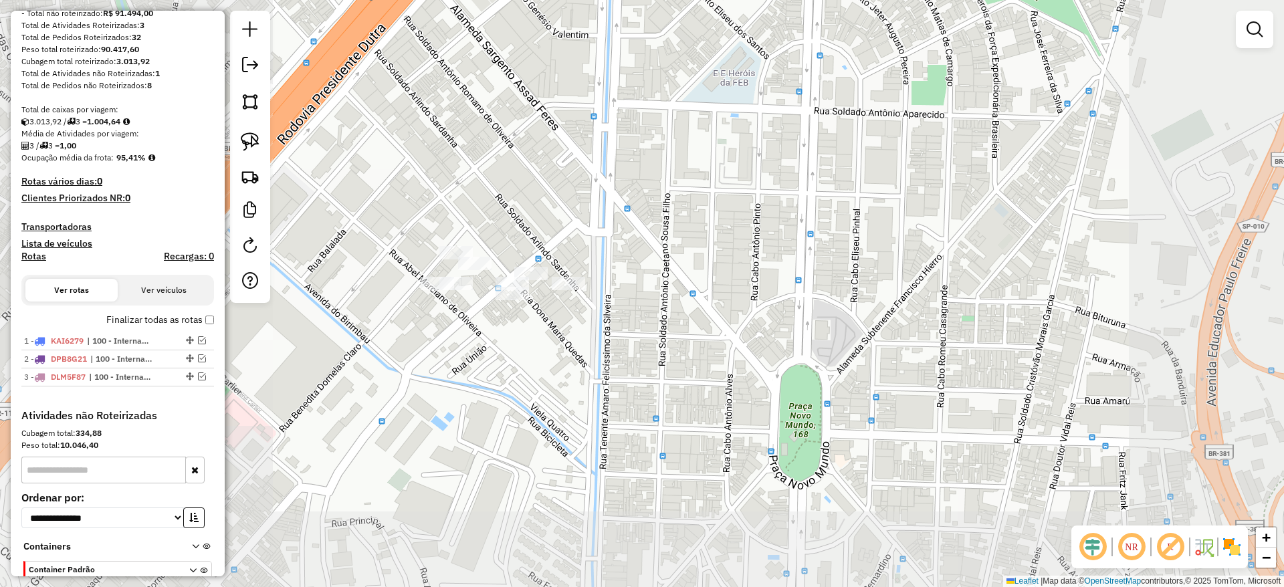
click at [233, 131] on div at bounding box center [250, 157] width 40 height 292
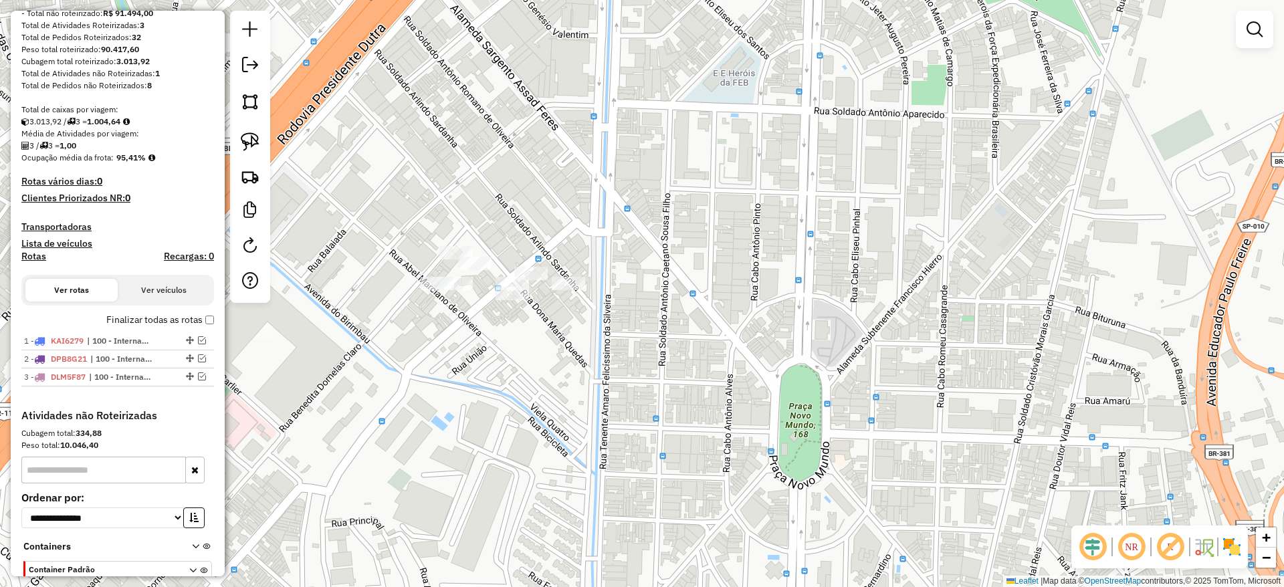
drag, startPoint x: 260, startPoint y: 147, endPoint x: 273, endPoint y: 155, distance: 15.6
click at [260, 146] on link at bounding box center [249, 141] width 29 height 29
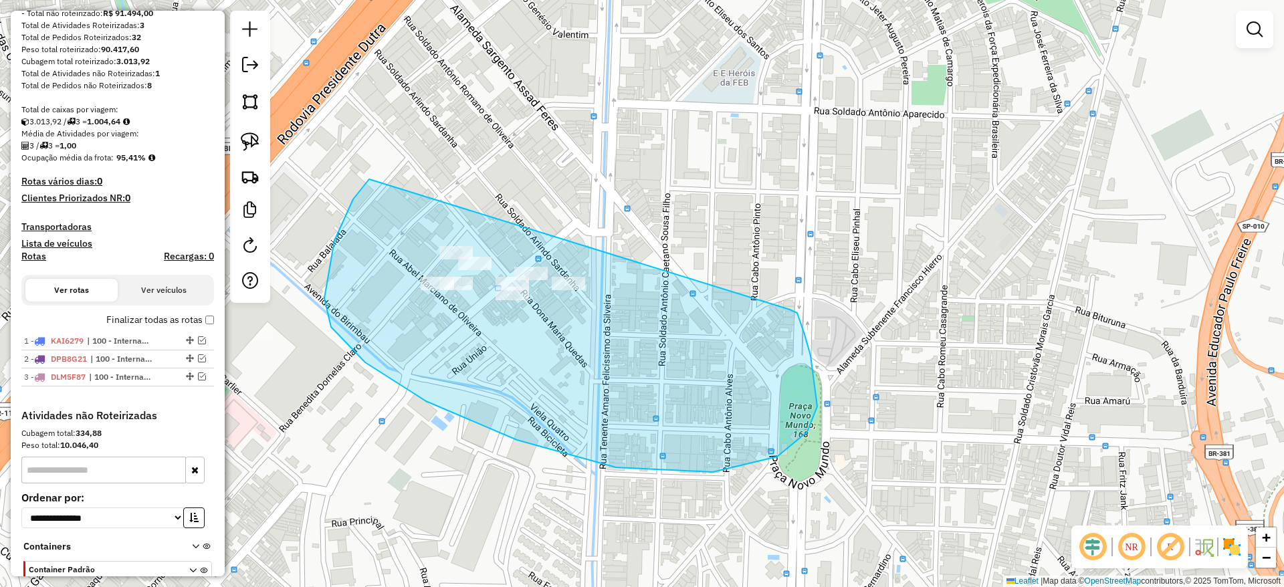
drag, startPoint x: 335, startPoint y: 241, endPoint x: 788, endPoint y: 309, distance: 458.7
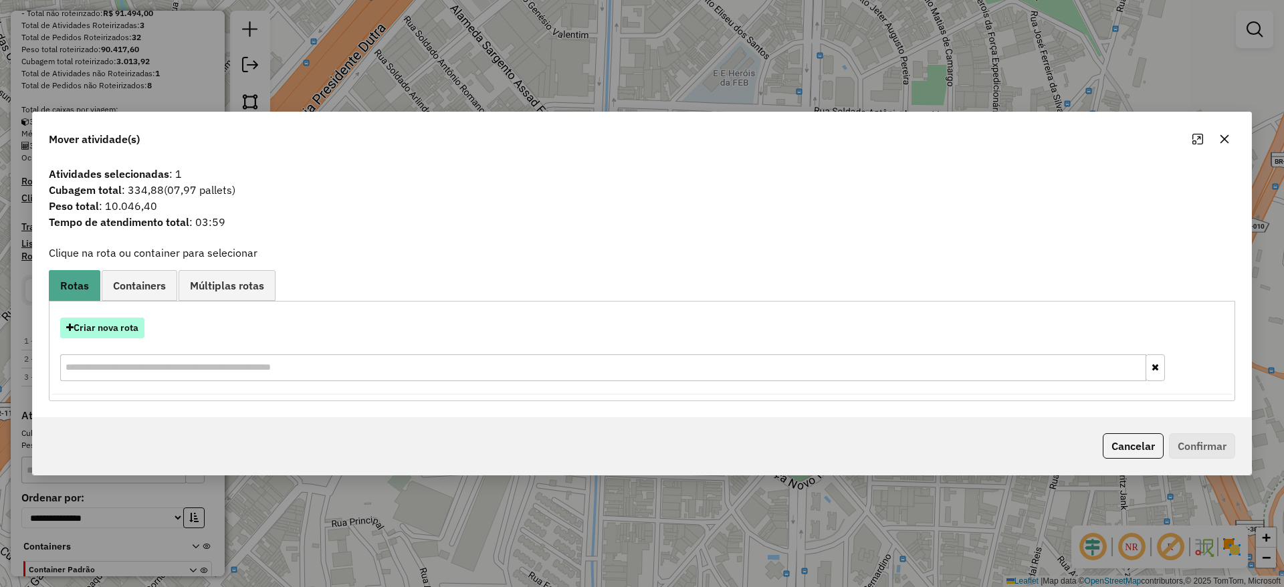
click at [129, 323] on button "Criar nova rota" at bounding box center [102, 328] width 84 height 21
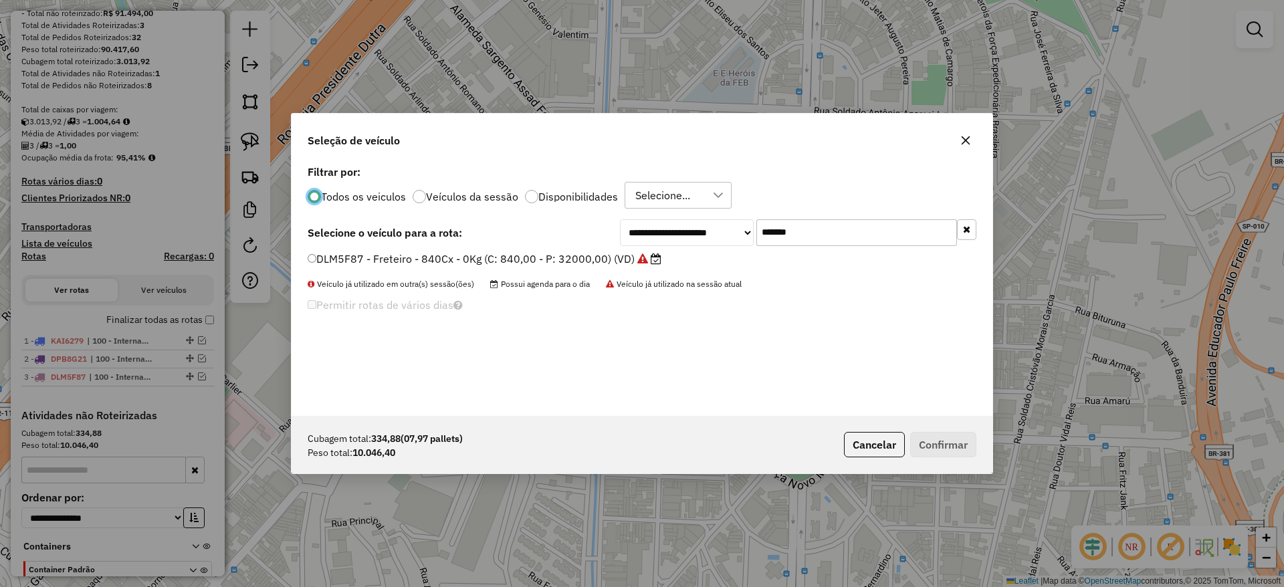
drag, startPoint x: 897, startPoint y: 235, endPoint x: 587, endPoint y: 218, distance: 310.2
click at [587, 218] on div "**********" at bounding box center [642, 289] width 701 height 254
paste input "text"
type input "*******"
drag, startPoint x: 519, startPoint y: 256, endPoint x: 555, endPoint y: 269, distance: 38.5
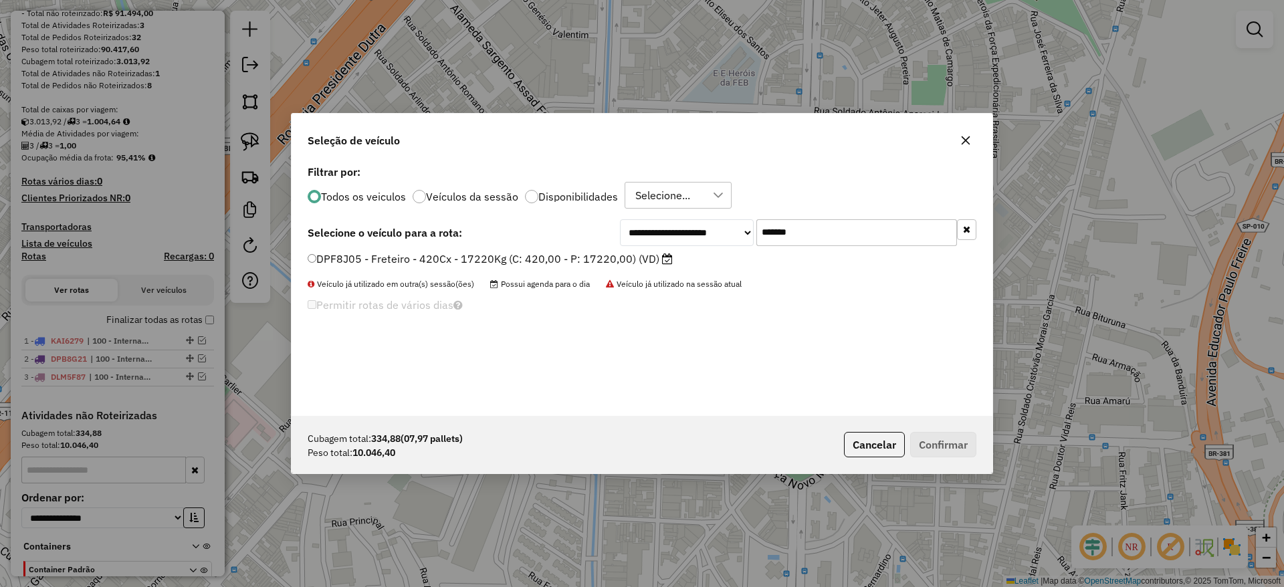
click at [519, 256] on label "DPF8J05 - Freteiro - 420Cx - 17220Kg (C: 420,00 - P: 17220,00) (VD)" at bounding box center [490, 259] width 365 height 16
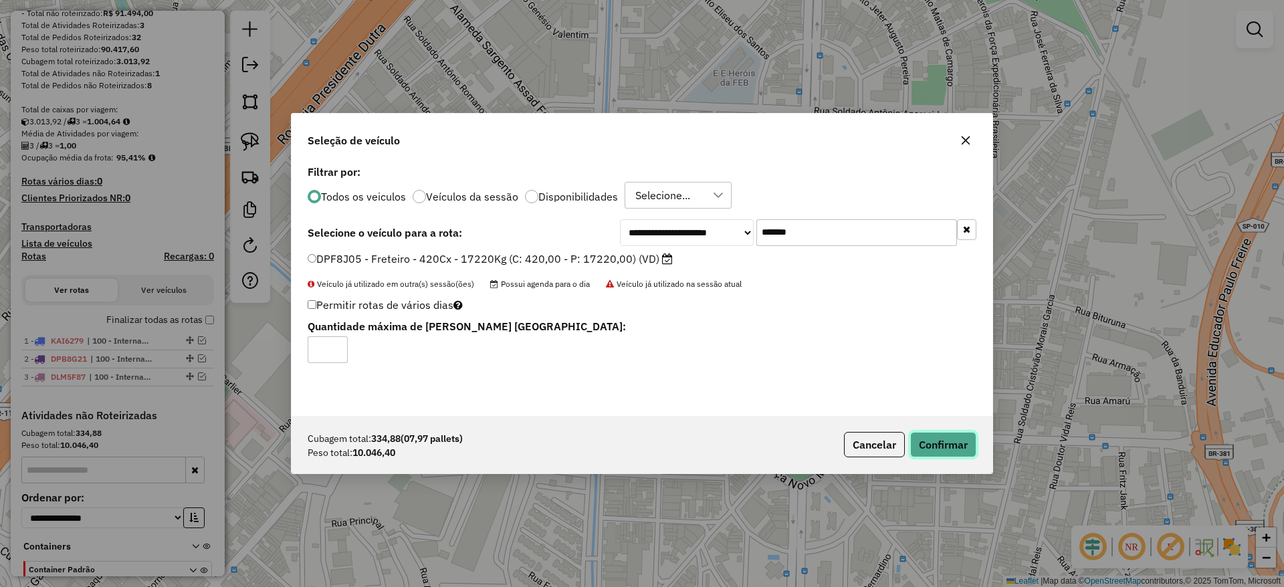
click at [927, 448] on button "Confirmar" at bounding box center [944, 444] width 66 height 25
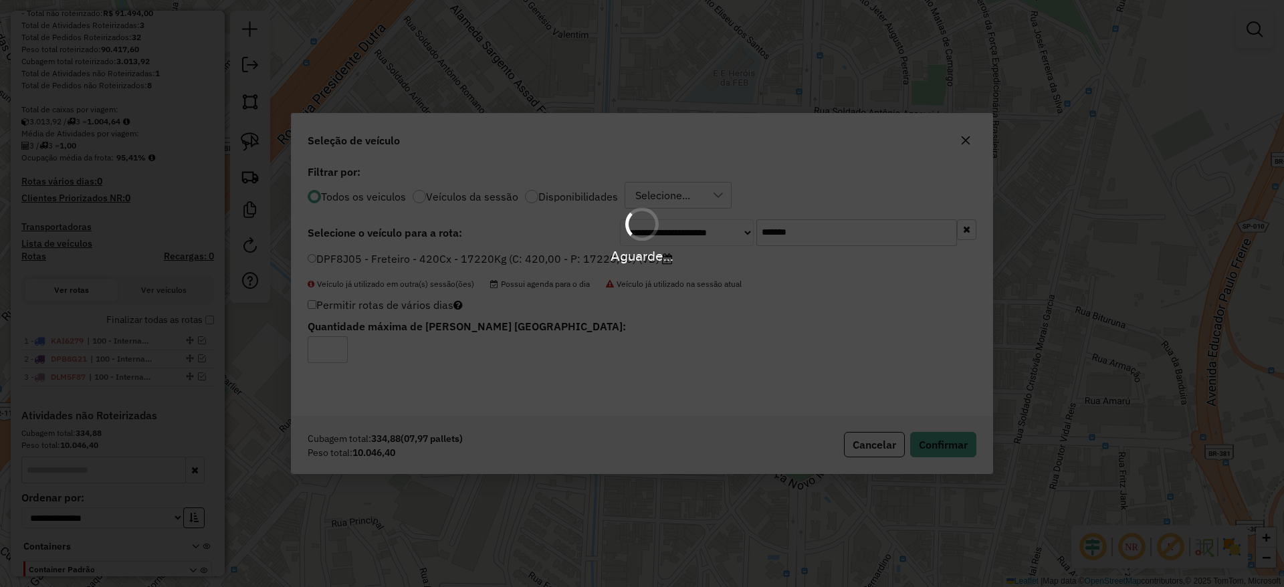
scroll to position [191, 0]
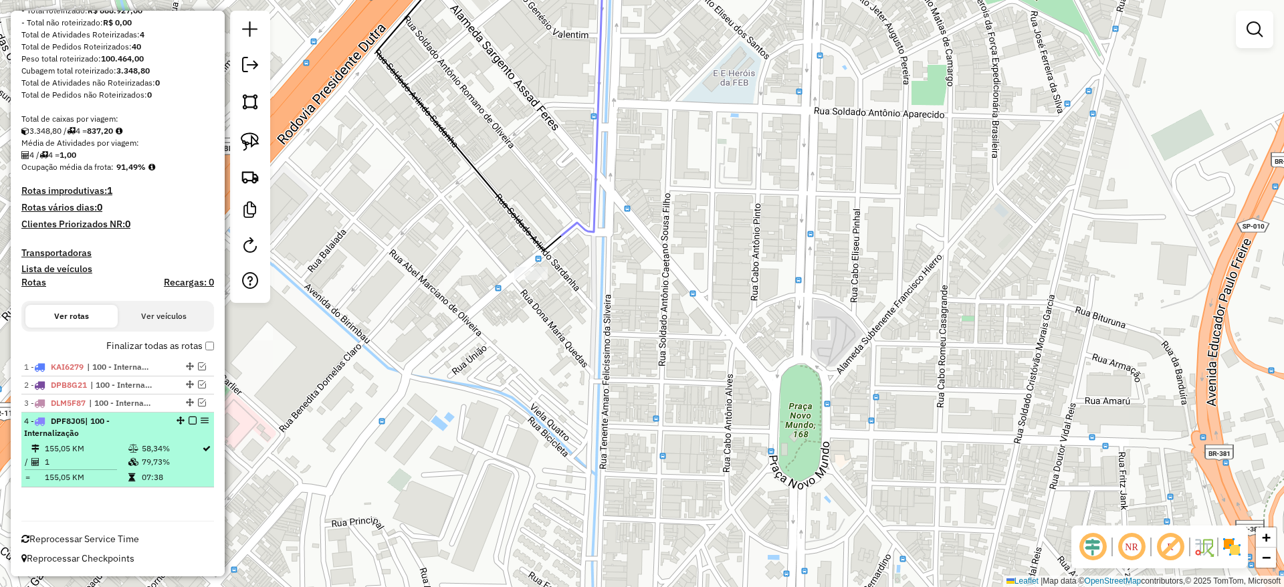
click at [188, 425] on div "4 - DPF8J05 | 100 - Internalização" at bounding box center [117, 427] width 187 height 24
select select "**********"
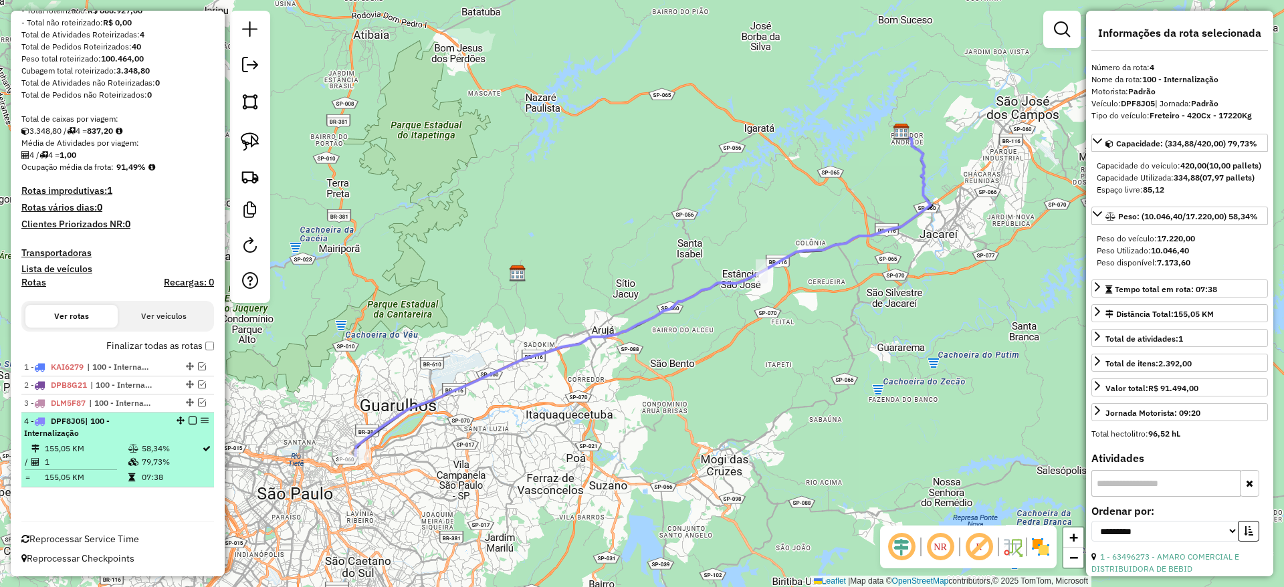
click at [189, 423] on em at bounding box center [193, 421] width 8 height 8
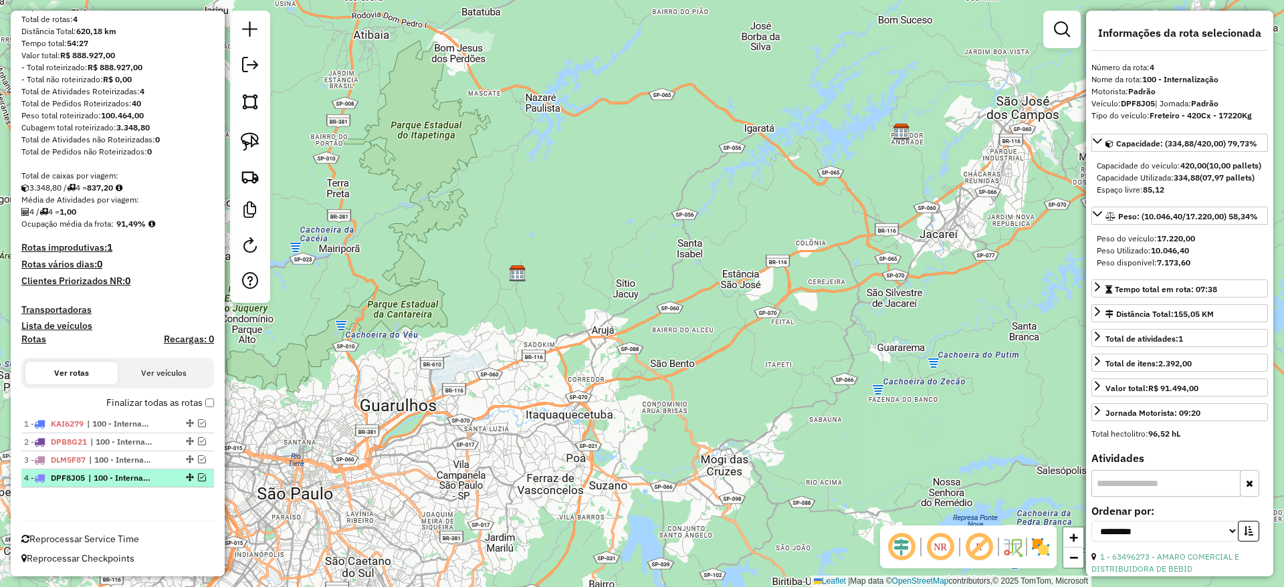
scroll to position [134, 0]
click at [252, 59] on em at bounding box center [250, 65] width 16 height 16
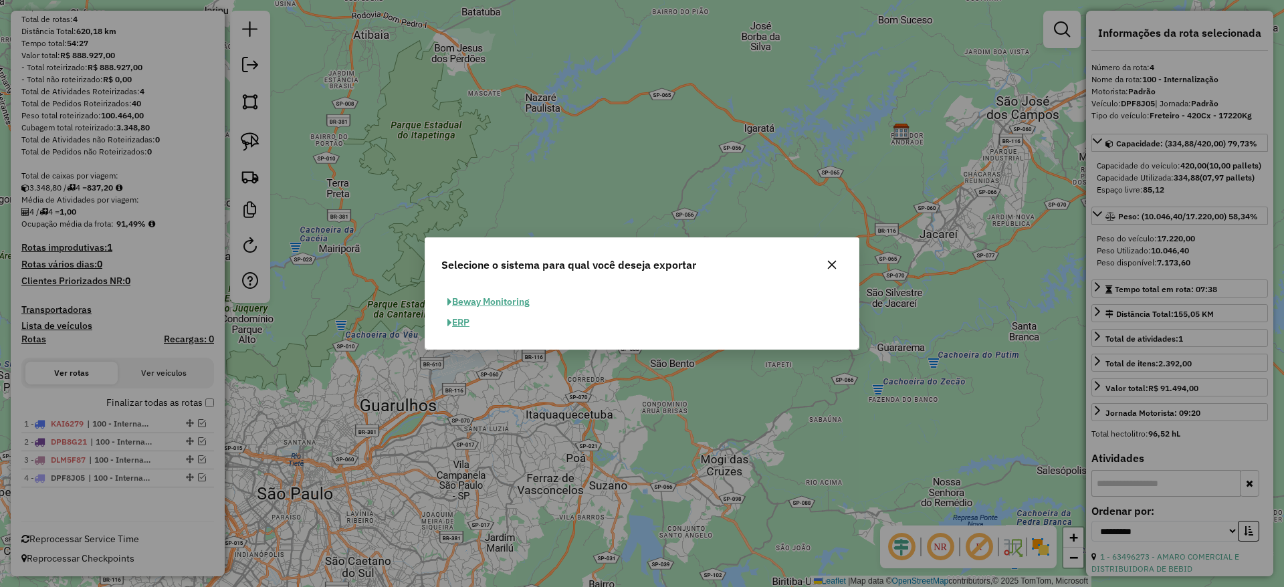
click at [468, 318] on button "ERP" at bounding box center [459, 322] width 34 height 21
select select "**"
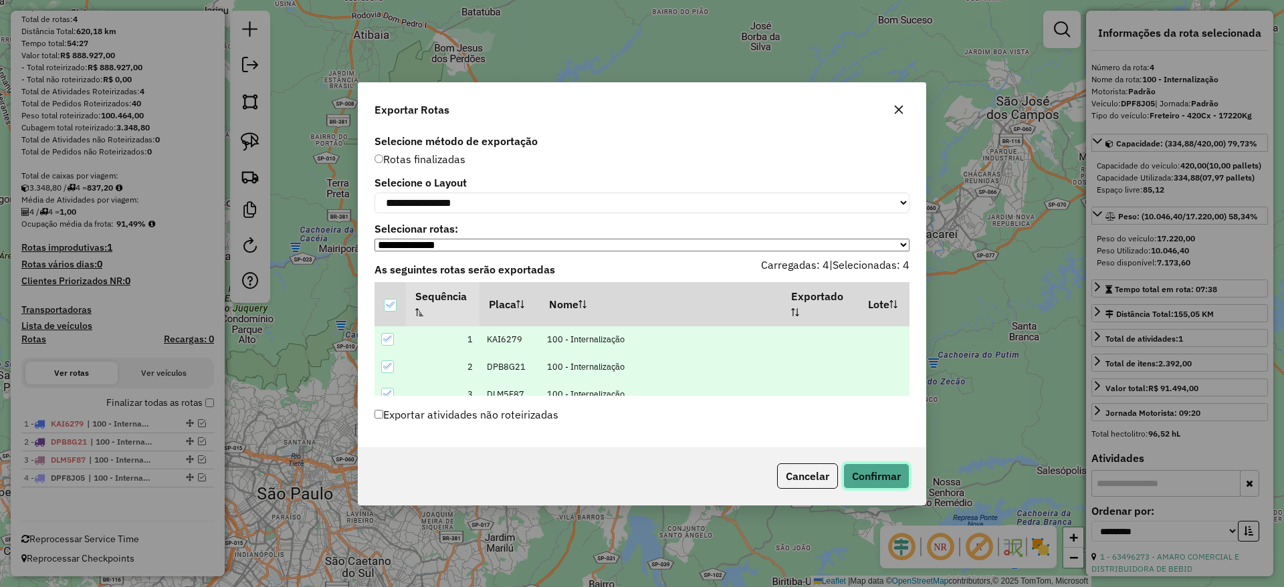
click at [862, 477] on button "Confirmar" at bounding box center [877, 476] width 66 height 25
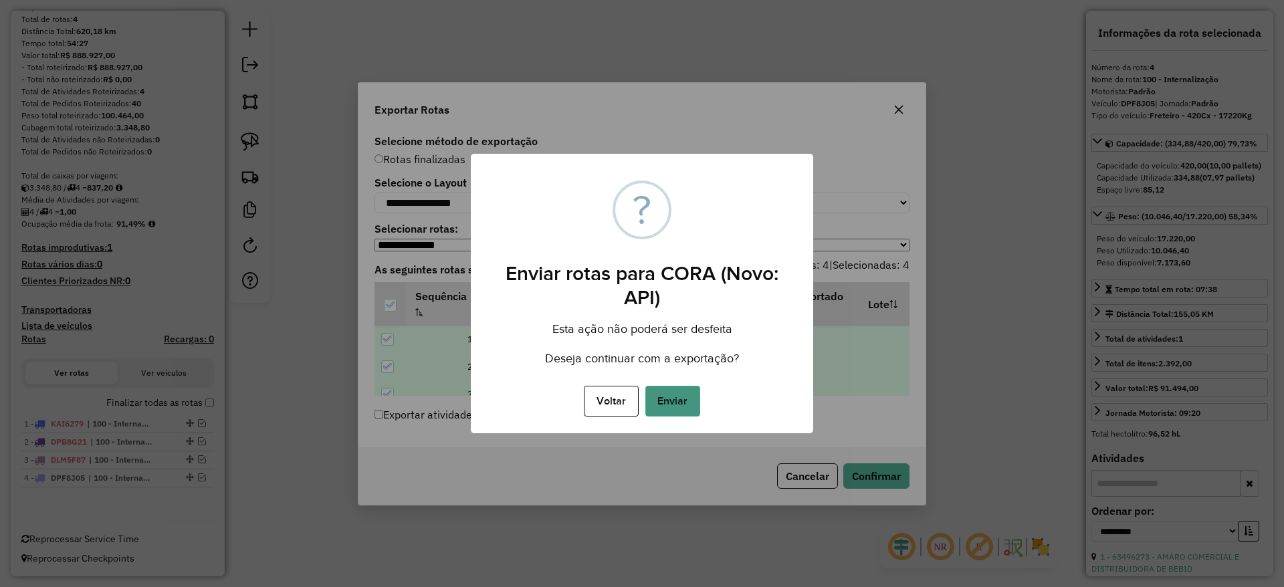
click at [683, 402] on button "Enviar" at bounding box center [673, 401] width 55 height 31
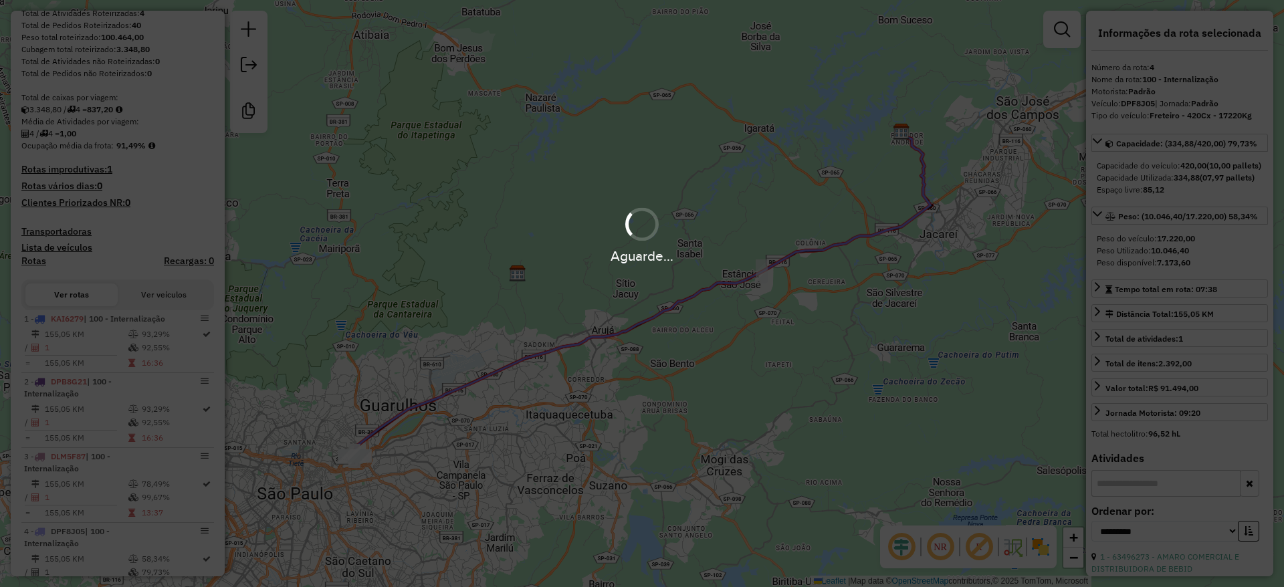
scroll to position [305, 0]
